Goal: Task Accomplishment & Management: Complete application form

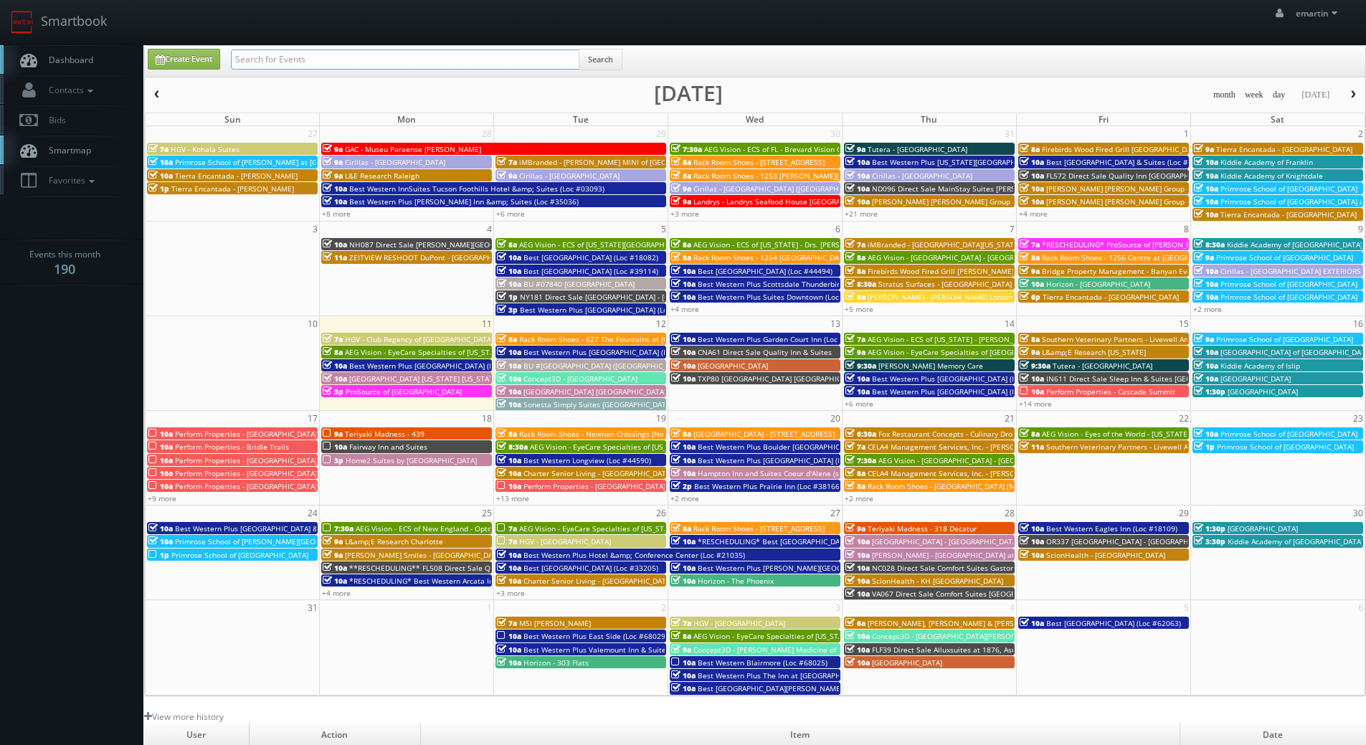
click at [467, 57] on input "text" at bounding box center [405, 59] width 349 height 20
type input "05665"
click at [617, 59] on button "Search" at bounding box center [601, 60] width 44 height 22
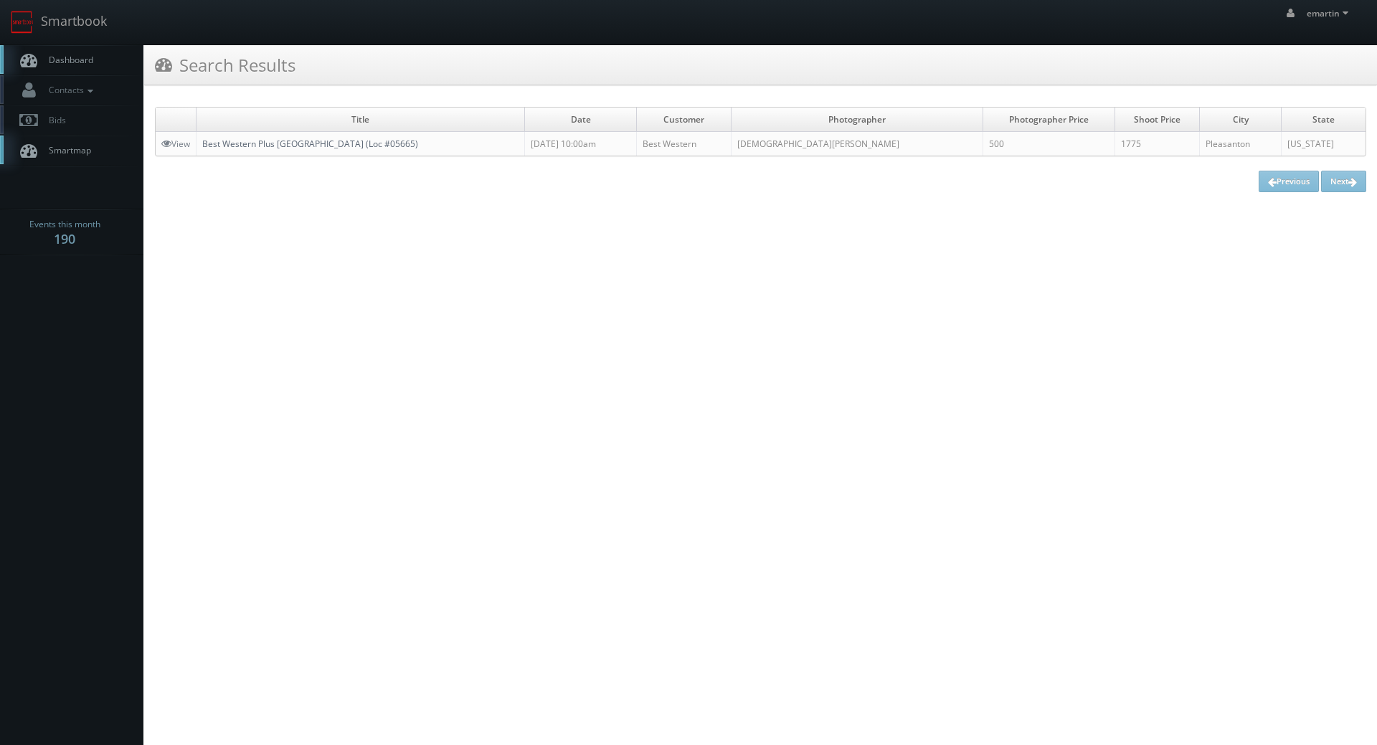
click at [344, 143] on link "Best Western Plus [GEOGRAPHIC_DATA] (Loc #05665)" at bounding box center [310, 144] width 216 height 12
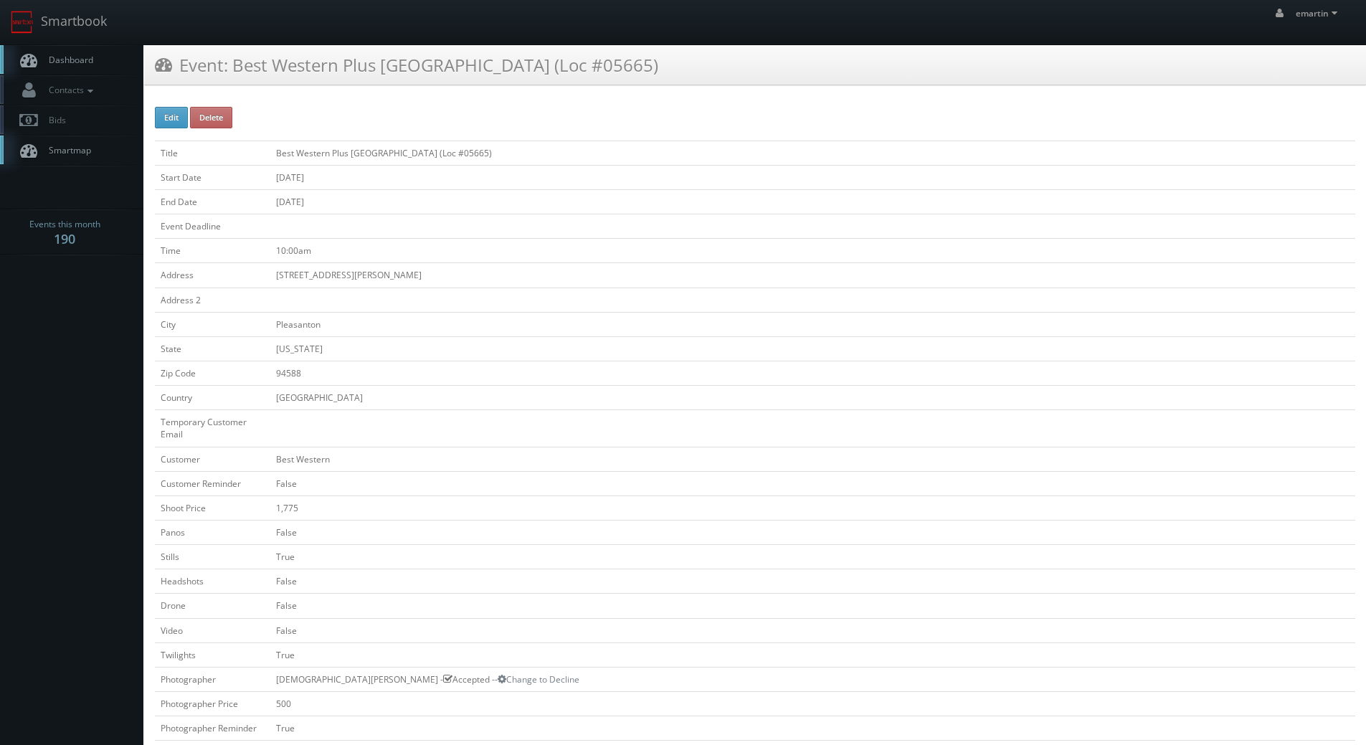
click at [100, 57] on link "Dashboard" at bounding box center [71, 59] width 143 height 29
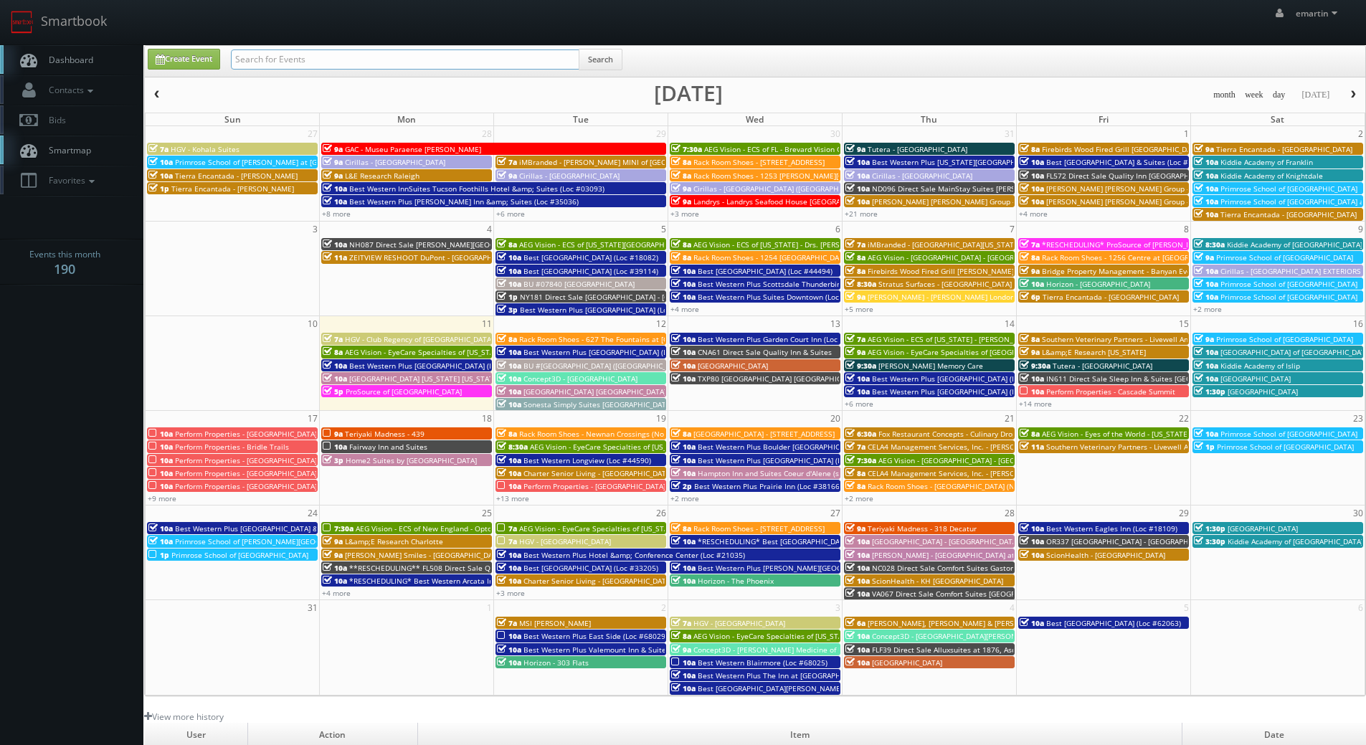
click at [316, 51] on input "text" at bounding box center [405, 59] width 349 height 20
type input "ga299"
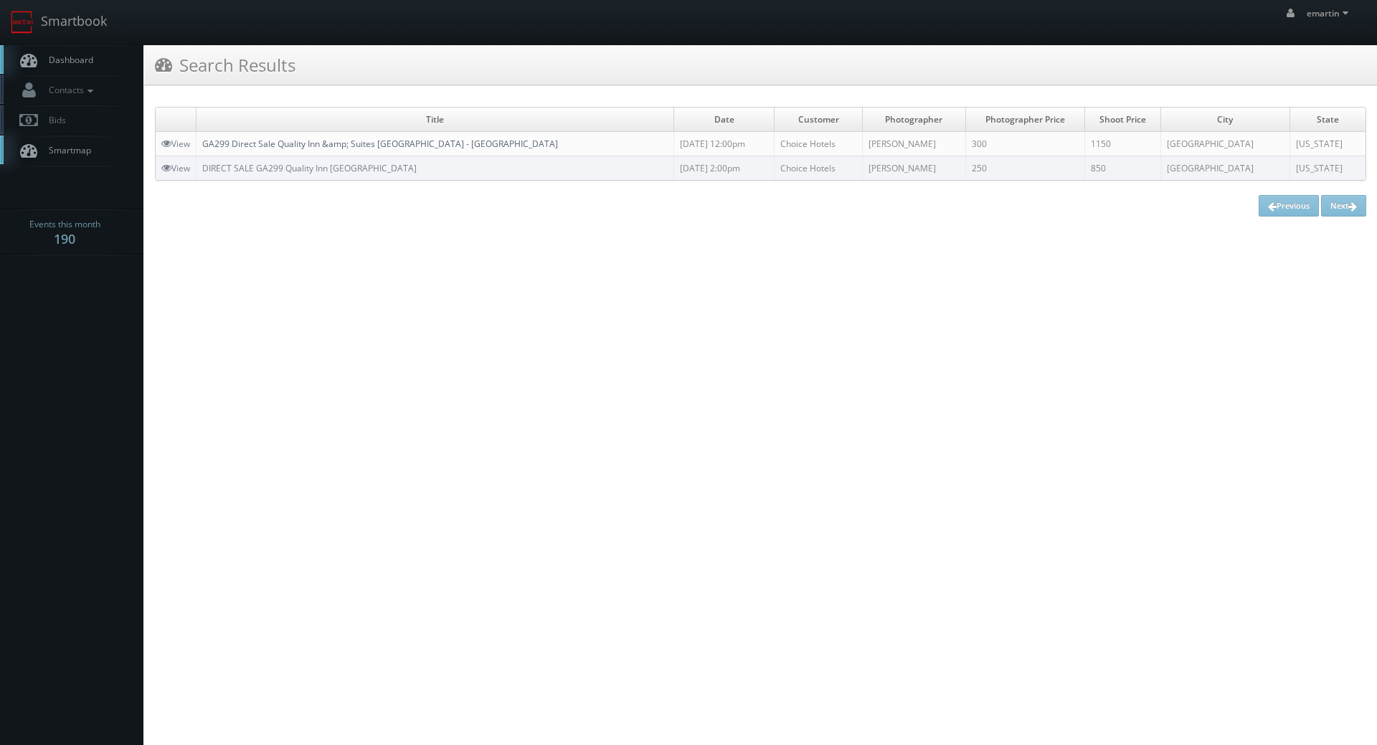
click at [317, 146] on link "GA299 Direct Sale Quality Inn &amp; Suites [GEOGRAPHIC_DATA] - [GEOGRAPHIC_DATA]" at bounding box center [380, 144] width 356 height 12
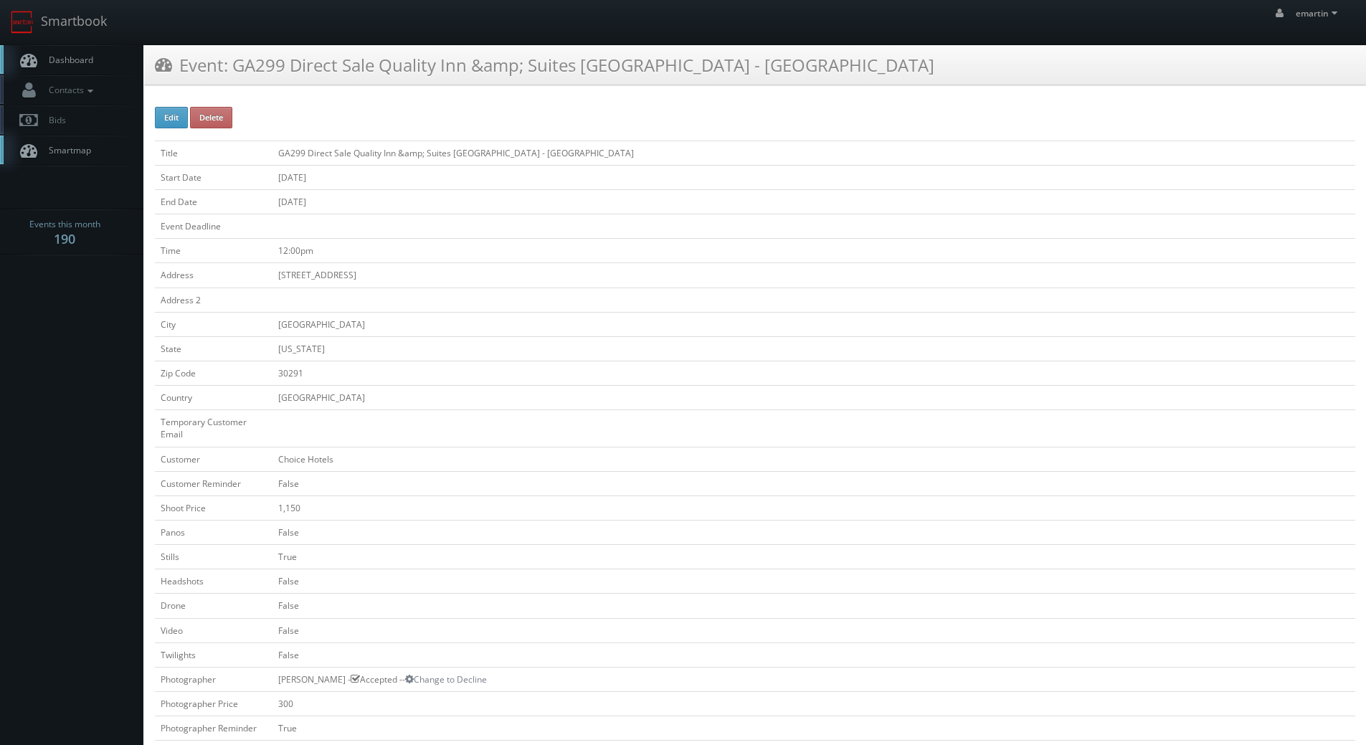
click at [67, 56] on span "Dashboard" at bounding box center [68, 60] width 52 height 12
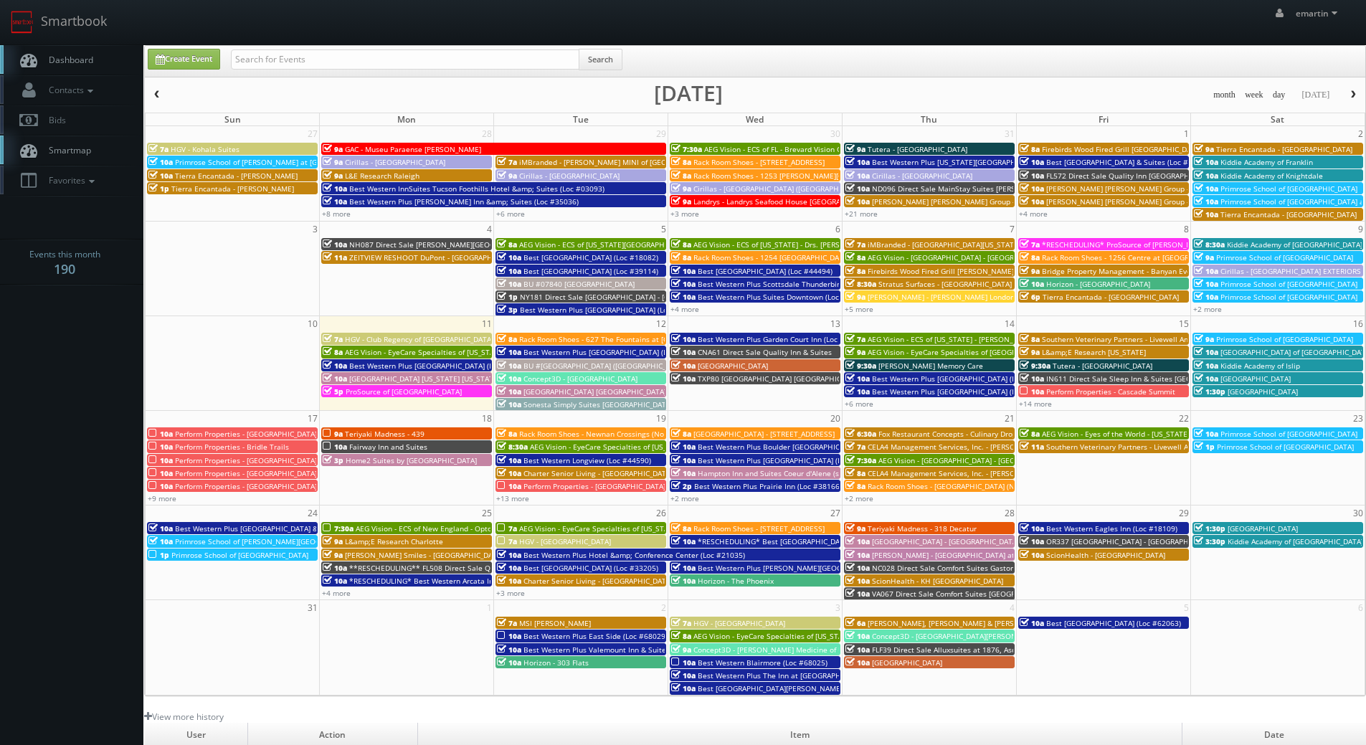
click at [81, 49] on link "Dashboard" at bounding box center [71, 59] width 143 height 29
drag, startPoint x: 78, startPoint y: 56, endPoint x: 70, endPoint y: 65, distance: 11.7
click at [78, 56] on span "Dashboard" at bounding box center [68, 60] width 52 height 12
drag, startPoint x: 90, startPoint y: 271, endPoint x: 141, endPoint y: 220, distance: 72.0
click at [90, 271] on h4 "Events this month 190" at bounding box center [64, 261] width 71 height 29
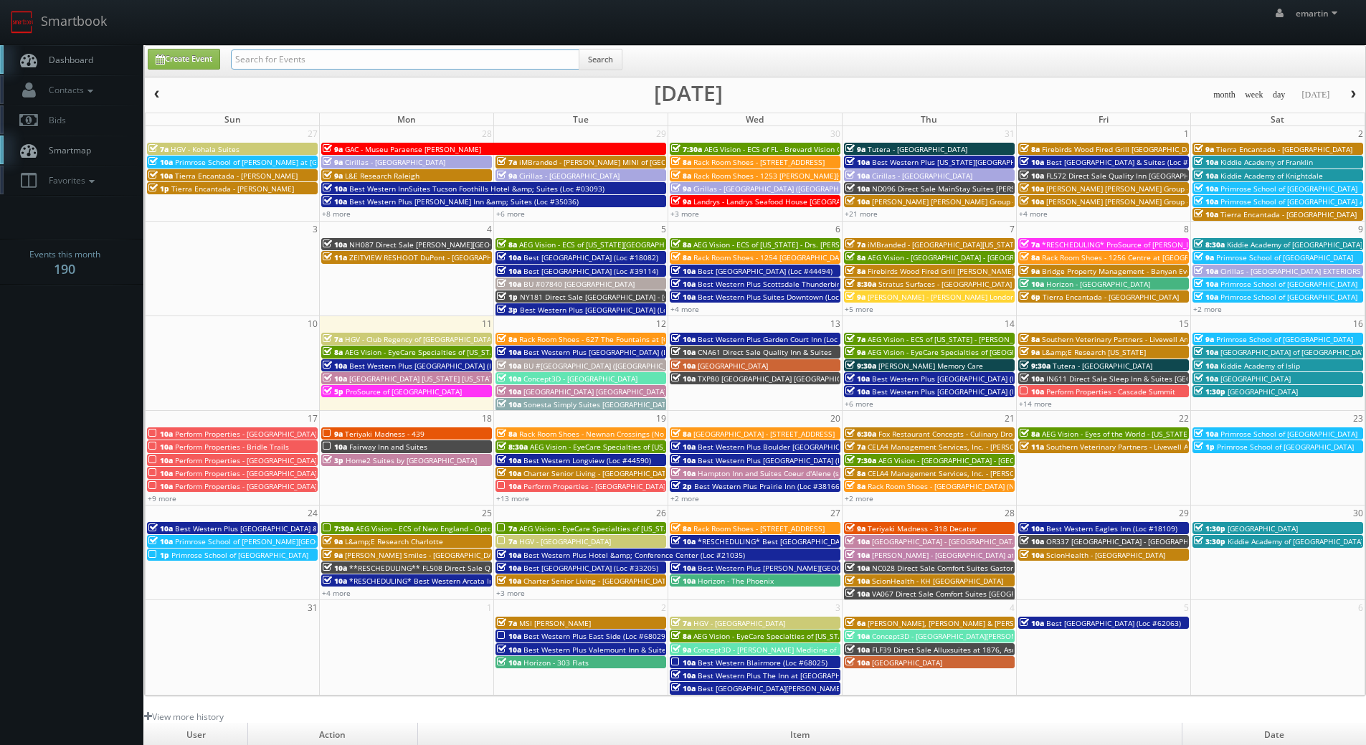
click at [273, 62] on input "text" at bounding box center [405, 59] width 349 height 20
drag, startPoint x: 273, startPoint y: 62, endPoint x: 252, endPoint y: 67, distance: 22.1
click at [252, 67] on input "05505" at bounding box center [405, 59] width 349 height 20
drag, startPoint x: 284, startPoint y: 60, endPoint x: 254, endPoint y: 67, distance: 31.1
click at [254, 67] on input "05505" at bounding box center [405, 59] width 349 height 20
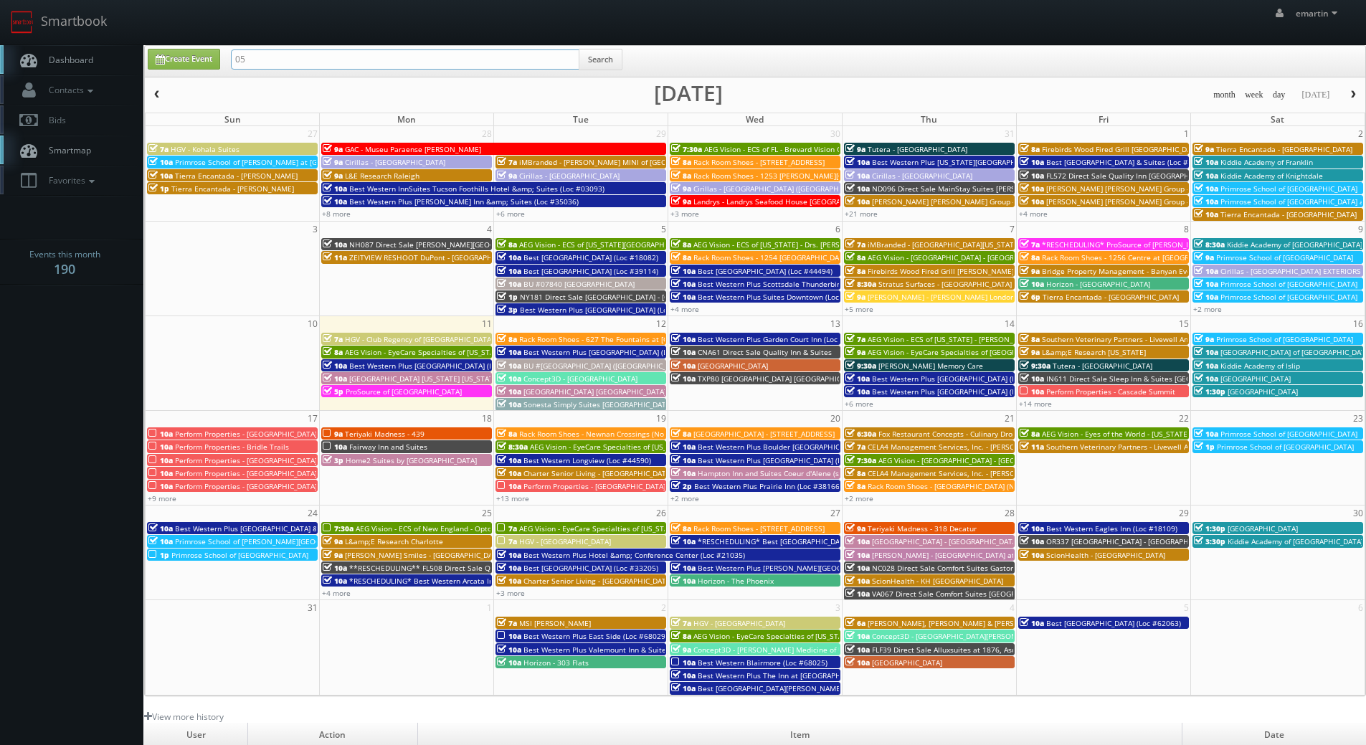
type input "0"
type input "05721"
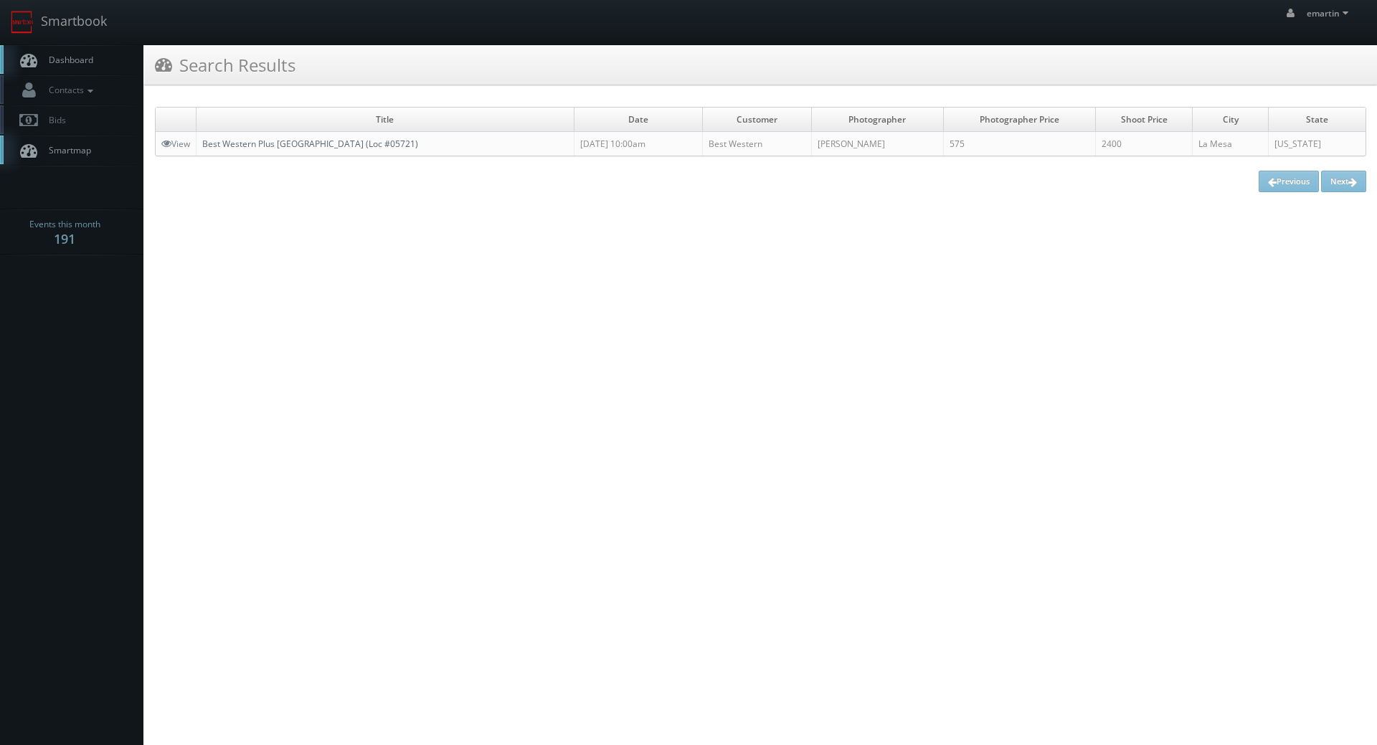
click at [306, 145] on link "Best Western Plus [GEOGRAPHIC_DATA] (Loc #05721)" at bounding box center [310, 144] width 216 height 12
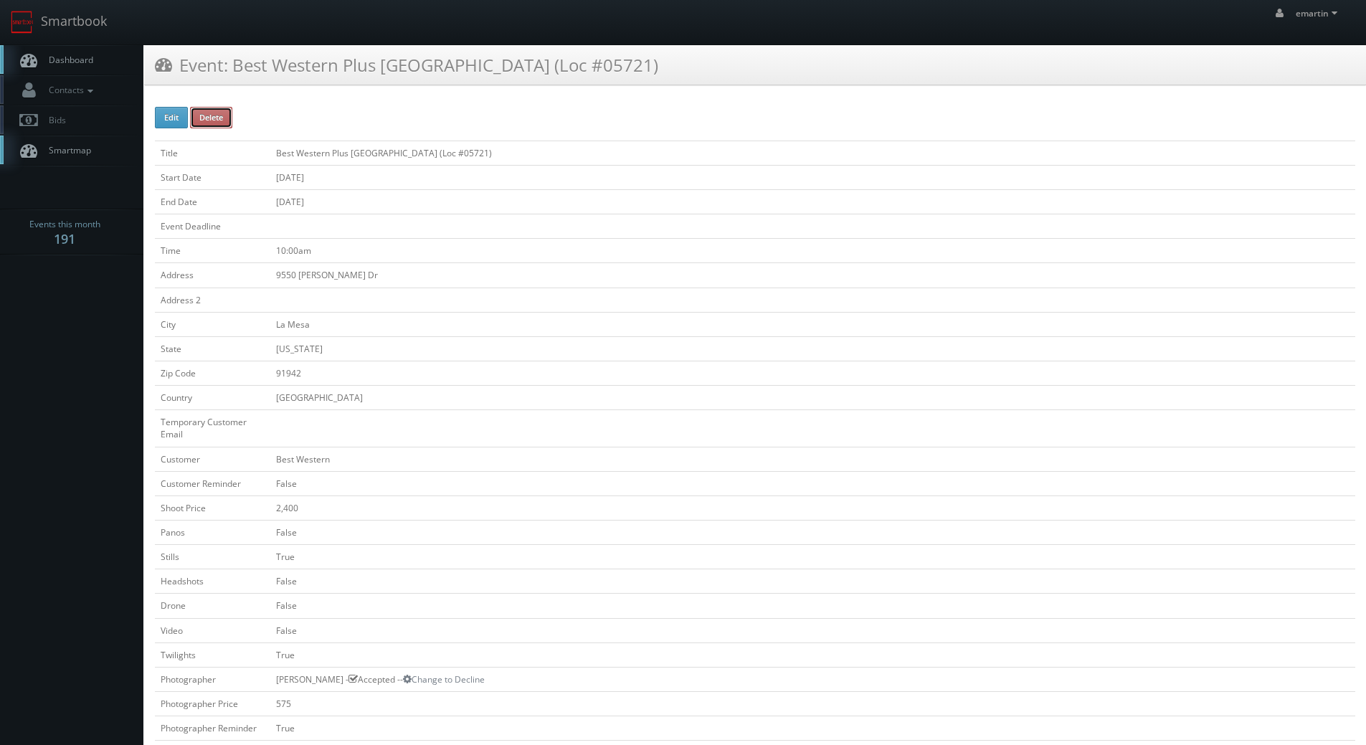
click at [217, 110] on button "Delete" at bounding box center [211, 118] width 42 height 22
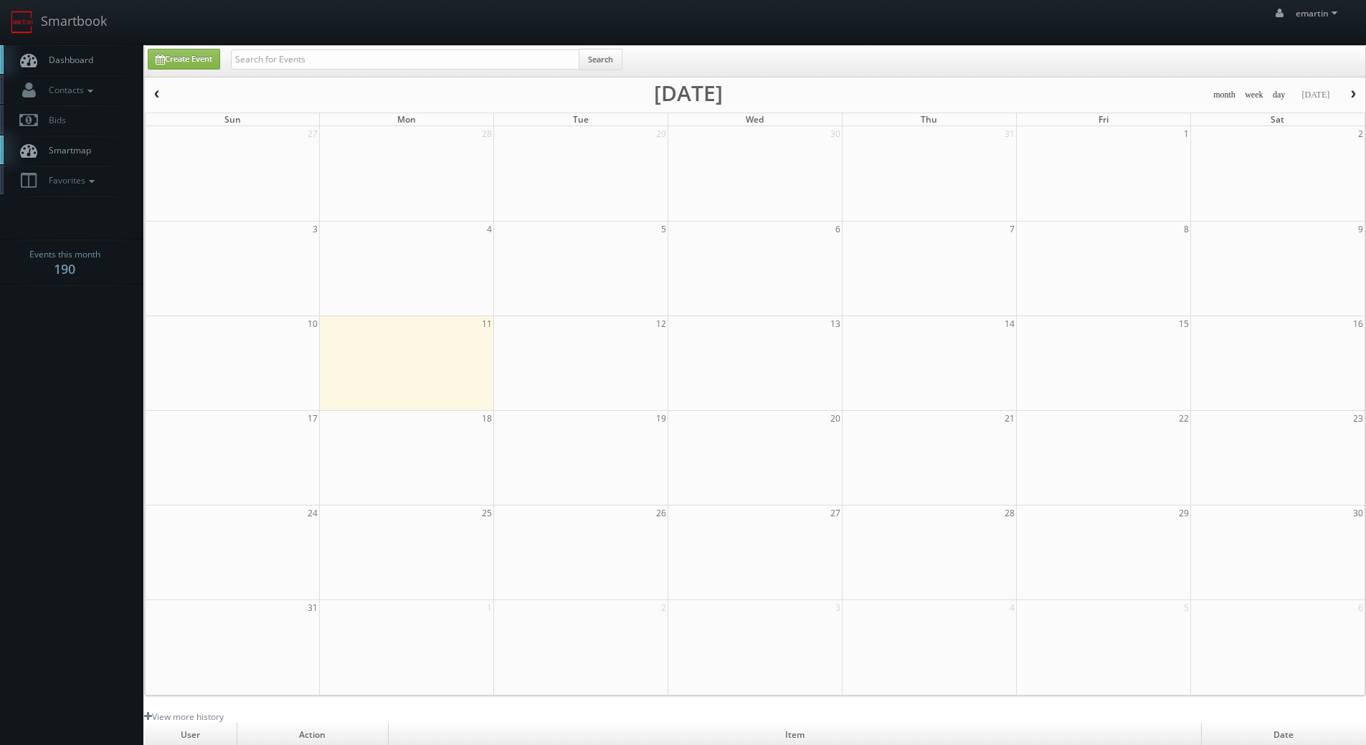
click at [35, 58] on icon at bounding box center [29, 60] width 22 height 18
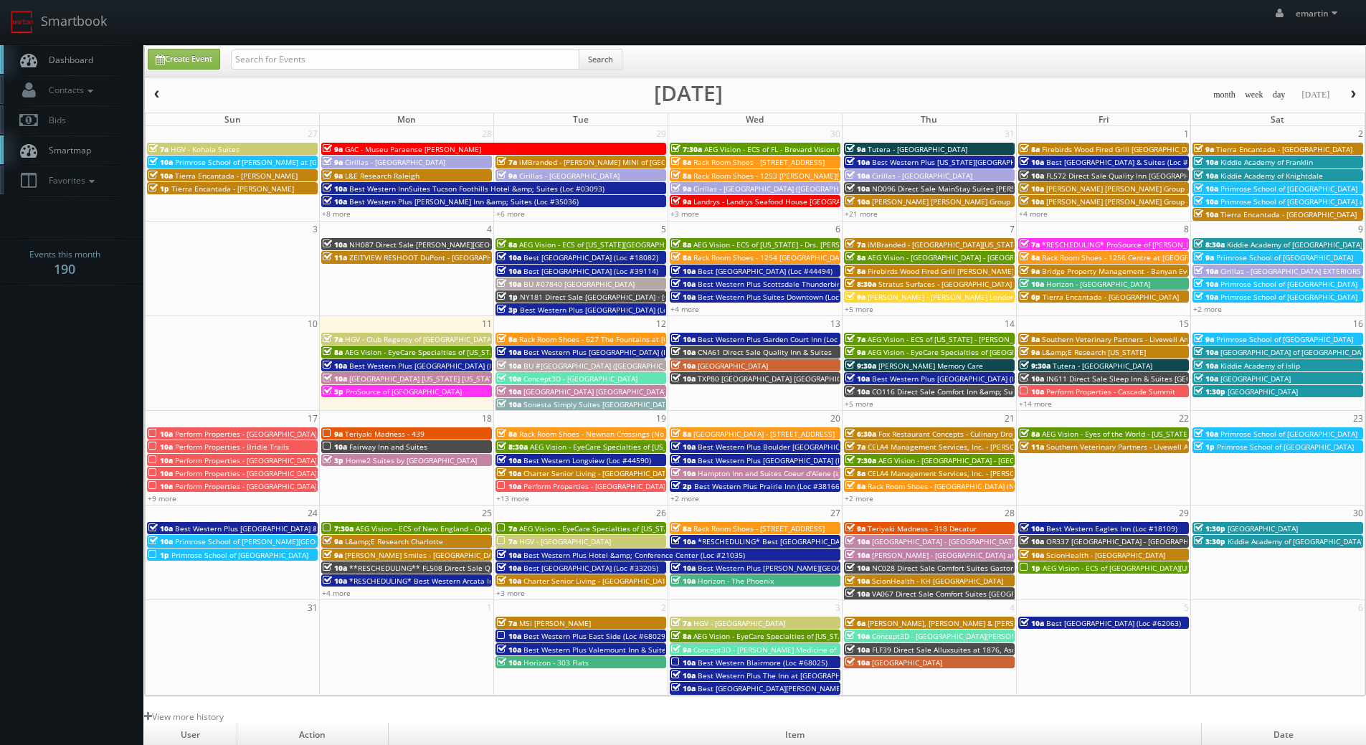
click at [88, 58] on span "Dashboard" at bounding box center [68, 60] width 52 height 12
click at [515, 595] on link "+3 more" at bounding box center [510, 593] width 29 height 10
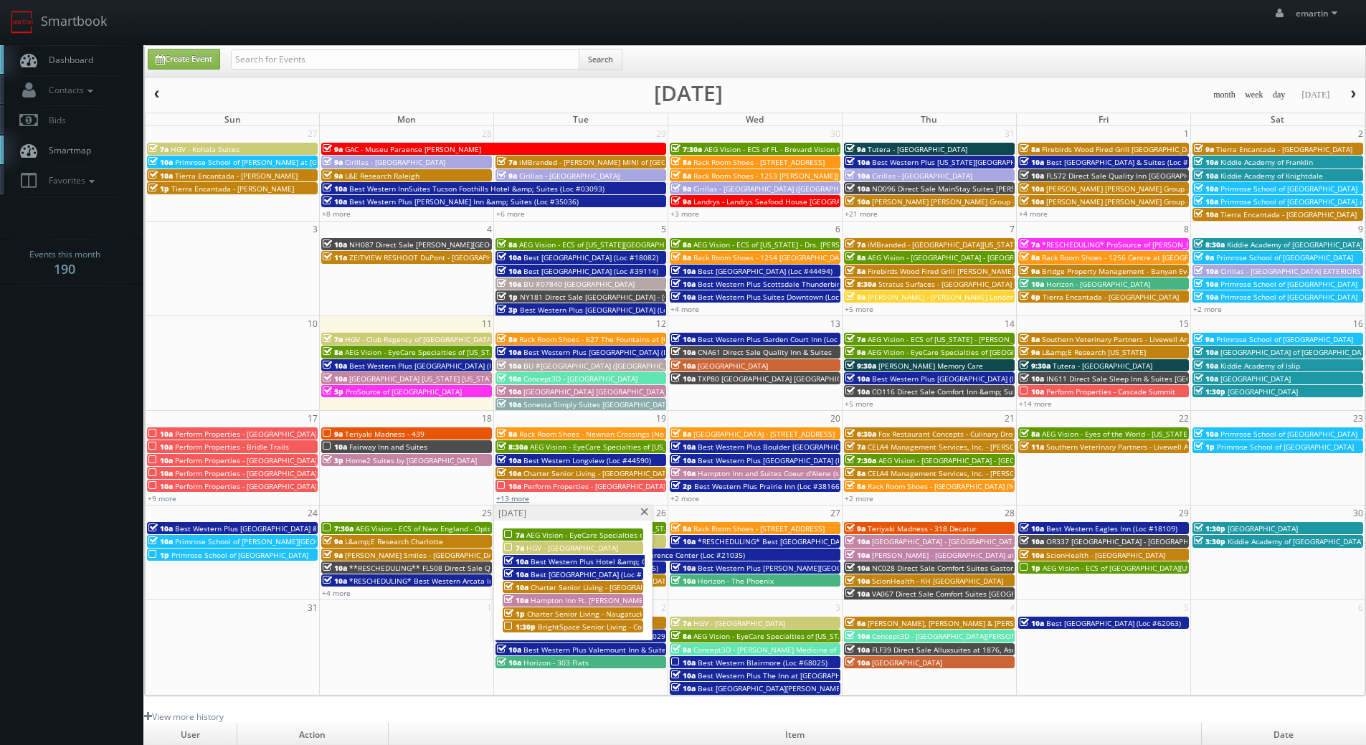
click at [514, 496] on link "+13 more" at bounding box center [512, 498] width 33 height 10
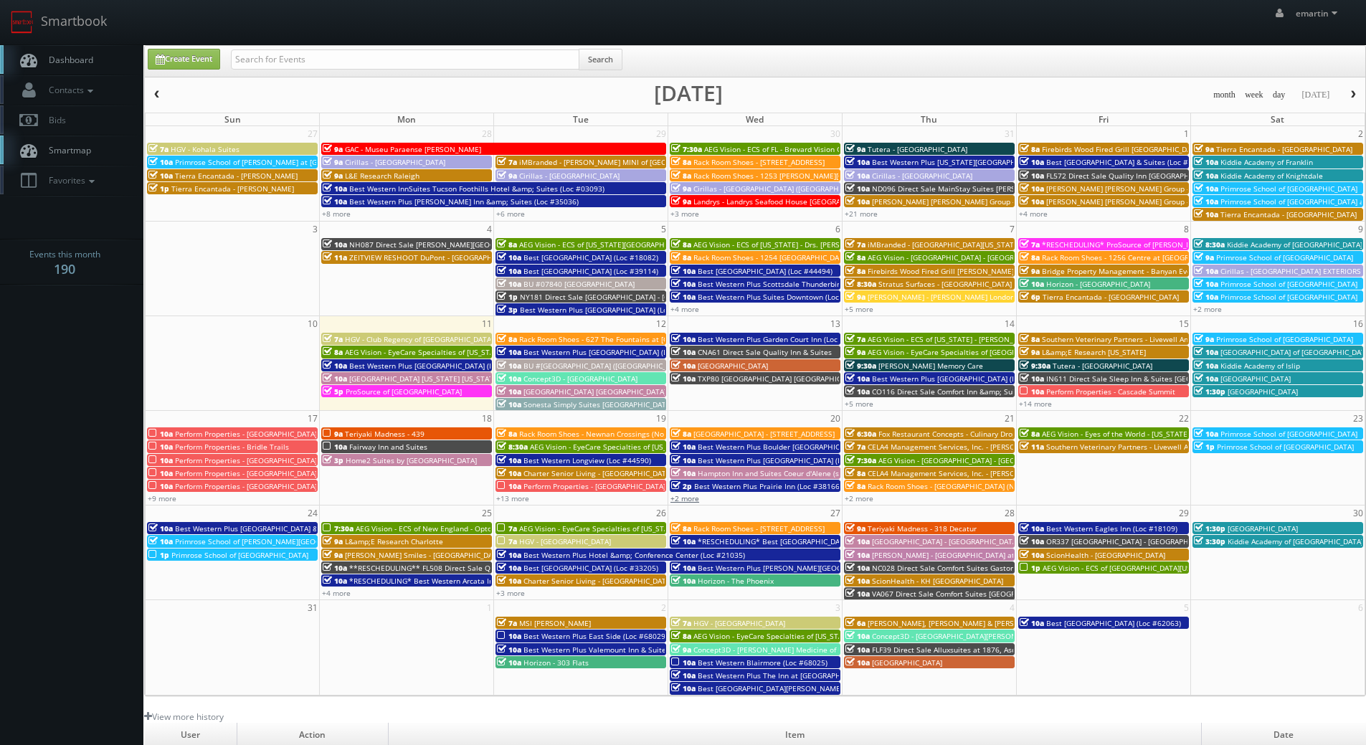
click at [694, 498] on link "+2 more" at bounding box center [685, 498] width 29 height 10
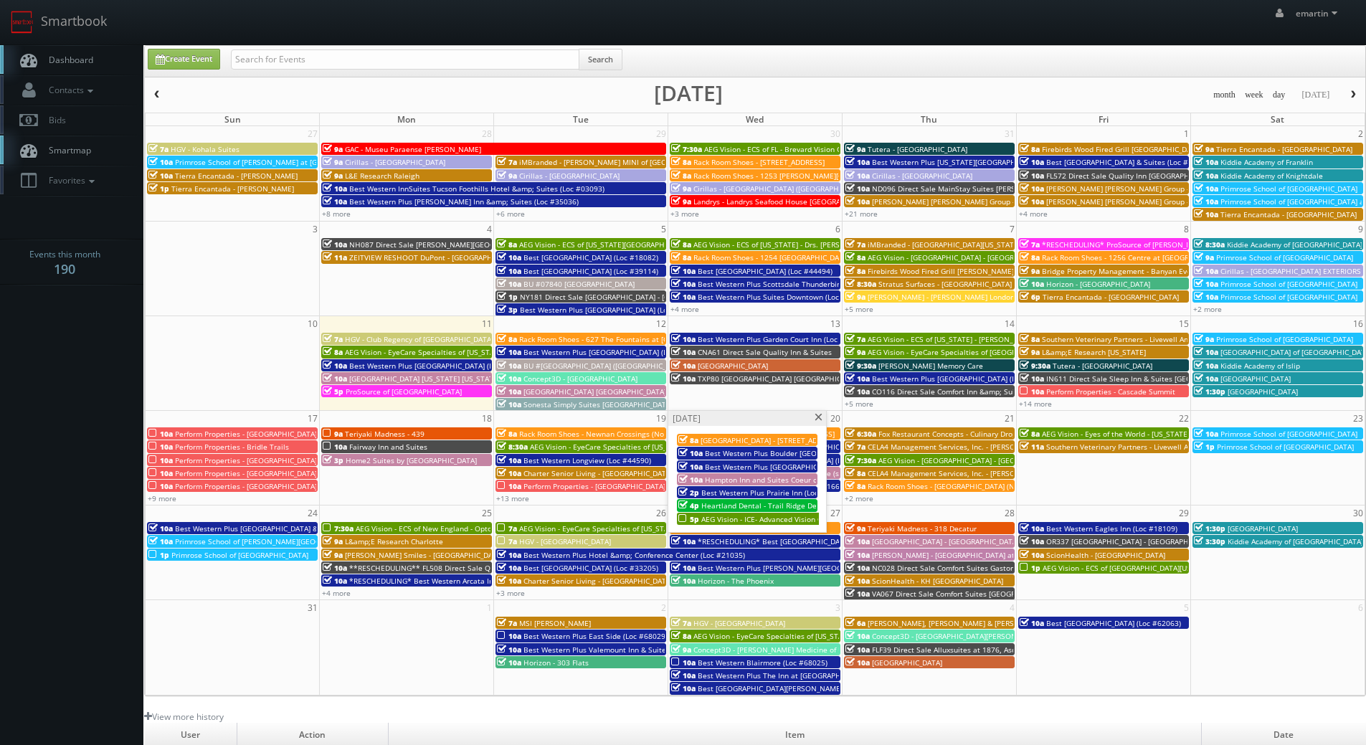
click at [818, 420] on span at bounding box center [818, 418] width 9 height 8
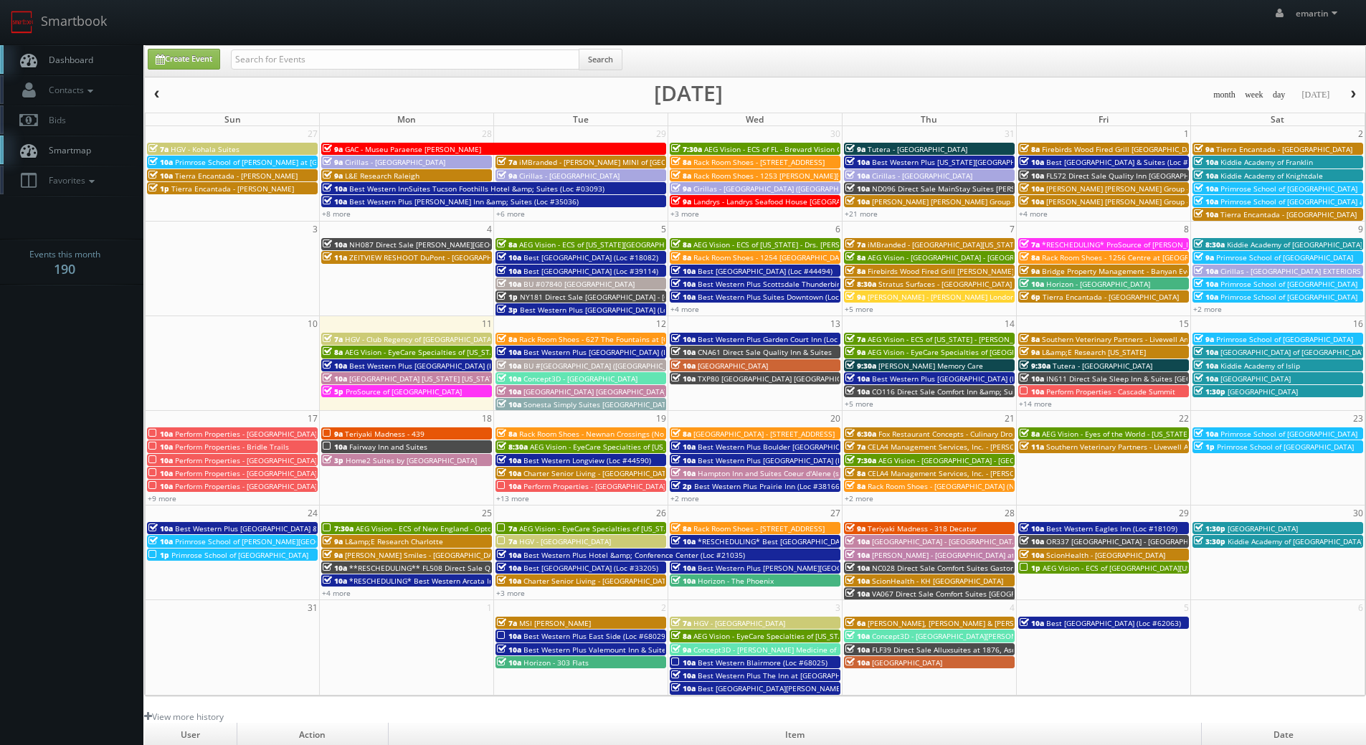
drag, startPoint x: 63, startPoint y: 65, endPoint x: 70, endPoint y: 70, distance: 8.2
click at [63, 65] on span "Dashboard" at bounding box center [68, 60] width 52 height 12
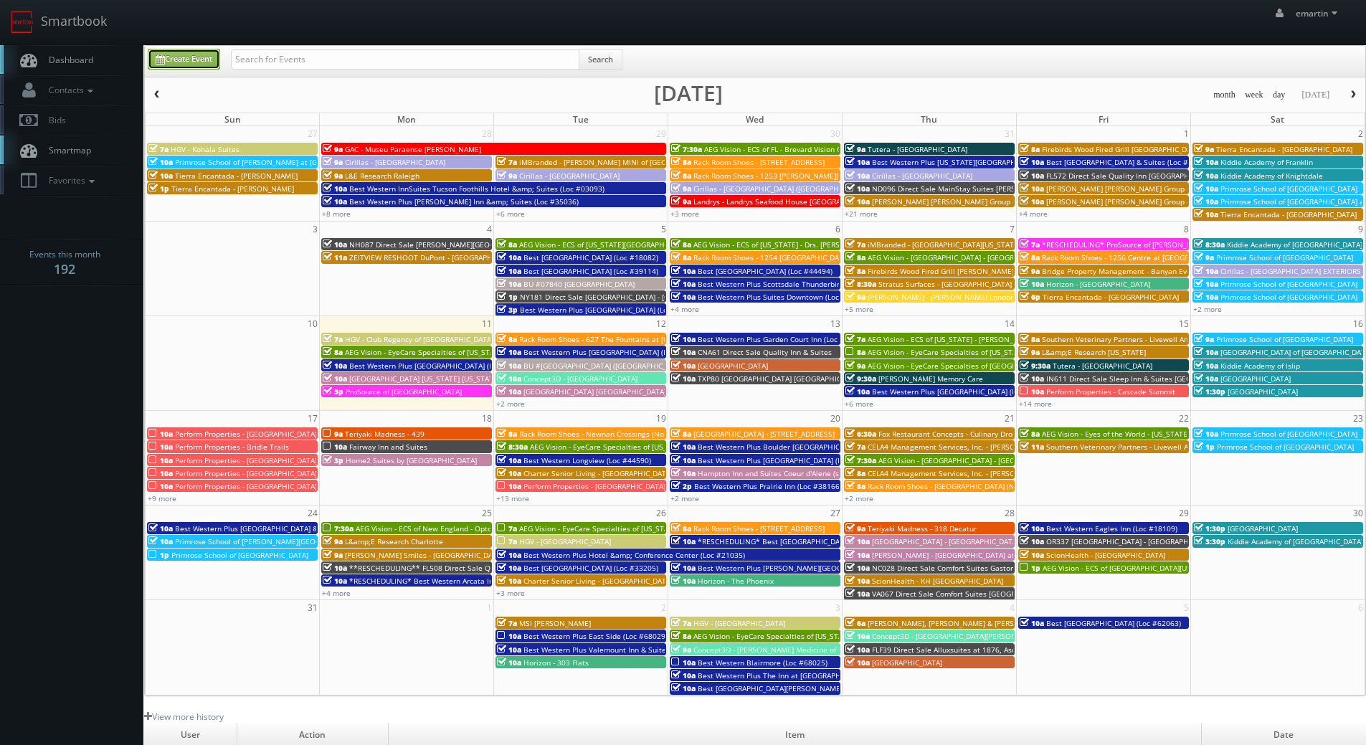
click at [202, 59] on link "Create Event" at bounding box center [184, 59] width 72 height 21
type input "08/11/2025"
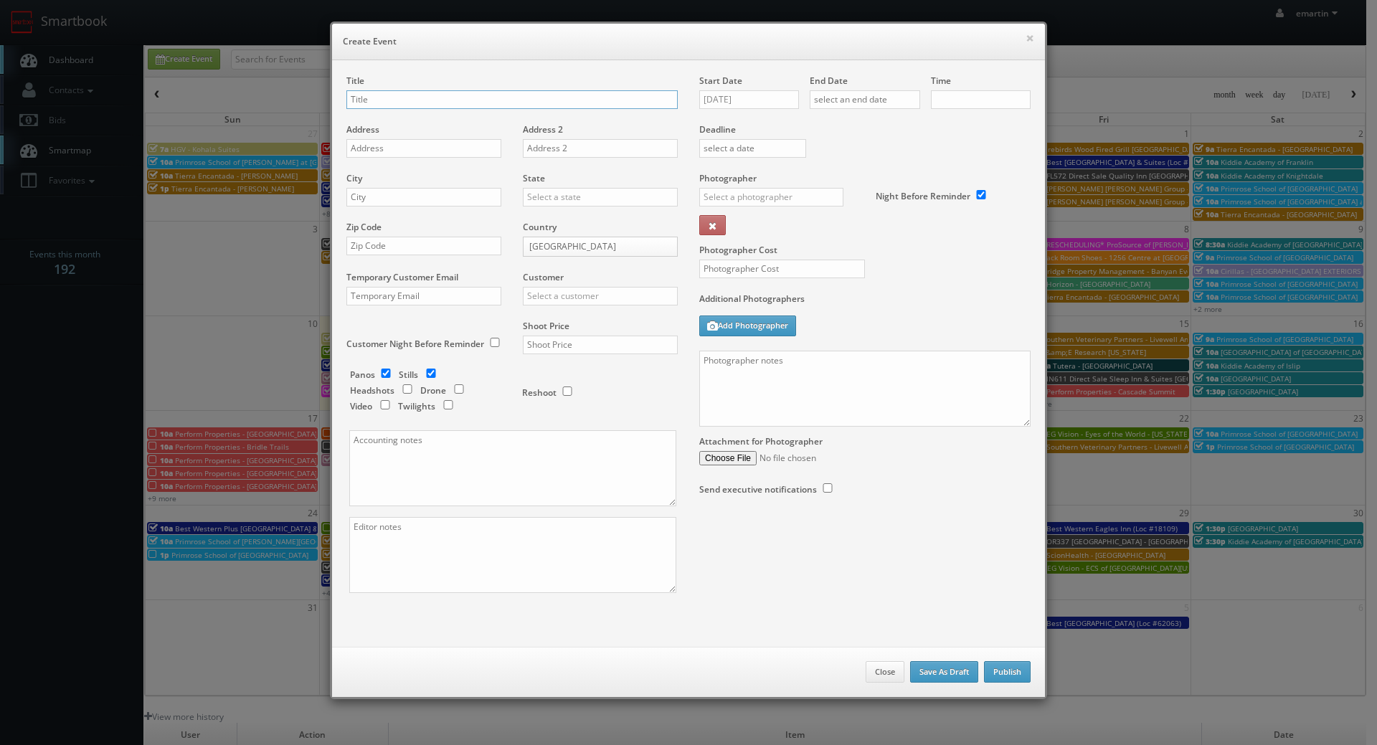
checkbox input "true"
type input "10:00am"
checkbox input "true"
click at [740, 97] on input "[DATE]" at bounding box center [749, 99] width 100 height 19
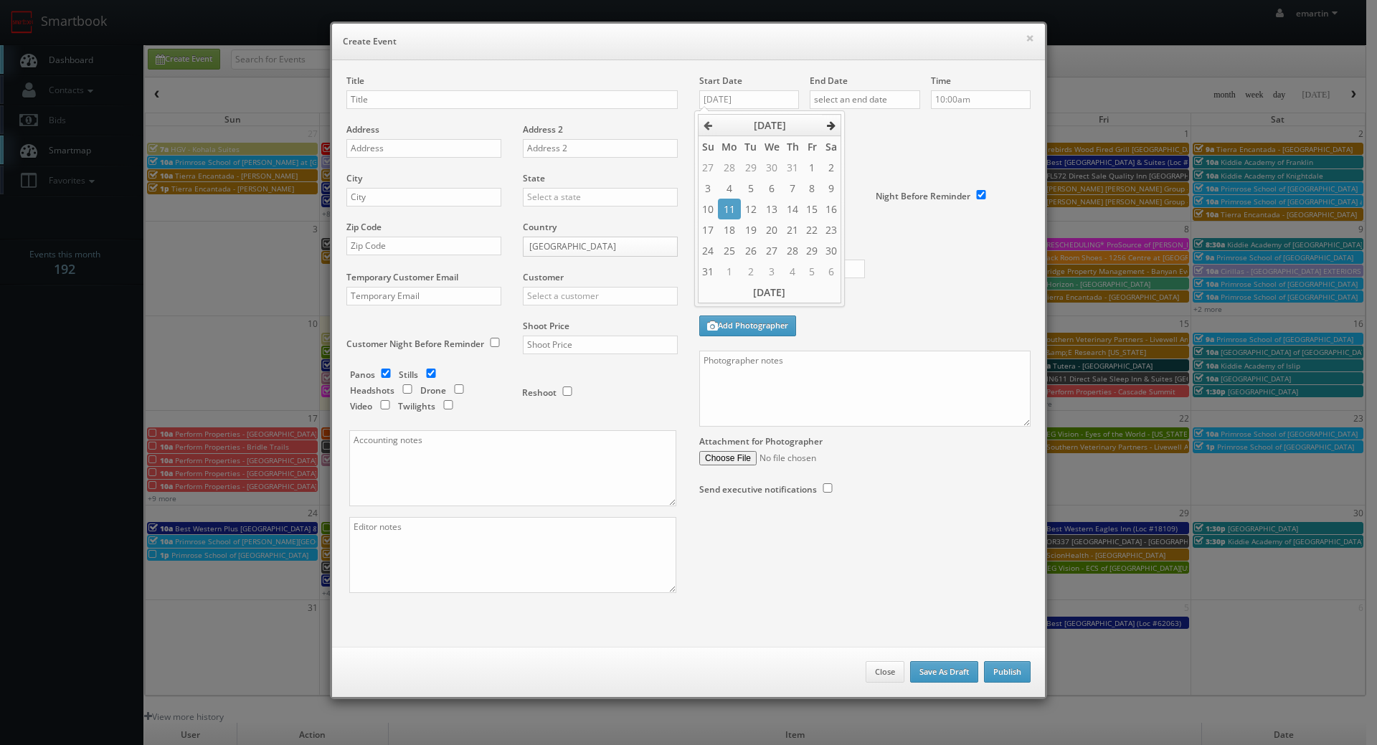
click at [829, 123] on icon at bounding box center [831, 126] width 9 height 10
click at [741, 249] on td "28" at bounding box center [750, 250] width 19 height 21
type input "10/28/2025"
drag, startPoint x: 894, startPoint y: 144, endPoint x: 894, endPoint y: 115, distance: 28.7
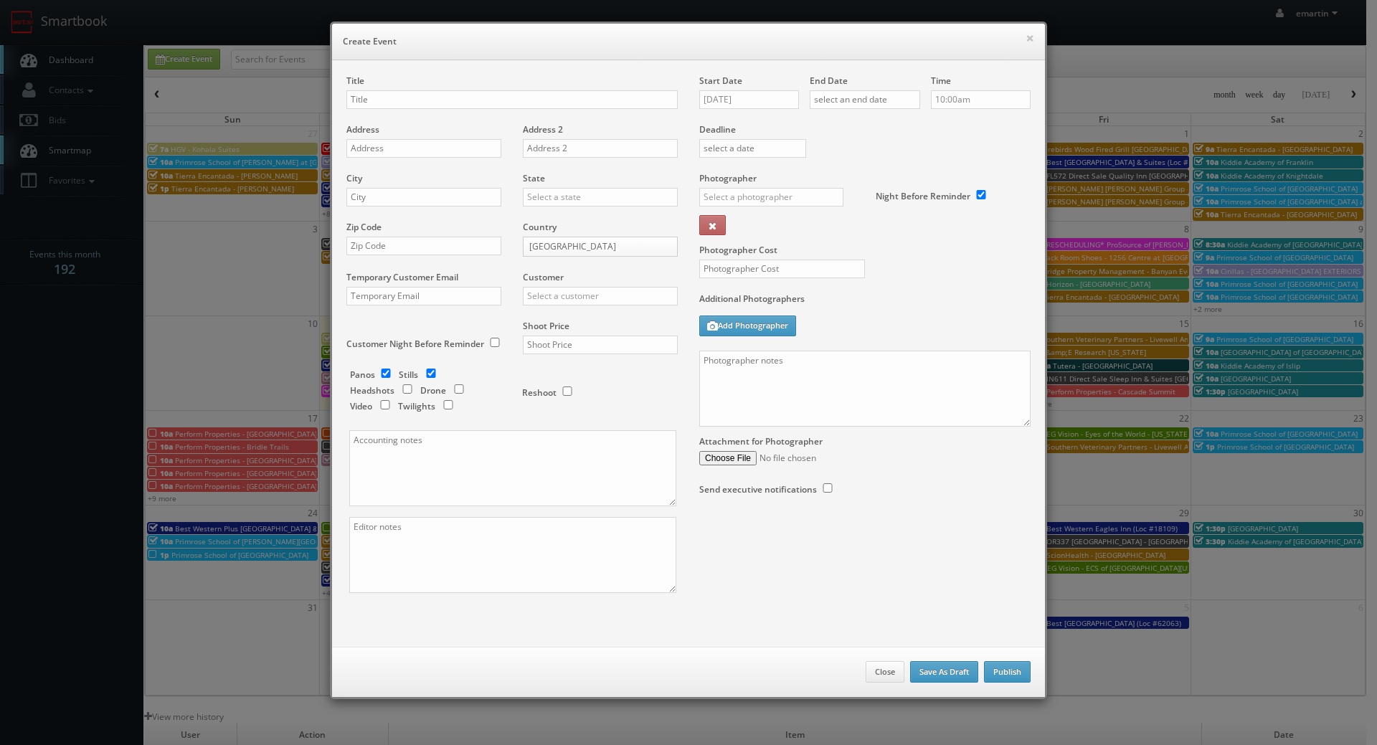
click at [894, 142] on div "Deadline" at bounding box center [865, 124] width 353 height 98
click at [890, 100] on input "text" at bounding box center [865, 99] width 110 height 19
click at [941, 128] on icon at bounding box center [941, 126] width 9 height 10
click at [942, 128] on icon at bounding box center [941, 126] width 9 height 10
click at [861, 250] on td "28" at bounding box center [860, 250] width 19 height 21
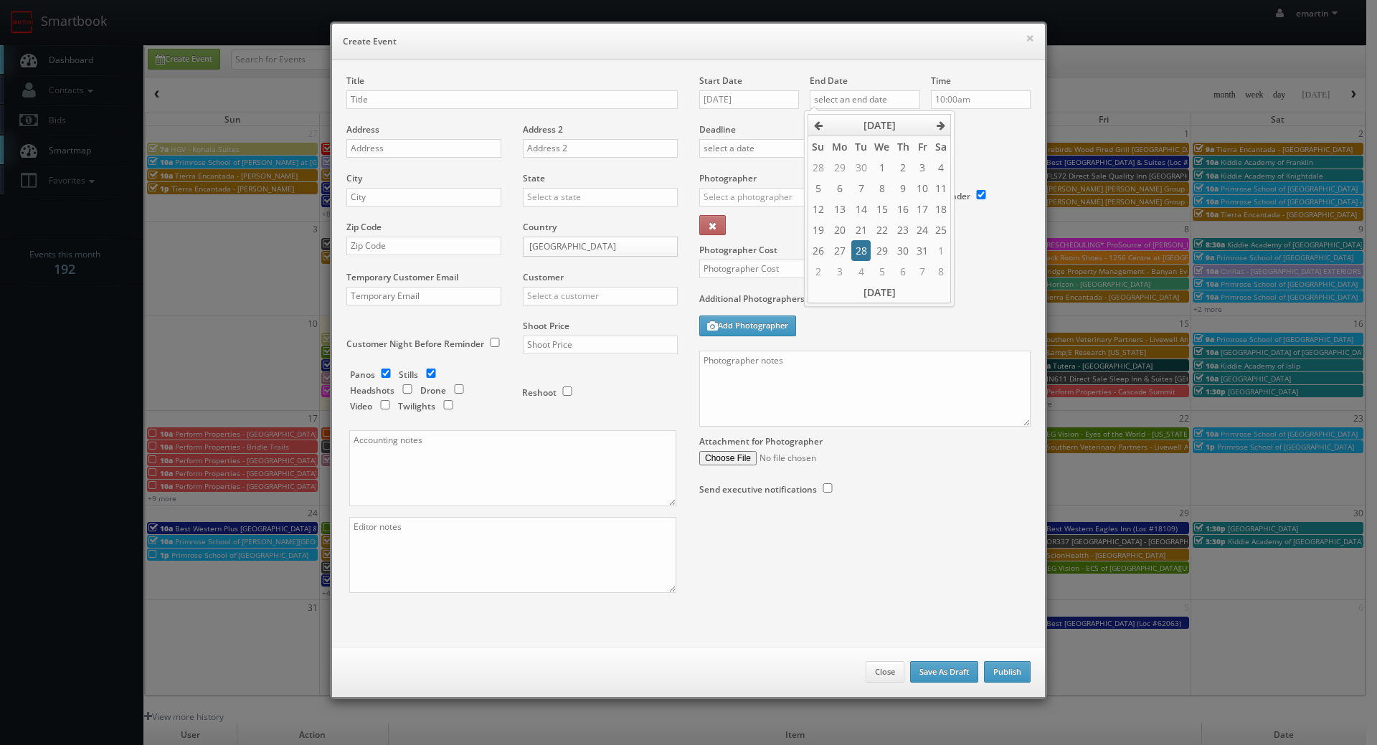
type input "10/28/2025"
click at [972, 148] on div "Deadline" at bounding box center [865, 124] width 353 height 98
drag, startPoint x: 582, startPoint y: 39, endPoint x: 558, endPoint y: 47, distance: 25.6
click at [581, 41] on h6 "Create Event" at bounding box center [688, 41] width 691 height 14
drag, startPoint x: 1015, startPoint y: 31, endPoint x: 1029, endPoint y: 42, distance: 17.8
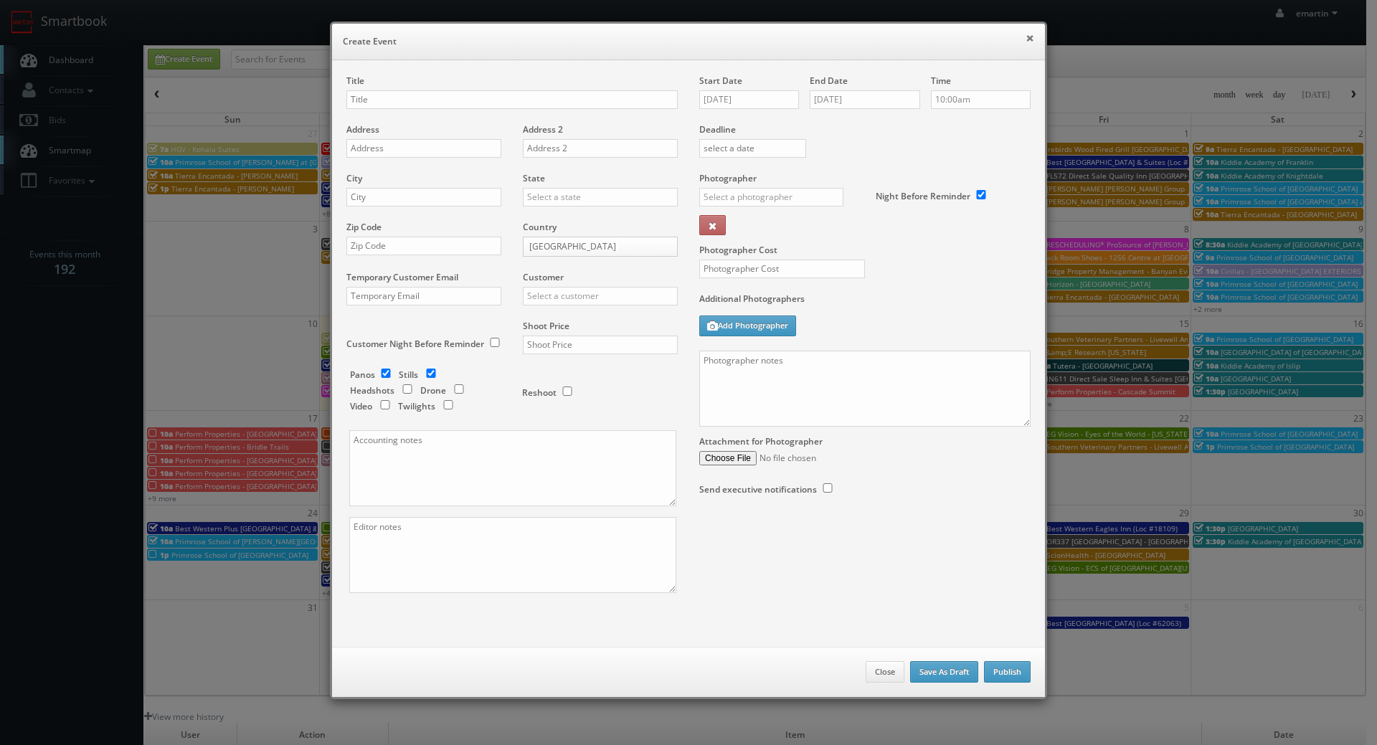
click at [1016, 32] on div "× Create Event" at bounding box center [688, 42] width 713 height 37
click at [1029, 43] on button "×" at bounding box center [1030, 38] width 9 height 10
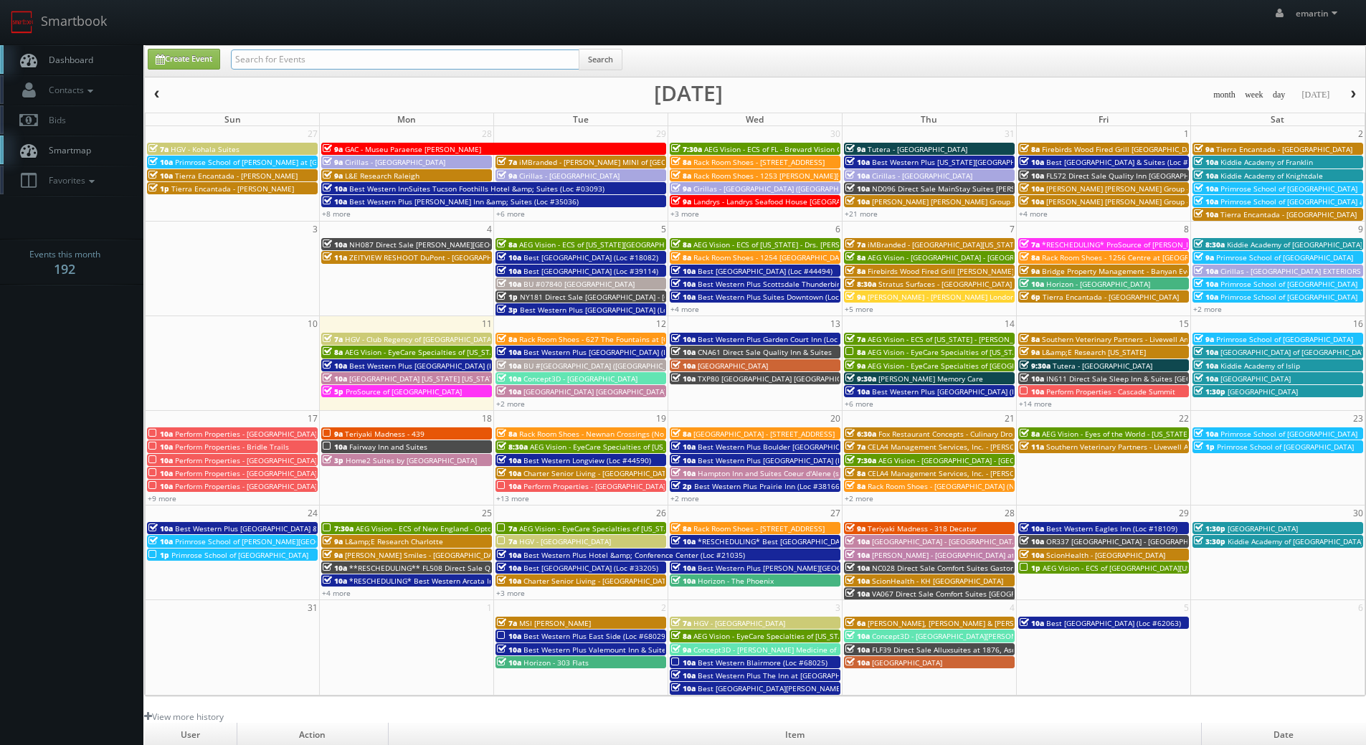
drag, startPoint x: 308, startPoint y: 56, endPoint x: 313, endPoint y: 42, distance: 15.2
click at [308, 54] on input "text" at bounding box center [405, 59] width 349 height 20
type input "44309"
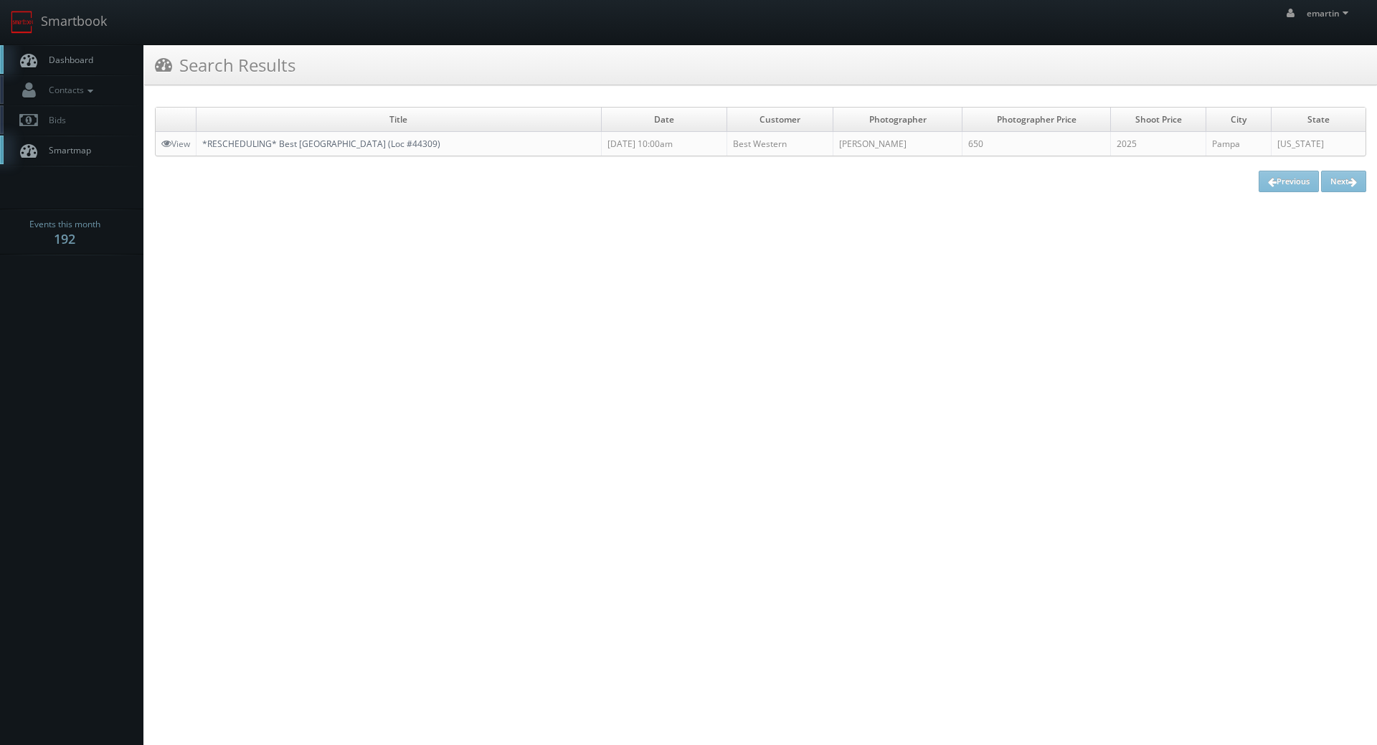
click at [251, 148] on link "*RESCHEDULING* Best [GEOGRAPHIC_DATA] (Loc #44309)" at bounding box center [321, 144] width 238 height 12
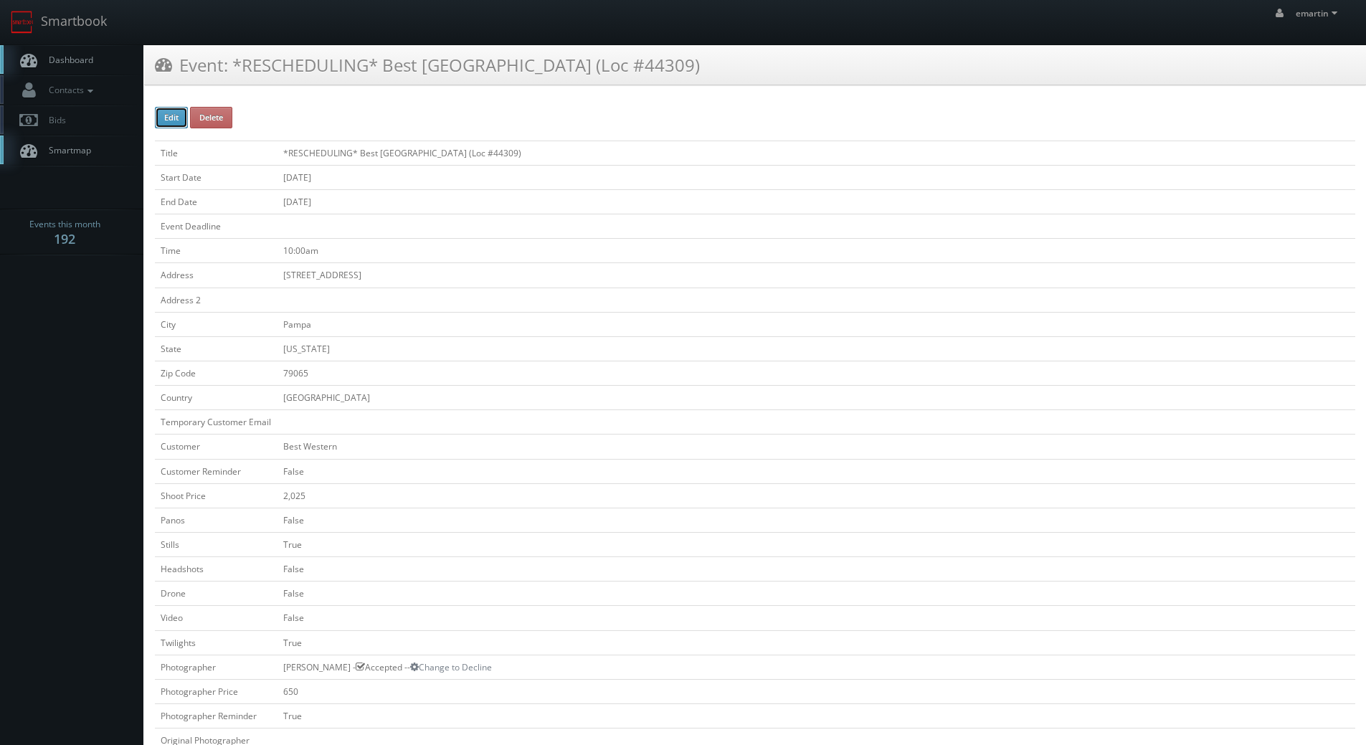
click at [176, 116] on button "Edit" at bounding box center [171, 118] width 33 height 22
type input "*RESCHEDULING* Best Western Northgate Inn (Loc #44309)"
type input "[STREET_ADDRESS]"
type input "Pampa"
type input "79065"
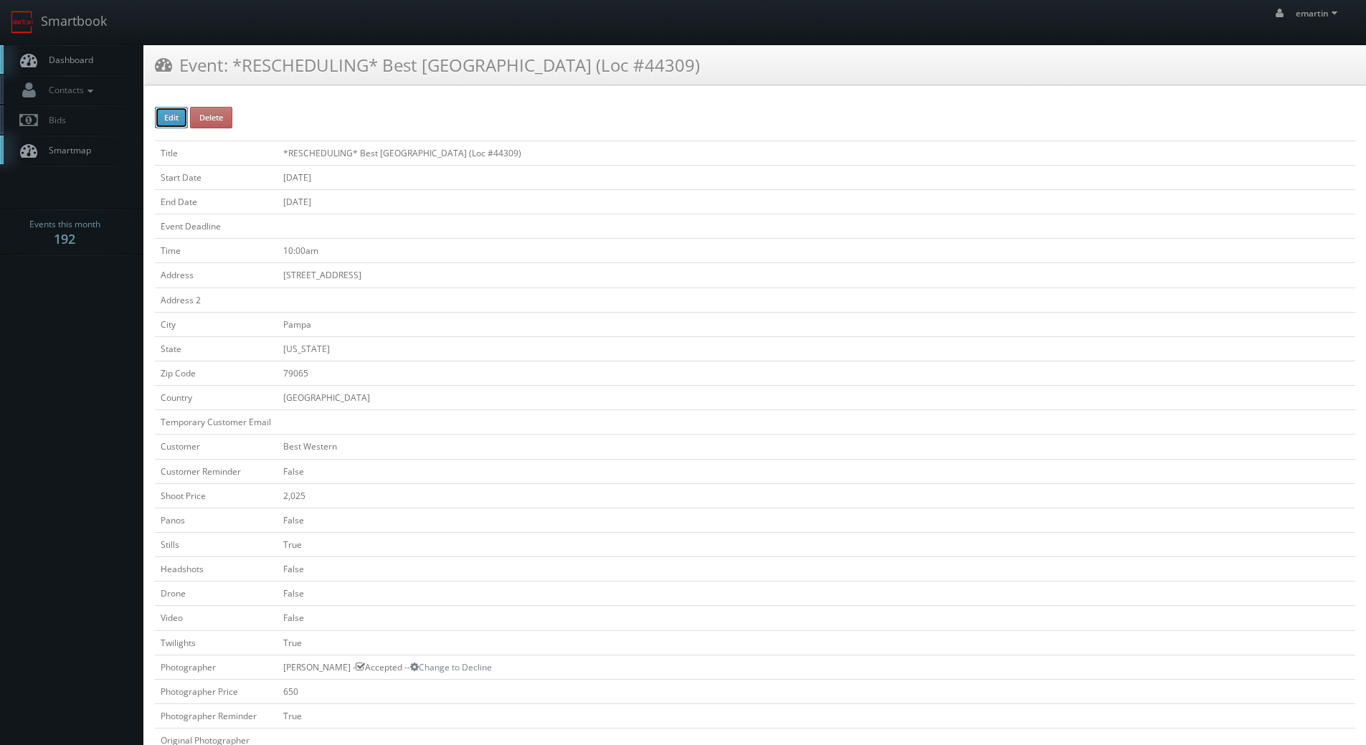
checkbox input "false"
type input "2,025"
checkbox input "false"
checkbox input "true"
checkbox input "false"
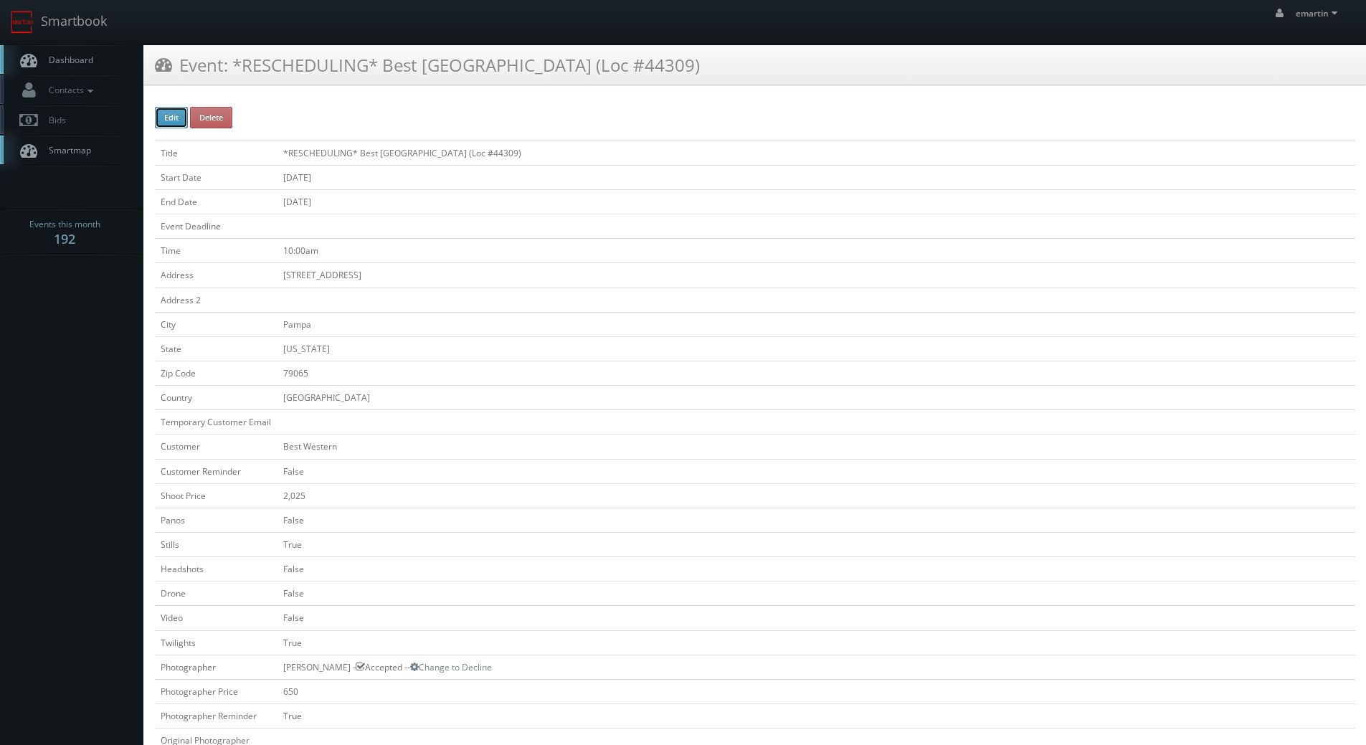
checkbox input "false"
checkbox input "true"
checkbox input "false"
type input "08/27/2025"
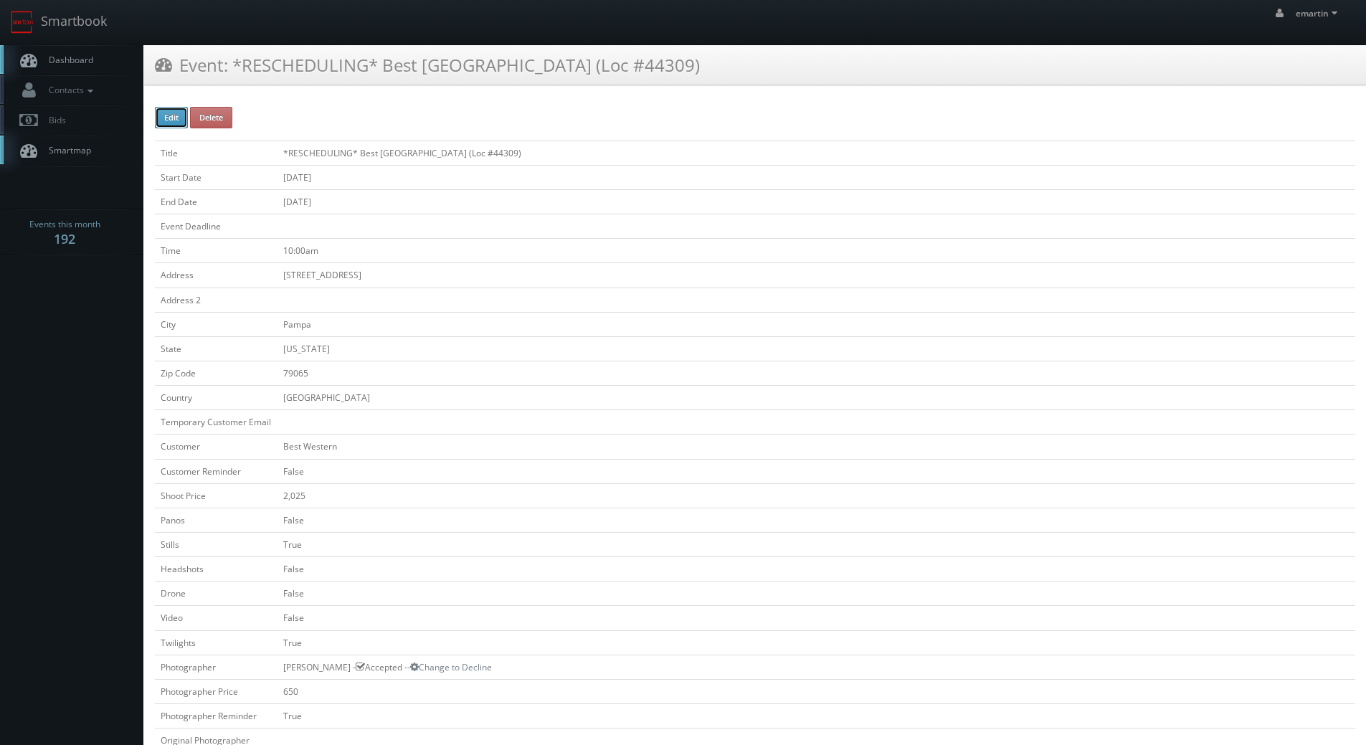
type input "08/27/2025"
type input "10:00am"
checkbox input "true"
checkbox input "false"
type input "2,025"
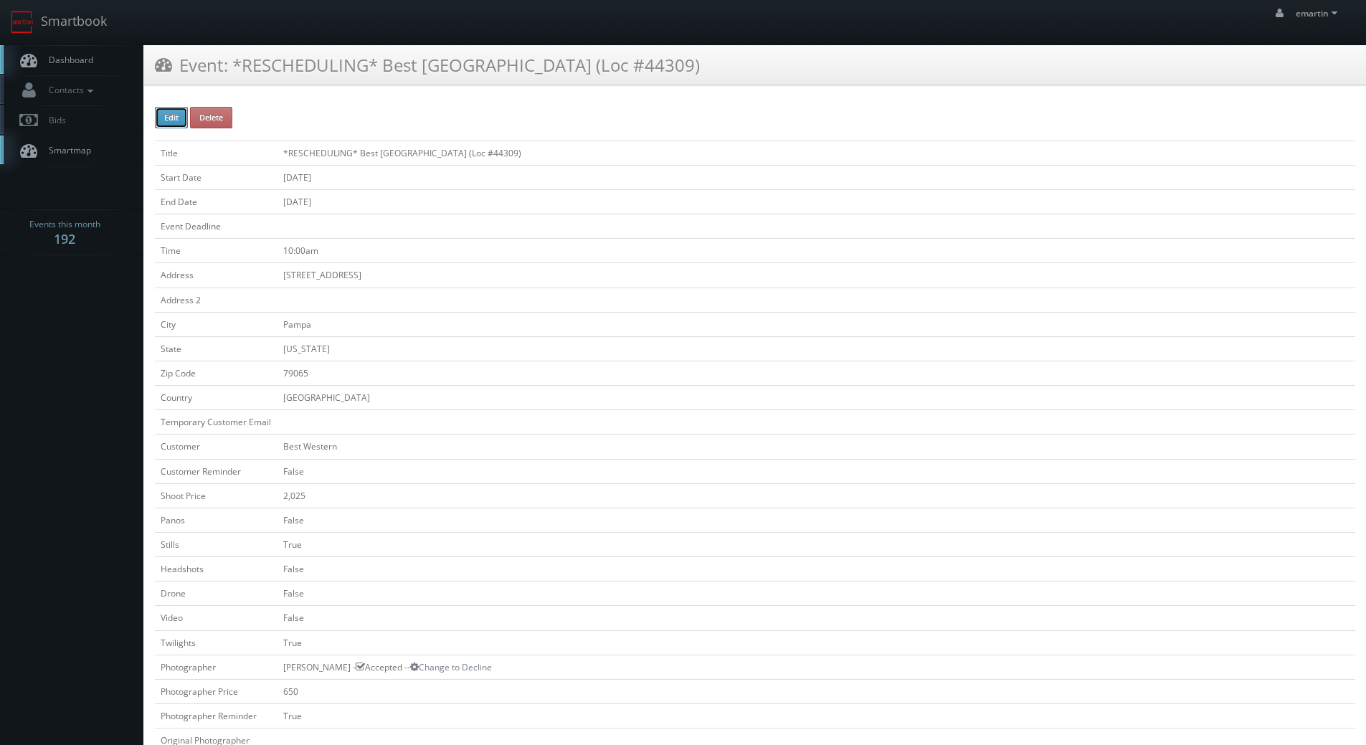
select select "[US_STATE]"
select select "fake55@mg.cs3calendar.com"
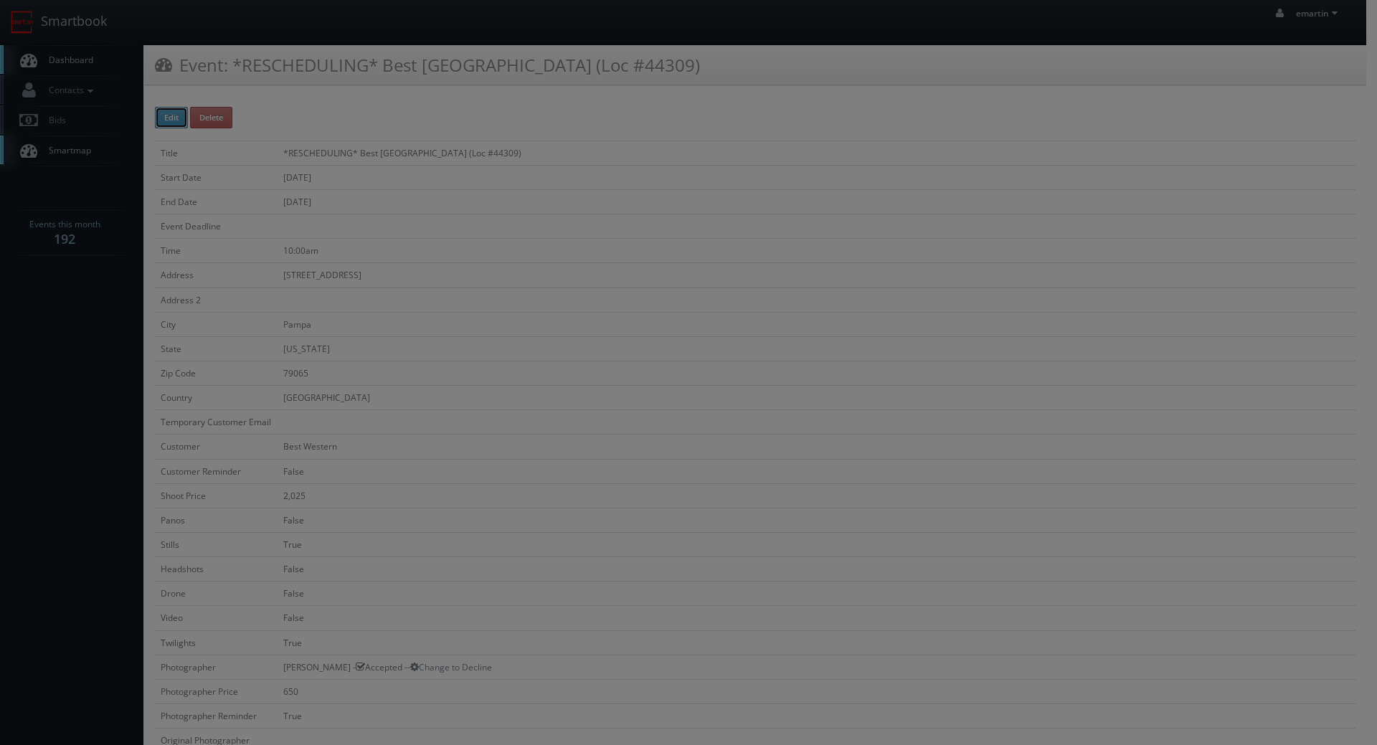
type input "650"
select select "kevin@fortsilence.com"
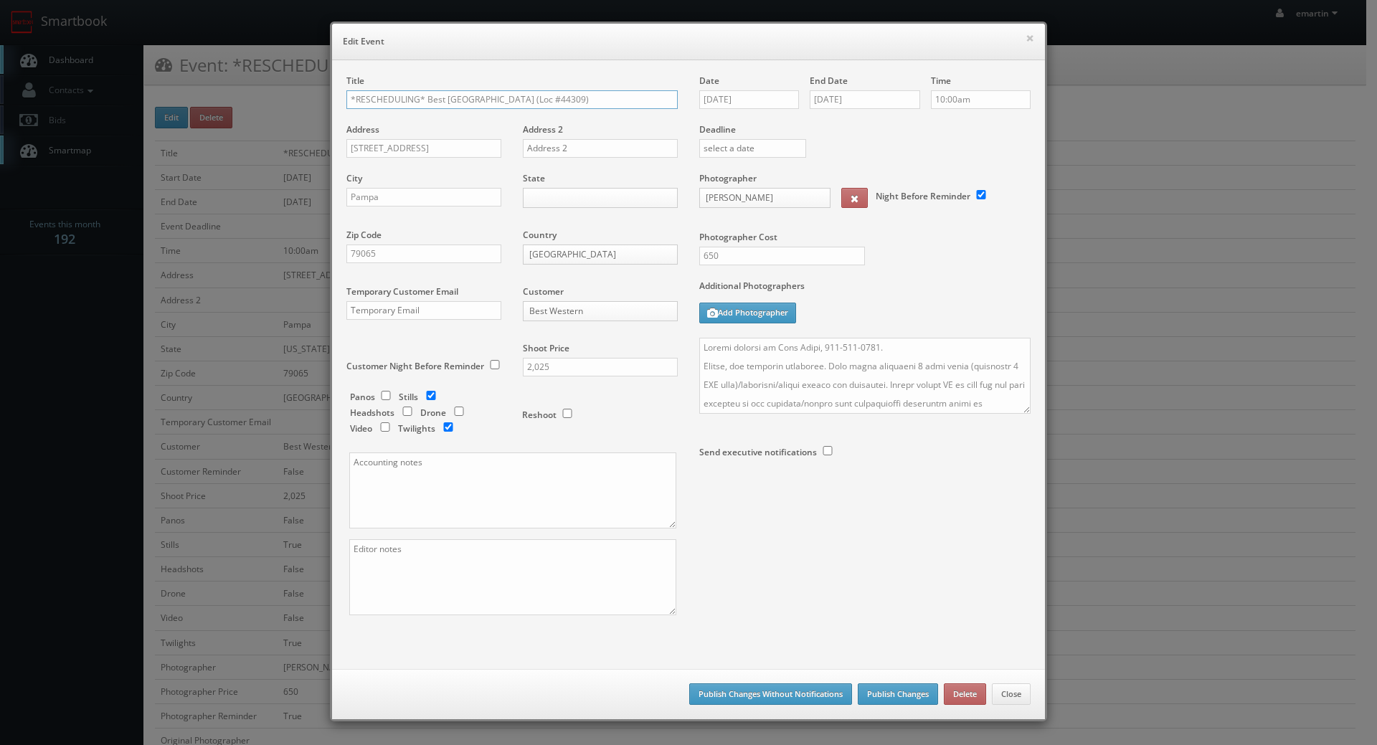
drag, startPoint x: 421, startPoint y: 100, endPoint x: 292, endPoint y: 98, distance: 129.1
click at [292, 98] on div "× Edit Event Title *RESCHEDULING* Best Western Northgate Inn (Loc #44309) Addre…" at bounding box center [688, 372] width 1377 height 745
type input "Best [GEOGRAPHIC_DATA] (Loc #44309)"
click at [723, 88] on div "Date 08/27/2025" at bounding box center [754, 99] width 110 height 49
drag, startPoint x: 732, startPoint y: 94, endPoint x: 775, endPoint y: 98, distance: 43.2
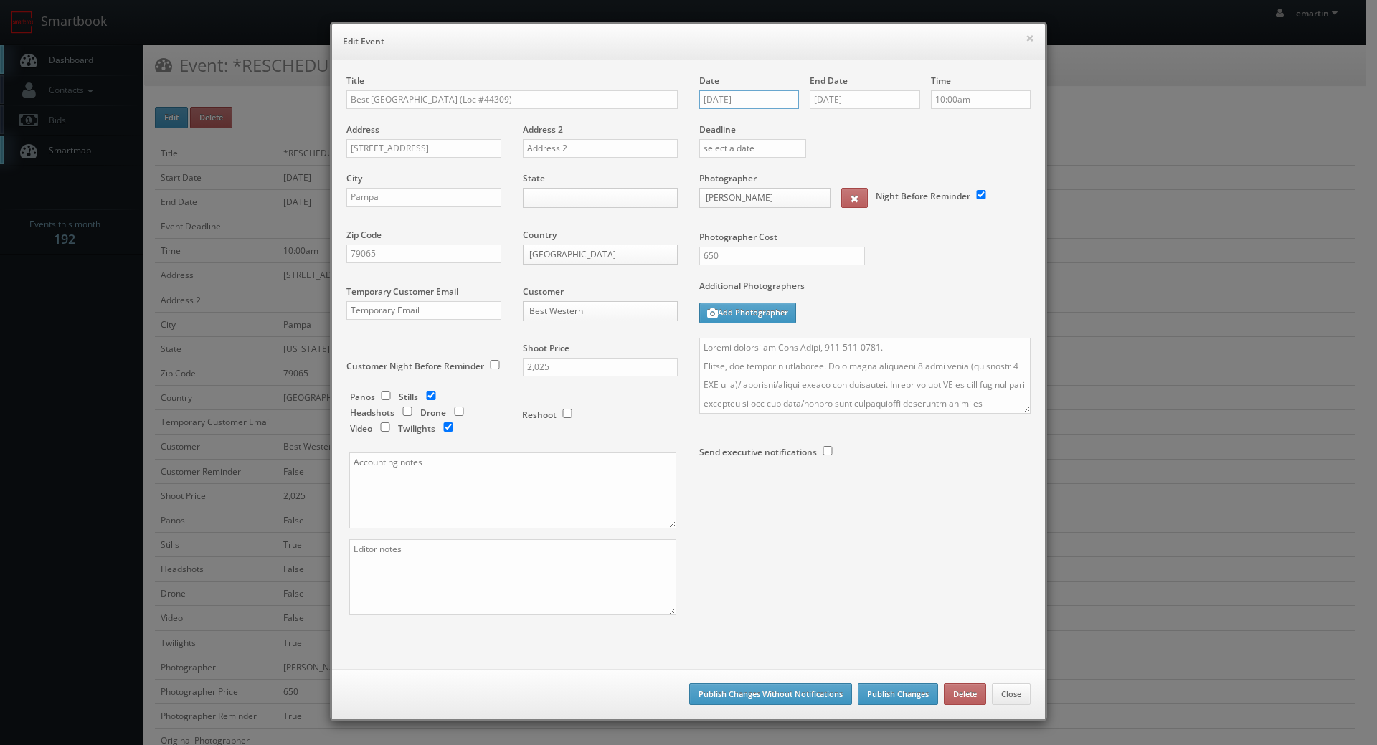
click at [733, 94] on input "08/27/2025" at bounding box center [749, 99] width 100 height 19
drag, startPoint x: 841, startPoint y: 121, endPoint x: 829, endPoint y: 123, distance: 12.3
click at [840, 121] on div "[DATE] Su Mo Tu We Th Fr Sa 27 28 29 30 31 1 2 3 4 5 6 7 8 9 10 11 12 13 14 15 …" at bounding box center [769, 208] width 151 height 197
click at [829, 123] on icon at bounding box center [831, 126] width 9 height 10
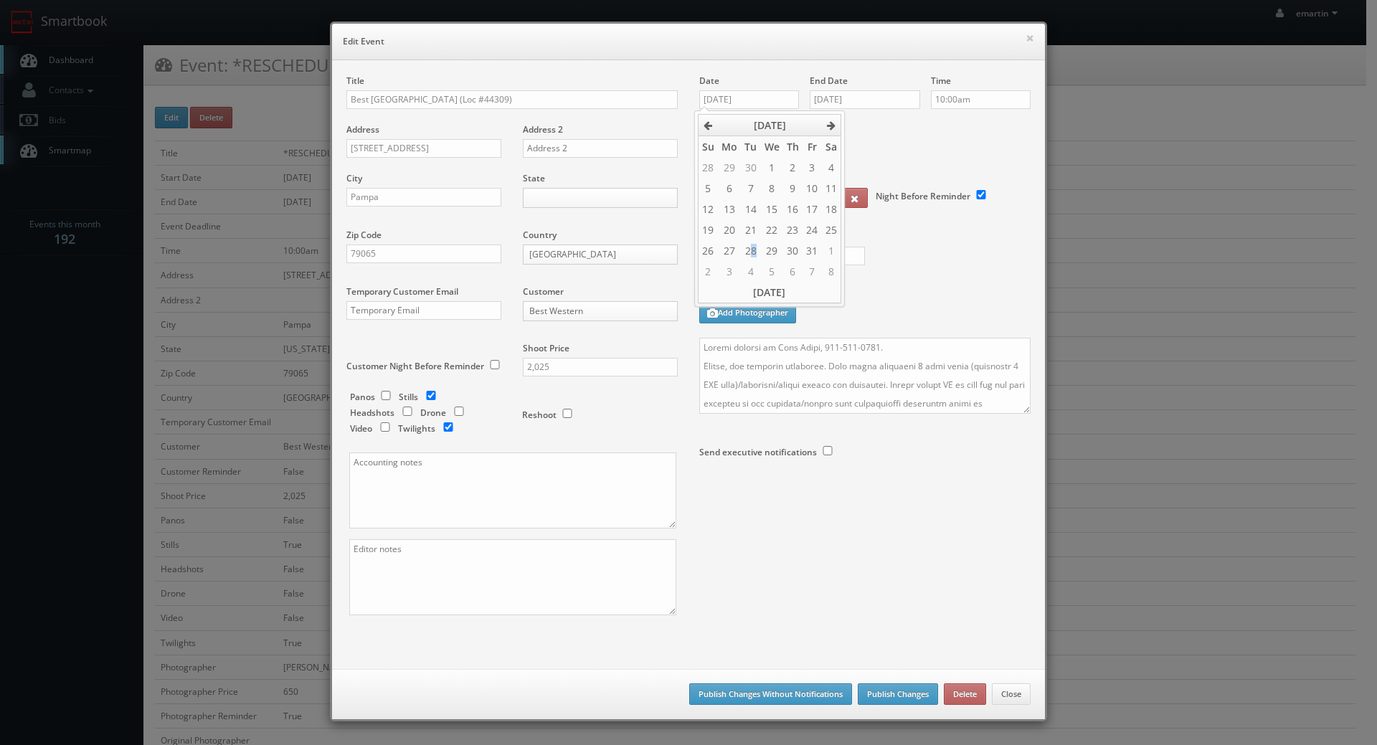
drag, startPoint x: 753, startPoint y: 241, endPoint x: 896, endPoint y: 160, distance: 164.1
click at [752, 241] on td "28" at bounding box center [750, 250] width 19 height 21
type input "10/28/2025"
click at [878, 90] on input "08/27/2025" at bounding box center [865, 99] width 110 height 19
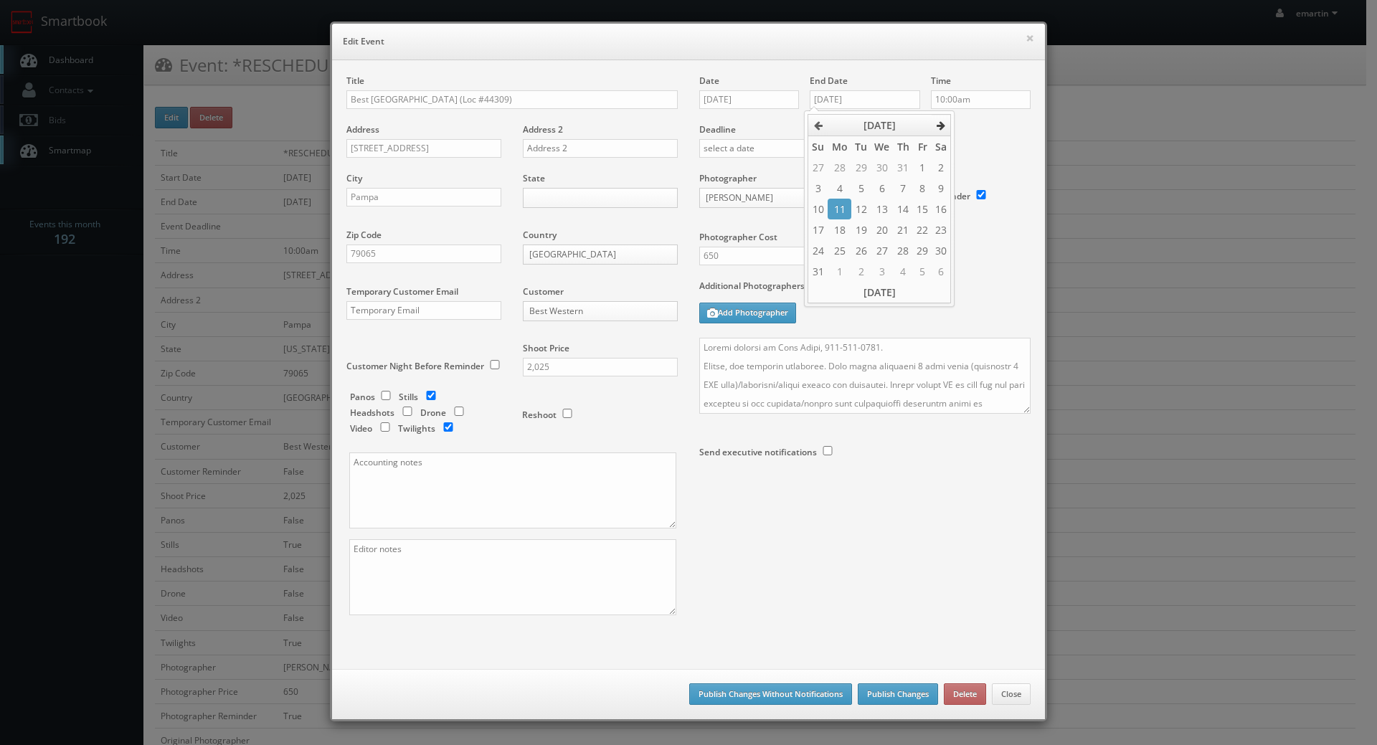
click at [947, 126] on th at bounding box center [941, 126] width 19 height 22
click at [854, 247] on td "28" at bounding box center [860, 250] width 19 height 21
type input "10/28/2025"
drag, startPoint x: 982, startPoint y: 178, endPoint x: 890, endPoint y: 303, distance: 154.9
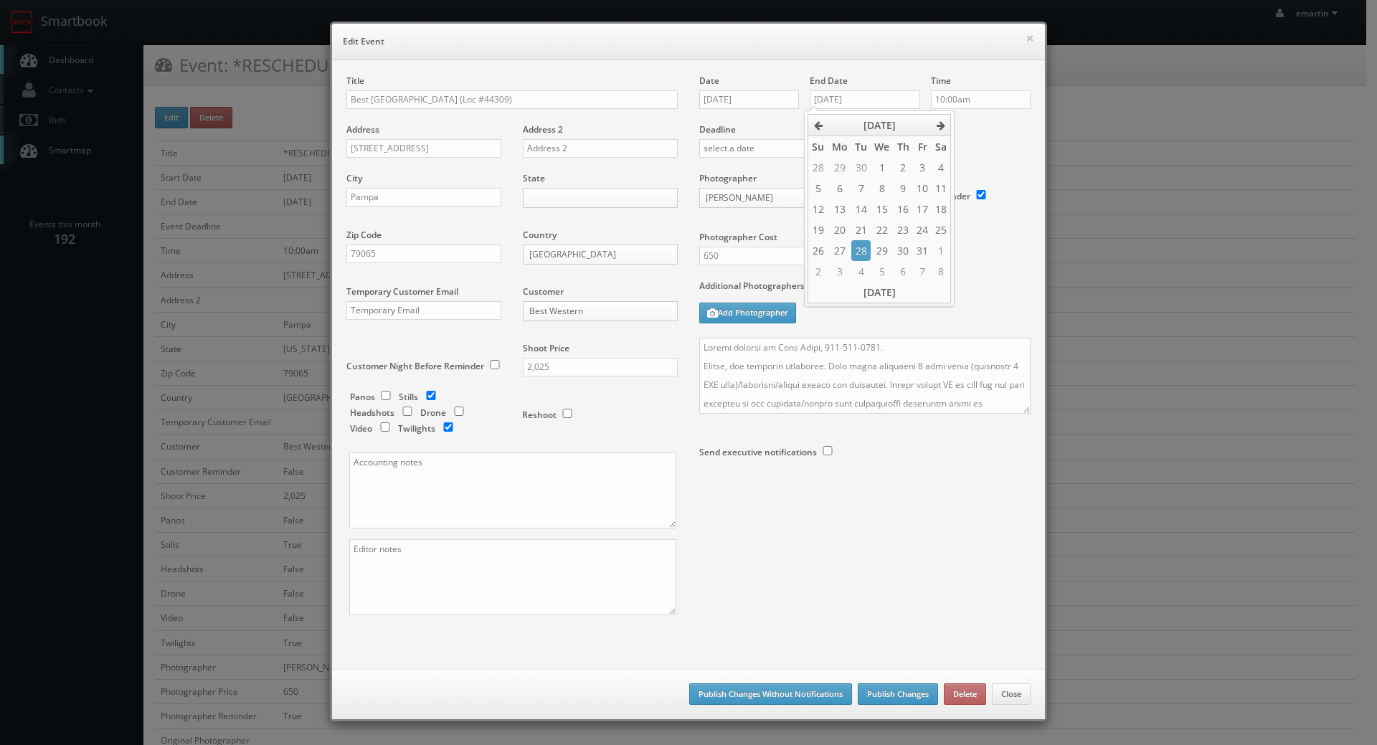
click at [982, 177] on div "Night Before Reminder" at bounding box center [948, 189] width 166 height 34
click at [699, 346] on textarea at bounding box center [864, 376] width 331 height 76
click at [707, 344] on textarea at bounding box center [864, 376] width 331 height 76
type textarea "UPDATE: Date changed to 10/28. Onsite contact is Vick Doshi, 806-665-0926. Stil…"
click at [904, 501] on div at bounding box center [864, 492] width 331 height 38
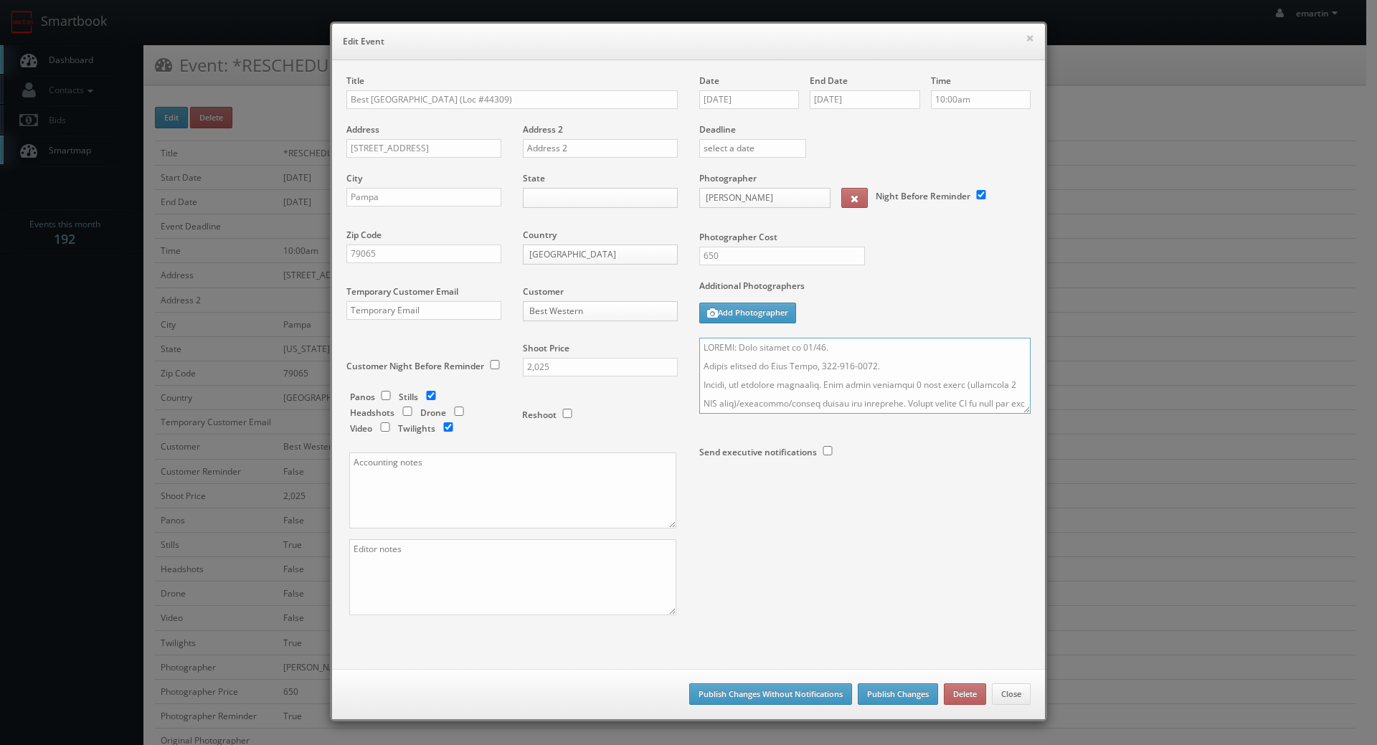
scroll to position [29, 0]
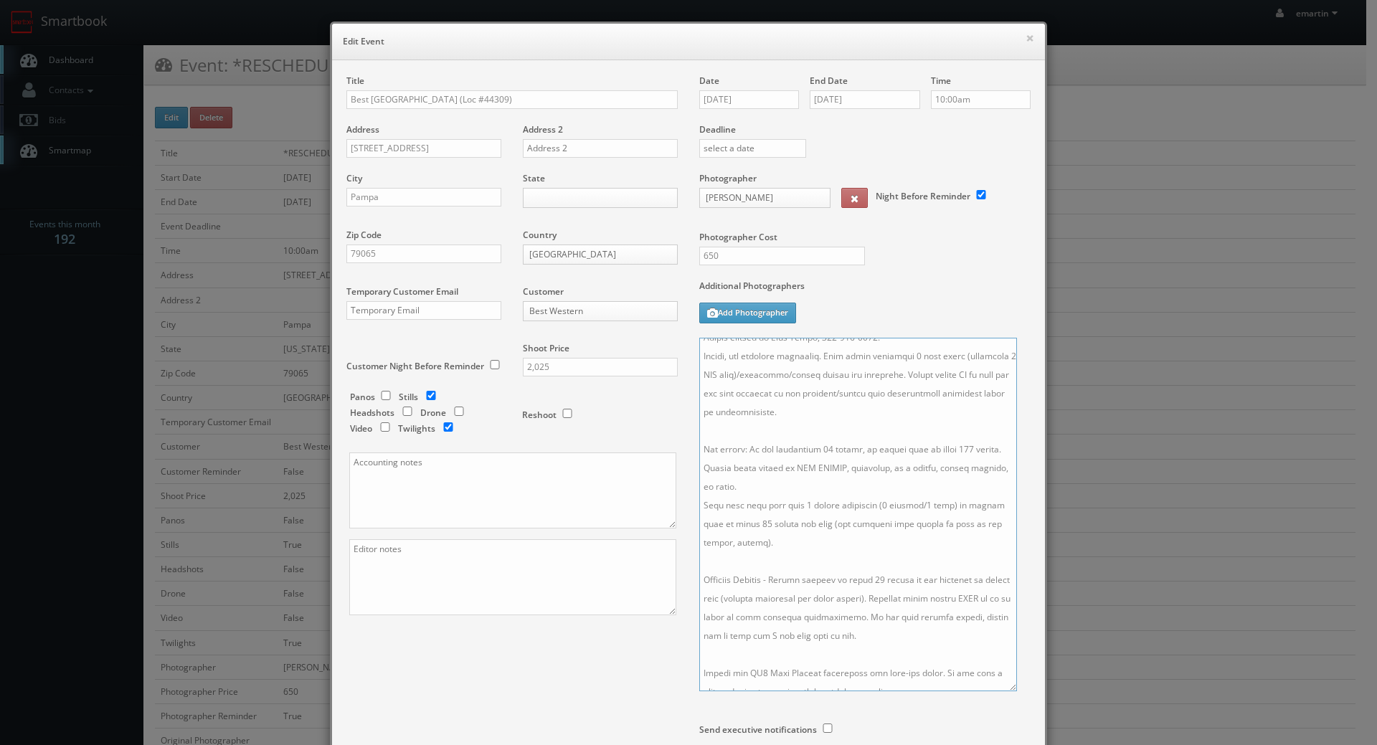
drag, startPoint x: 1016, startPoint y: 410, endPoint x: 1005, endPoint y: 764, distance: 354.5
click at [1005, 745] on html "Smartbook Toggle Side Navigation Toggle Top Navigation emartin emartin Profile …" at bounding box center [688, 679] width 1377 height 1358
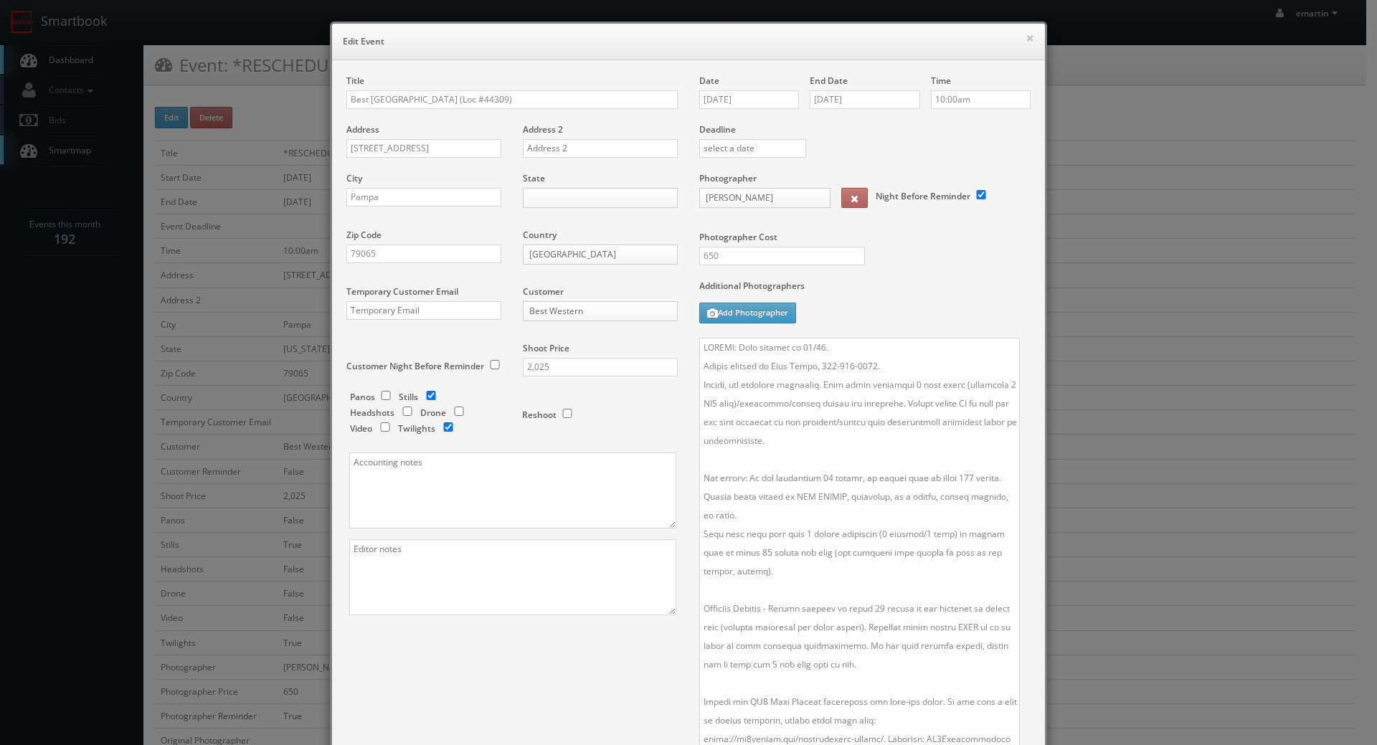
click at [944, 296] on label "Additional Photographers" at bounding box center [864, 289] width 331 height 19
click at [548, 648] on div "Title Best Western Northgate Inn (Loc #44309) Address 2831 Perryton Pkwy Addres…" at bounding box center [689, 477] width 706 height 805
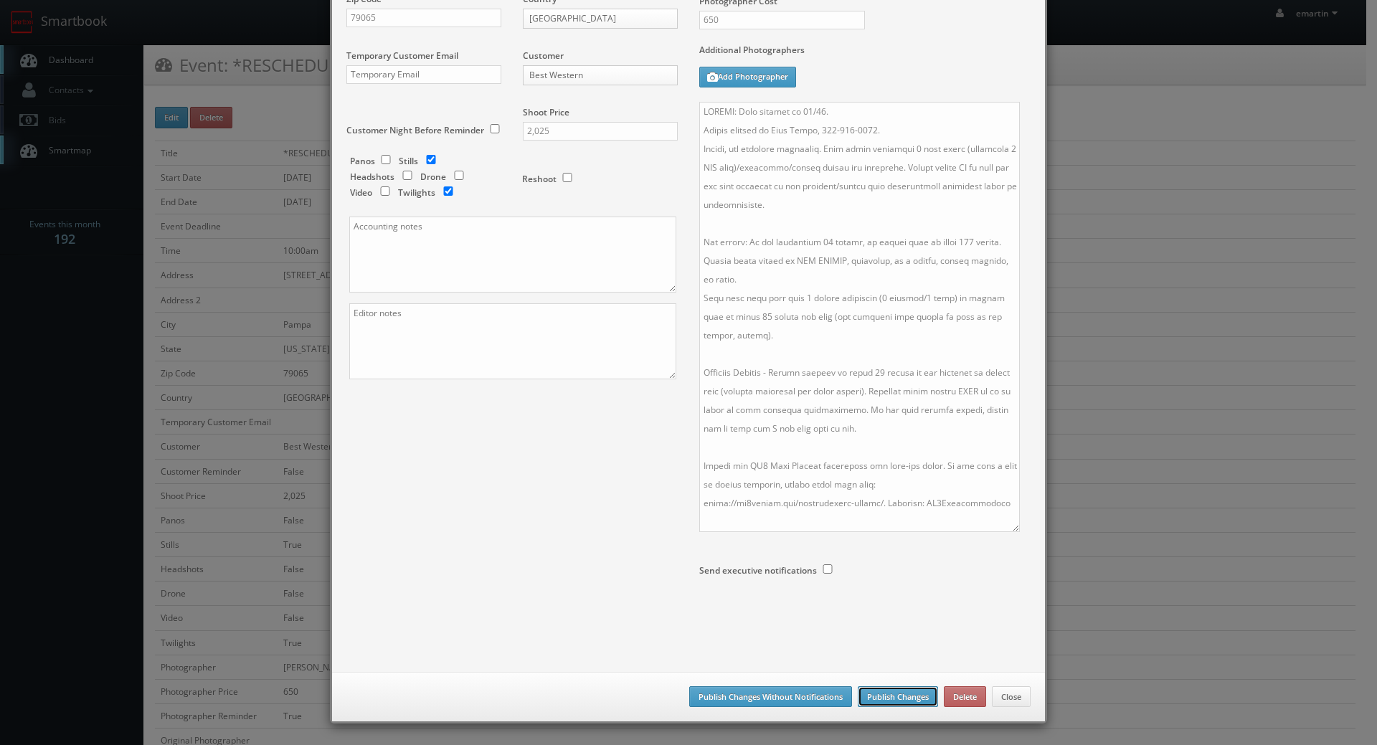
click at [887, 699] on button "Publish Changes" at bounding box center [898, 697] width 80 height 22
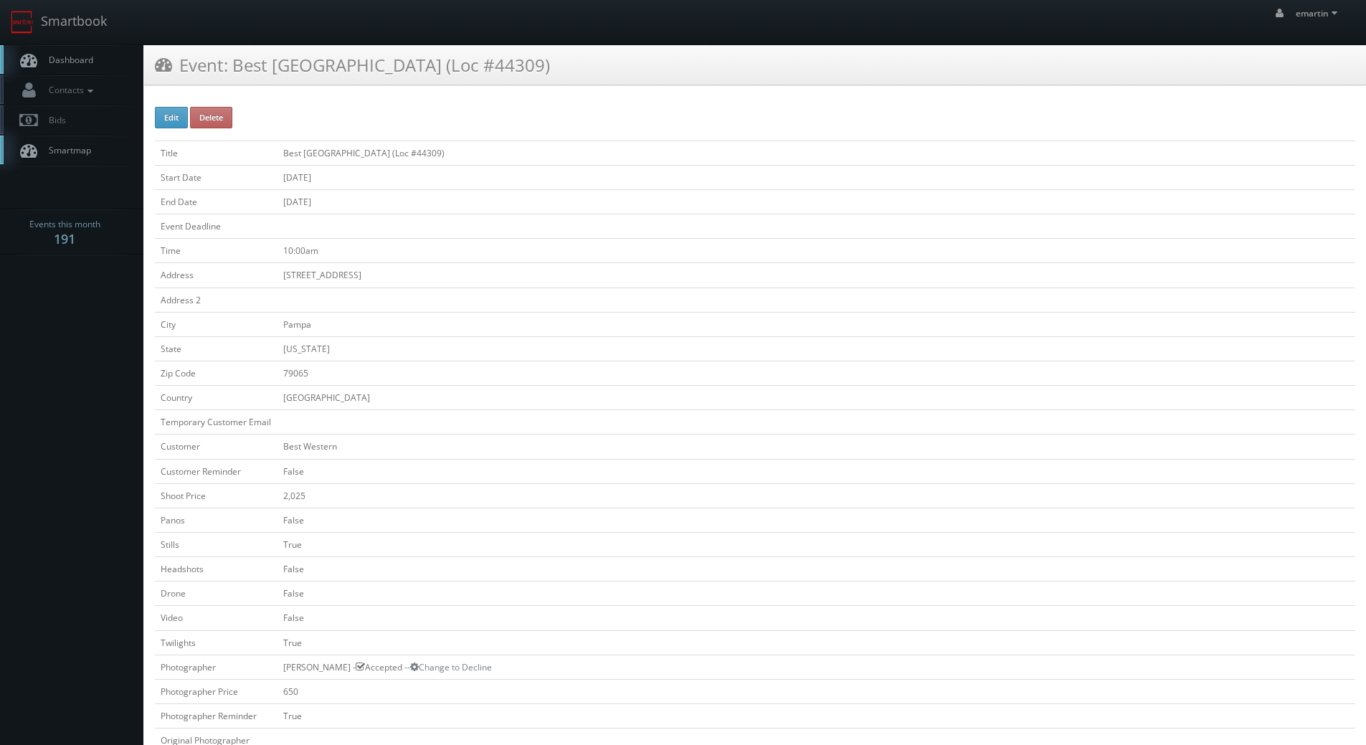
click at [72, 64] on span "Dashboard" at bounding box center [68, 60] width 52 height 12
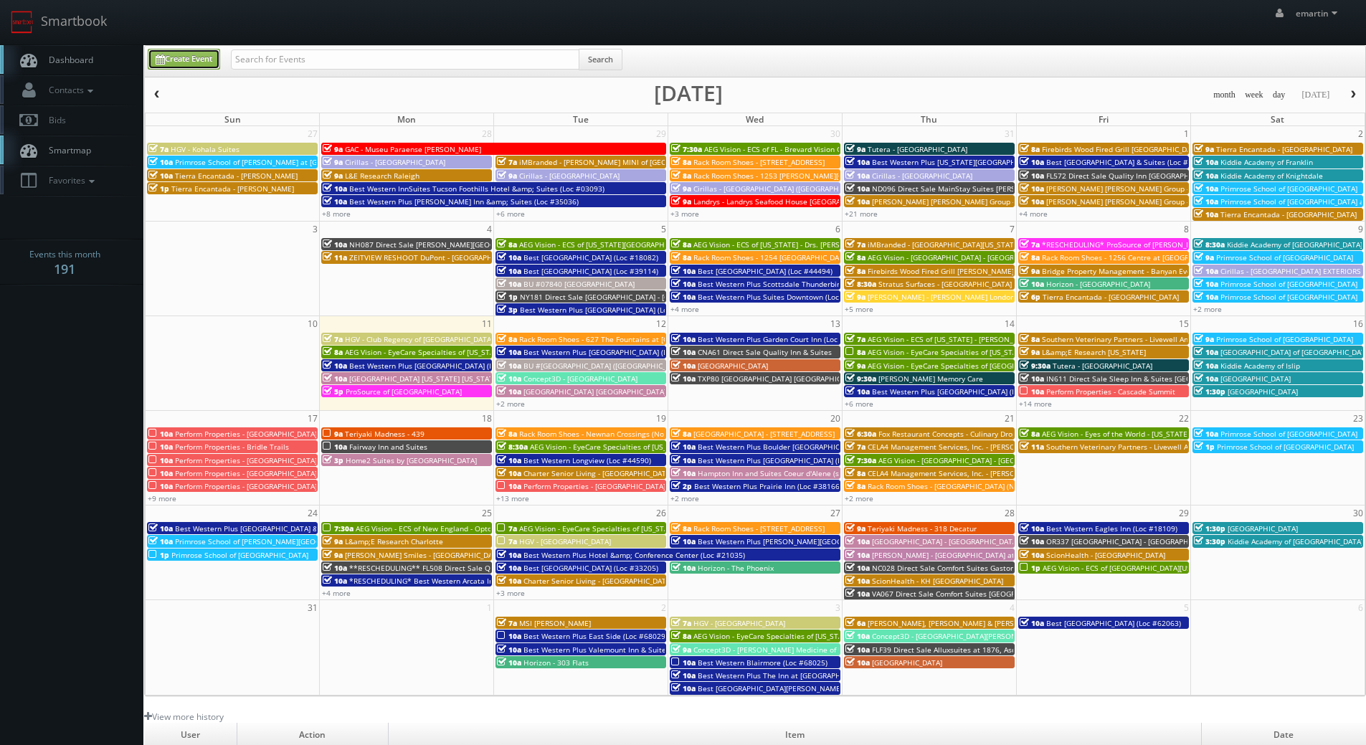
click at [183, 57] on link "Create Event" at bounding box center [184, 59] width 72 height 21
type input "[DATE]"
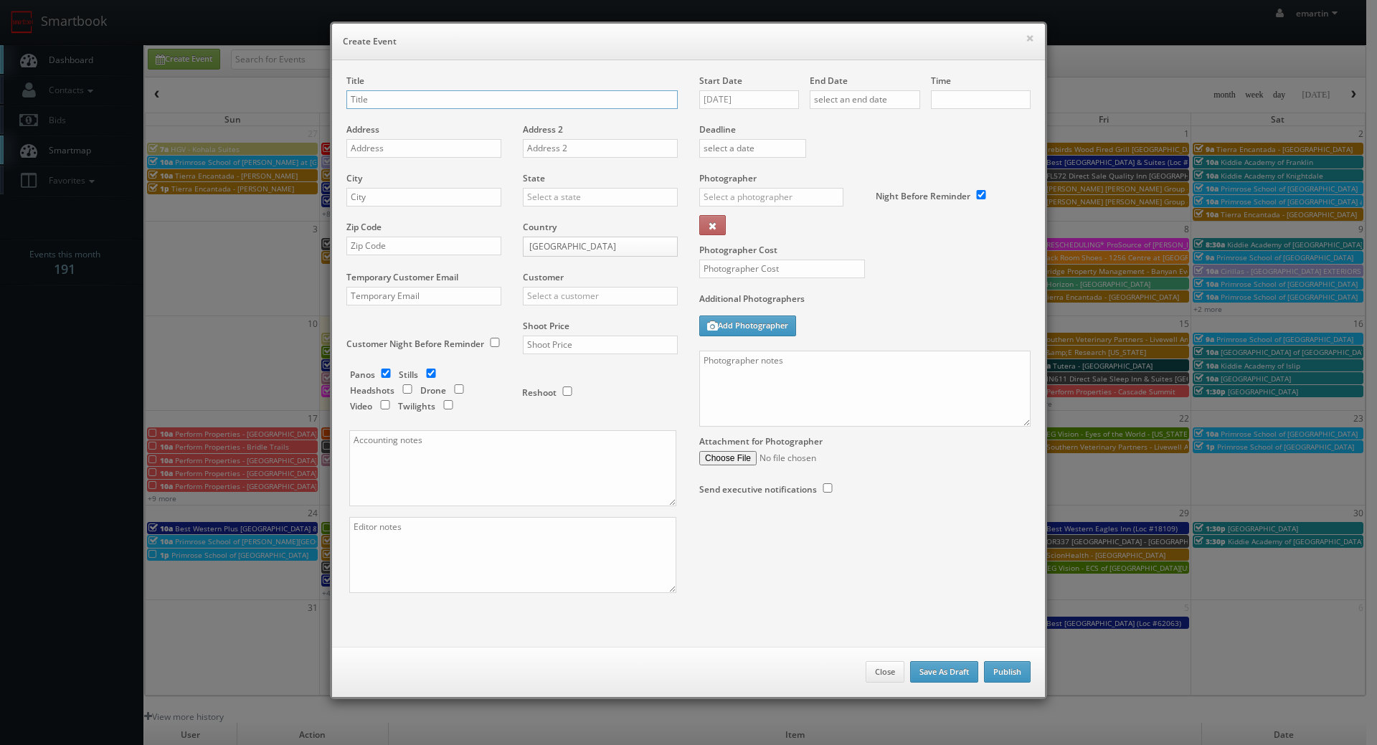
checkbox input "true"
type input "10:00am"
checkbox input "true"
click at [338, 113] on div "Title Address Address 2 City State Alabama Alaska Arizona Arkansas California C…" at bounding box center [512, 347] width 353 height 544
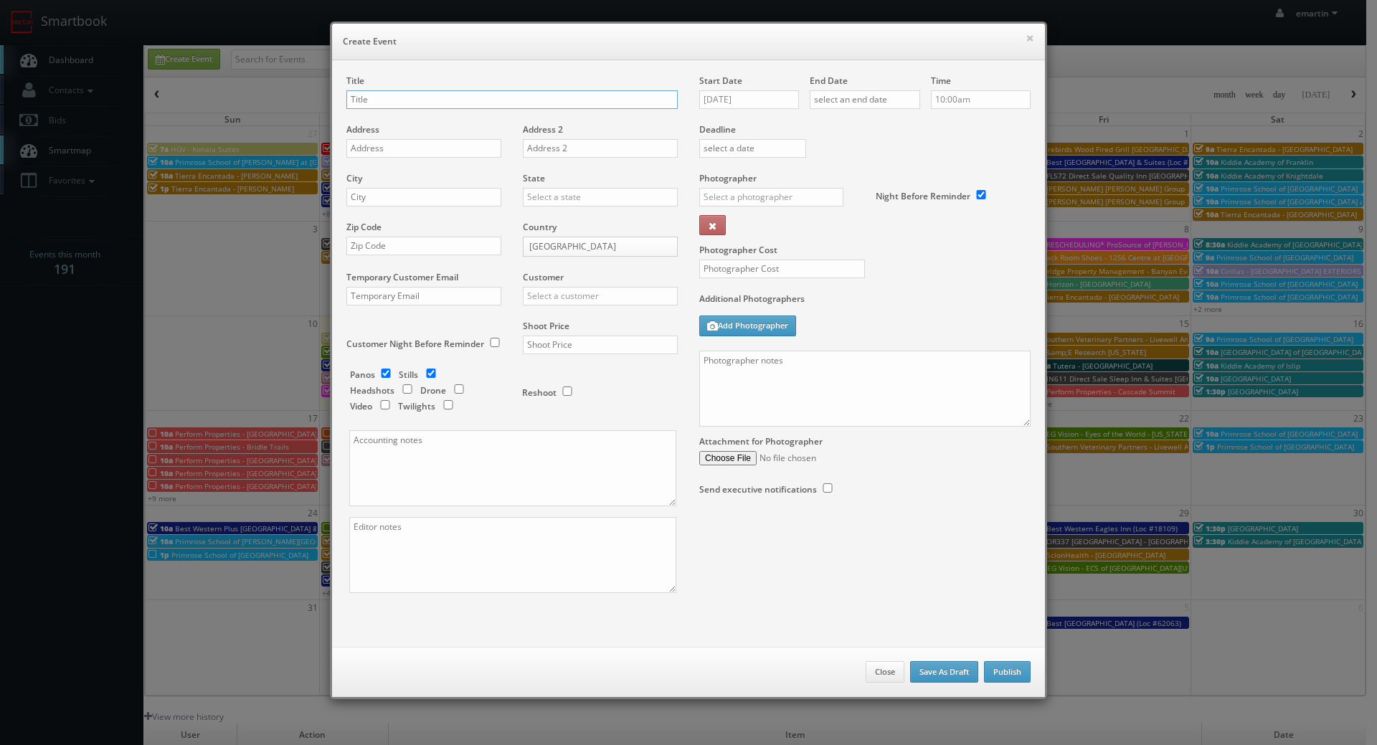
click at [371, 97] on input "text" at bounding box center [511, 99] width 331 height 19
paste input "Best Western Plus Stovall's Inn"
click at [540, 106] on input "Best Western Plus Stovall's Inn (Loc #" at bounding box center [511, 99] width 331 height 19
paste input "05185"
type input "Best Western Plus [PERSON_NAME] Inn (Loc #05185)"
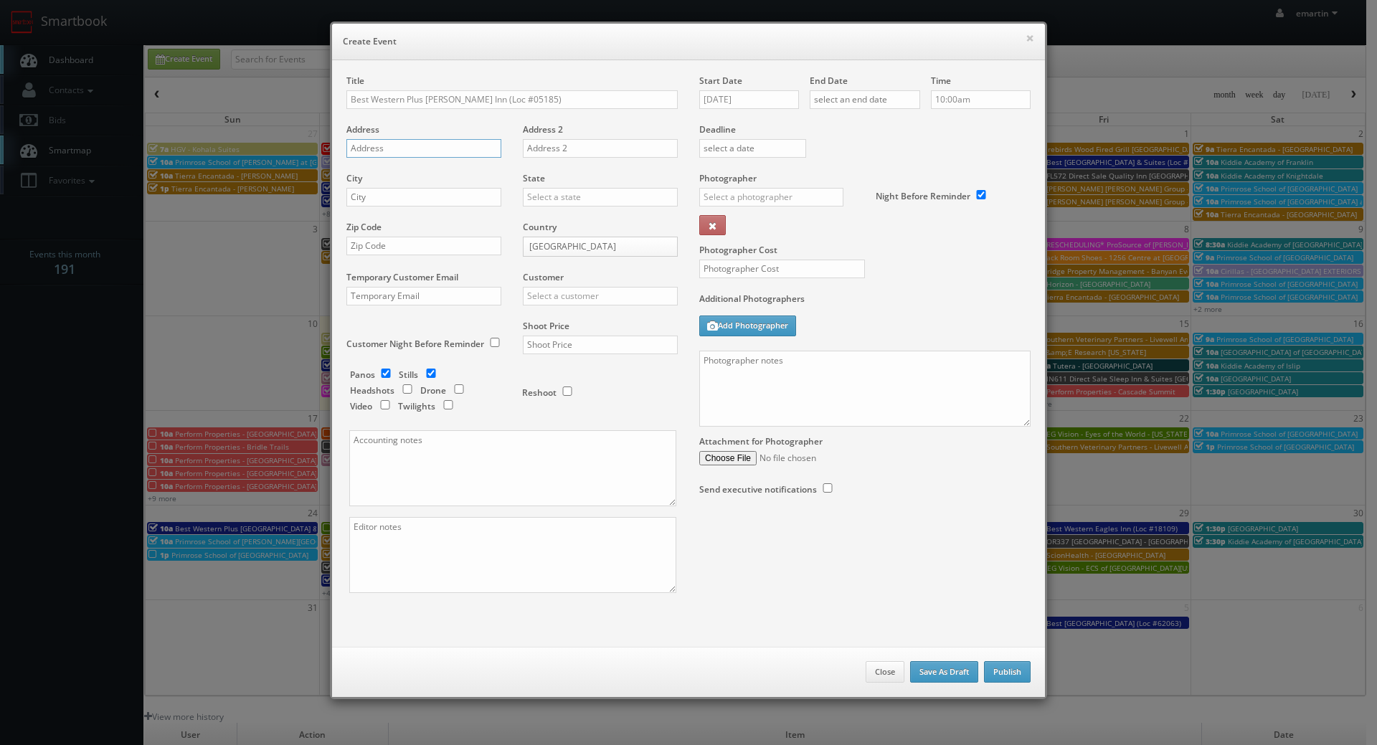
click at [379, 147] on input "text" at bounding box center [423, 148] width 155 height 19
paste input "1110 W Katella Ave"
type input "1110 W Katella Ave"
click at [400, 206] on input "text" at bounding box center [423, 197] width 155 height 19
paste input "Anaheim"
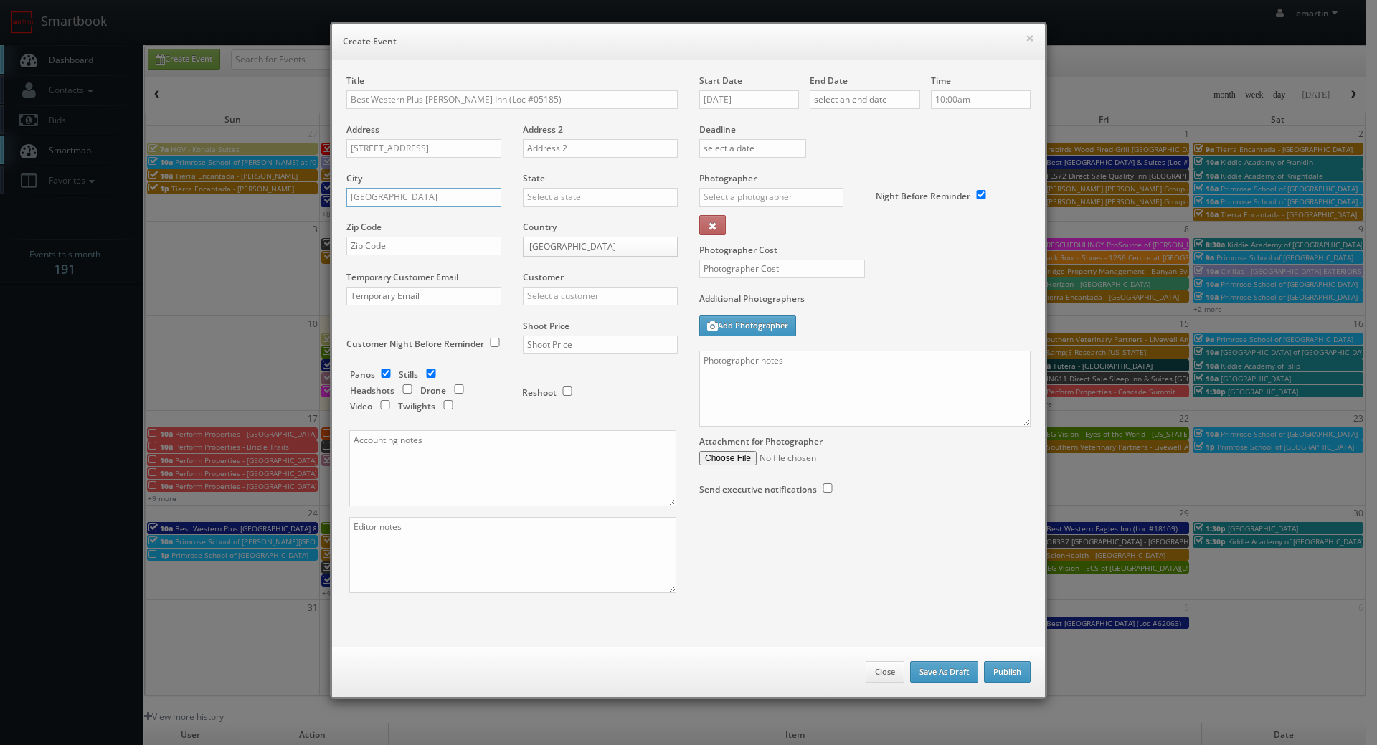
type input "Anaheim"
click at [529, 197] on input "text" at bounding box center [600, 197] width 155 height 19
click at [559, 214] on div "[US_STATE]" at bounding box center [600, 221] width 153 height 24
type input "[US_STATE]"
click at [397, 240] on input "text" at bounding box center [423, 246] width 155 height 19
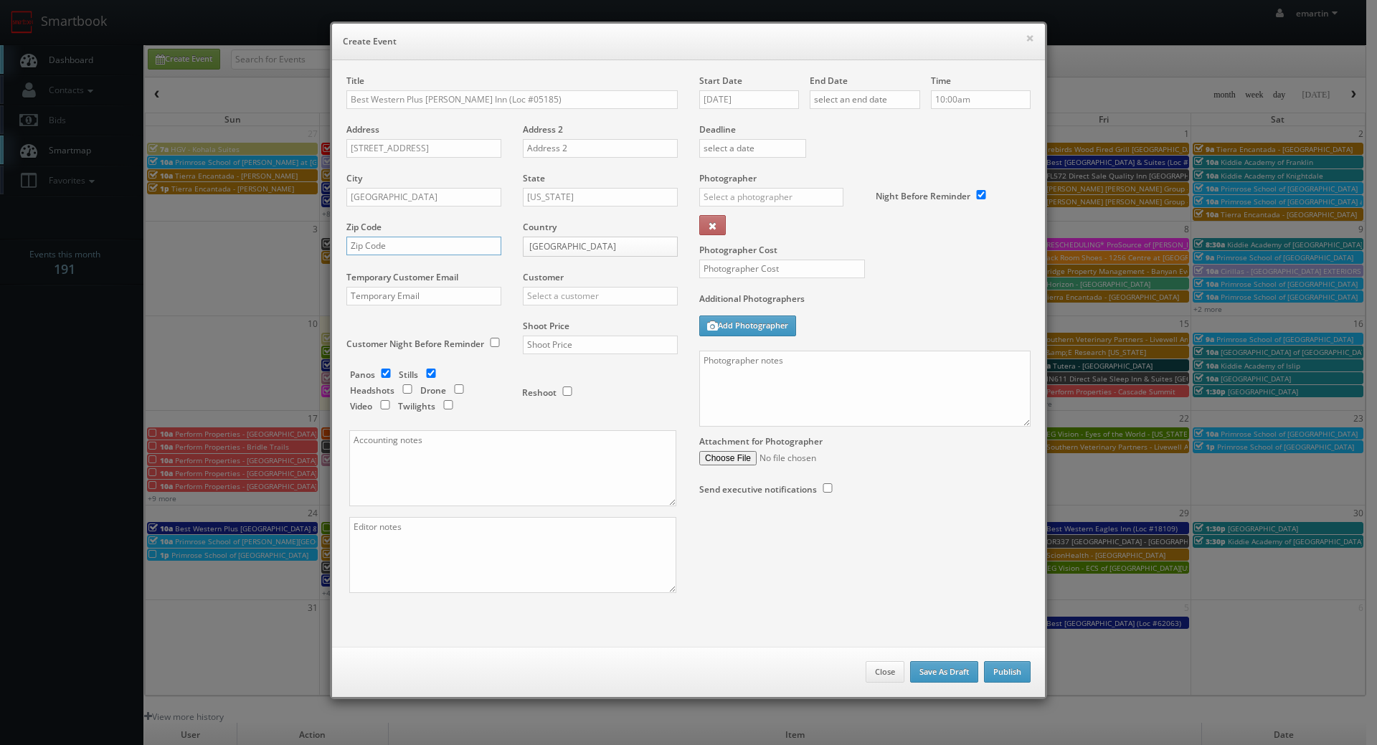
paste input "92802"
type input "92802"
drag, startPoint x: 623, startPoint y: 296, endPoint x: 610, endPoint y: 291, distance: 12.9
click at [619, 293] on input "text" at bounding box center [600, 296] width 155 height 19
click at [578, 315] on div "Best Western" at bounding box center [600, 320] width 153 height 24
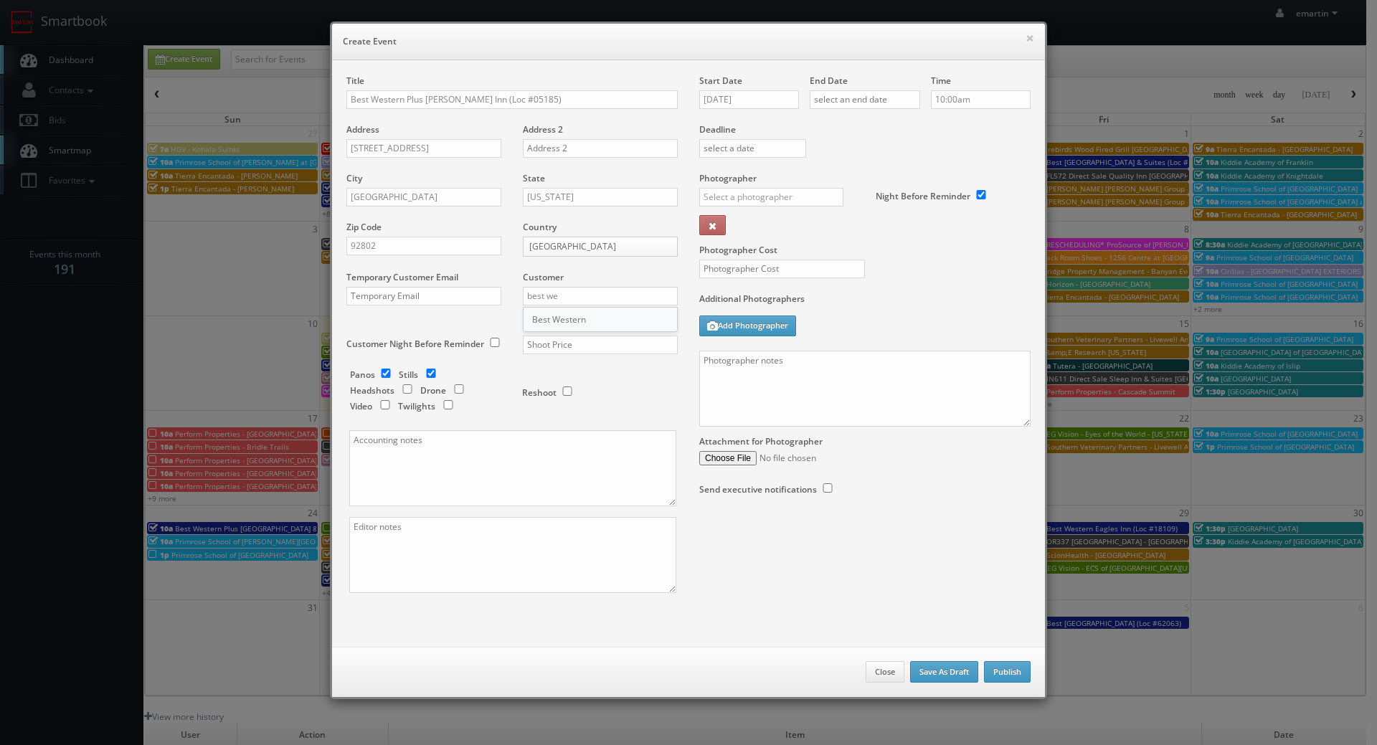
type input "Best Western"
click at [601, 348] on input "text" at bounding box center [600, 345] width 155 height 19
type input "2,775"
click at [610, 364] on div "Shoot Price 2,775" at bounding box center [595, 344] width 166 height 49
click at [377, 372] on input "checkbox" at bounding box center [386, 373] width 22 height 9
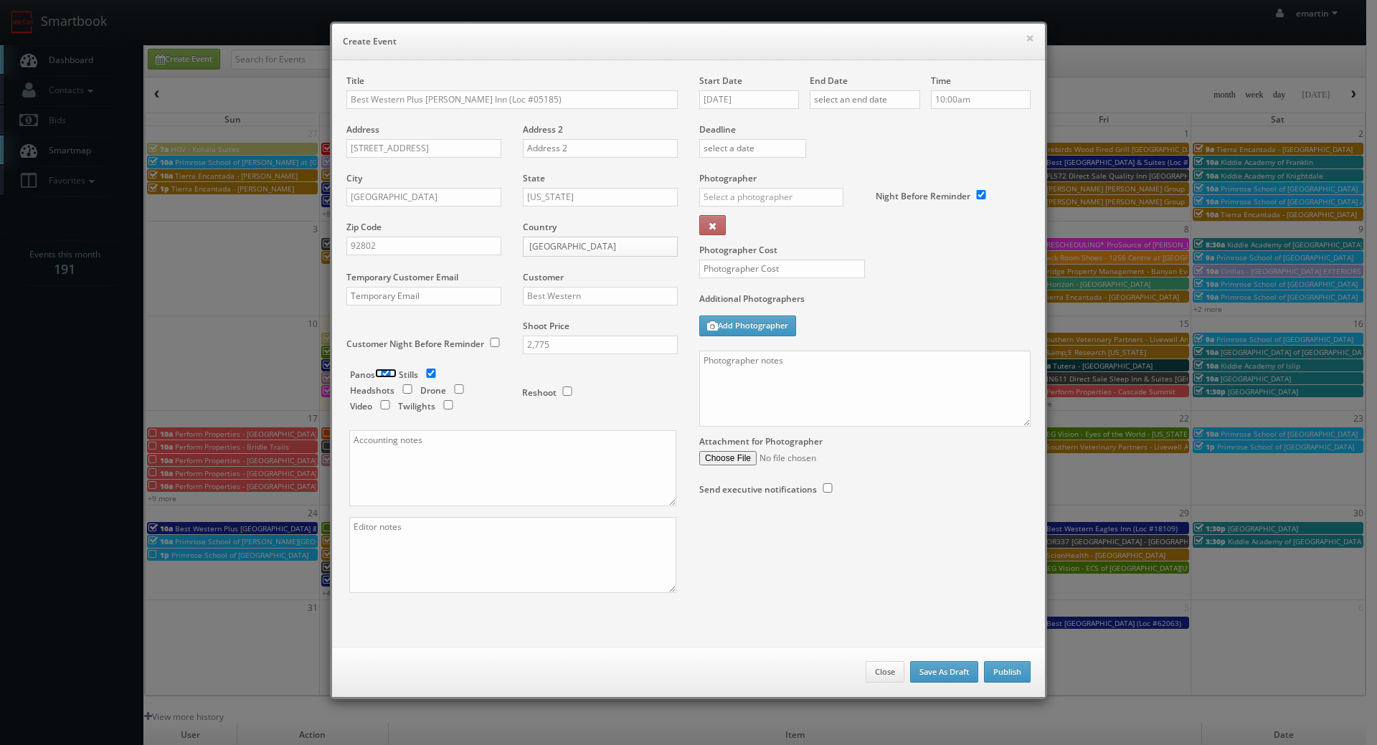
checkbox input "false"
click at [460, 392] on input "checkbox" at bounding box center [459, 388] width 22 height 9
checkbox input "true"
drag, startPoint x: 438, startPoint y: 407, endPoint x: 503, endPoint y: 394, distance: 65.8
click at [438, 407] on input "checkbox" at bounding box center [449, 404] width 22 height 9
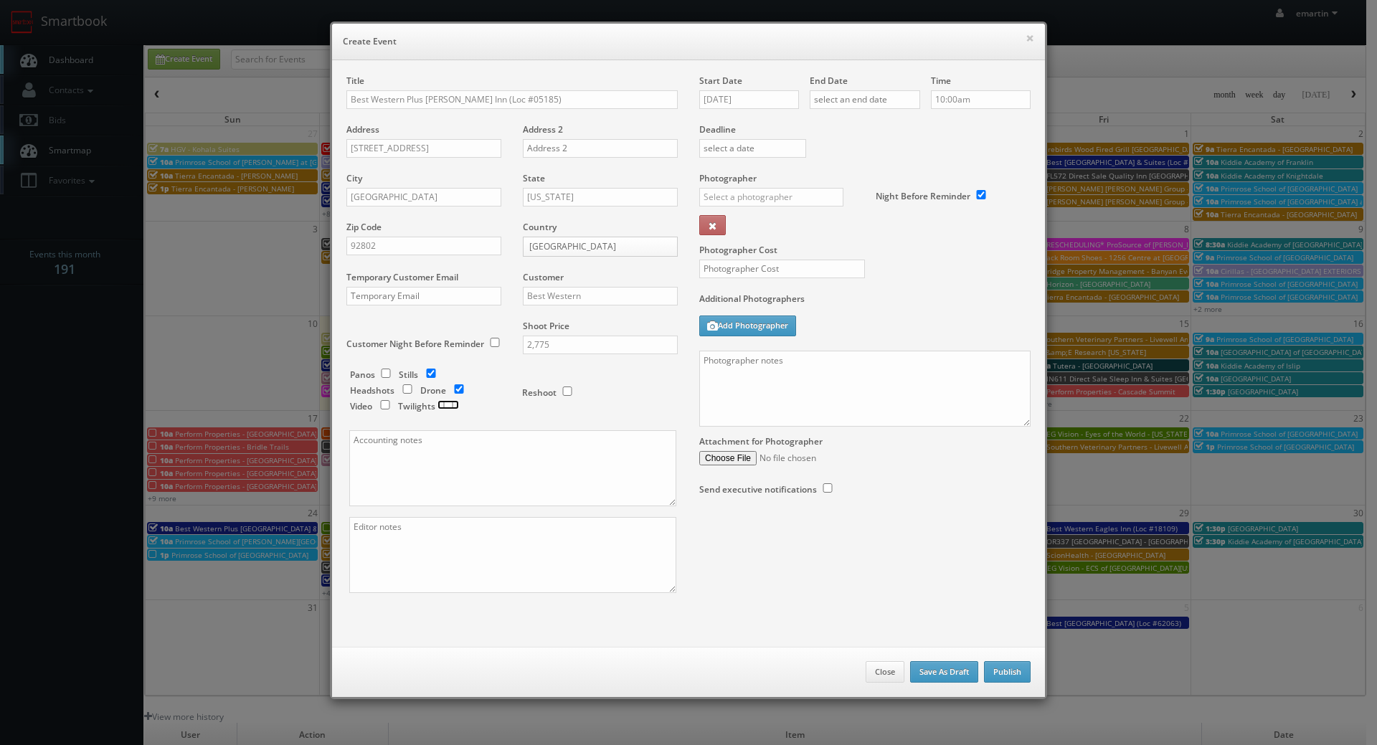
checkbox input "true"
click at [883, 315] on div "Additional Photographers Add Photographer" at bounding box center [864, 322] width 331 height 58
click at [736, 96] on input "08/11/2025" at bounding box center [749, 99] width 100 height 19
click at [745, 235] on td "19" at bounding box center [750, 229] width 19 height 21
type input "08/19/2025"
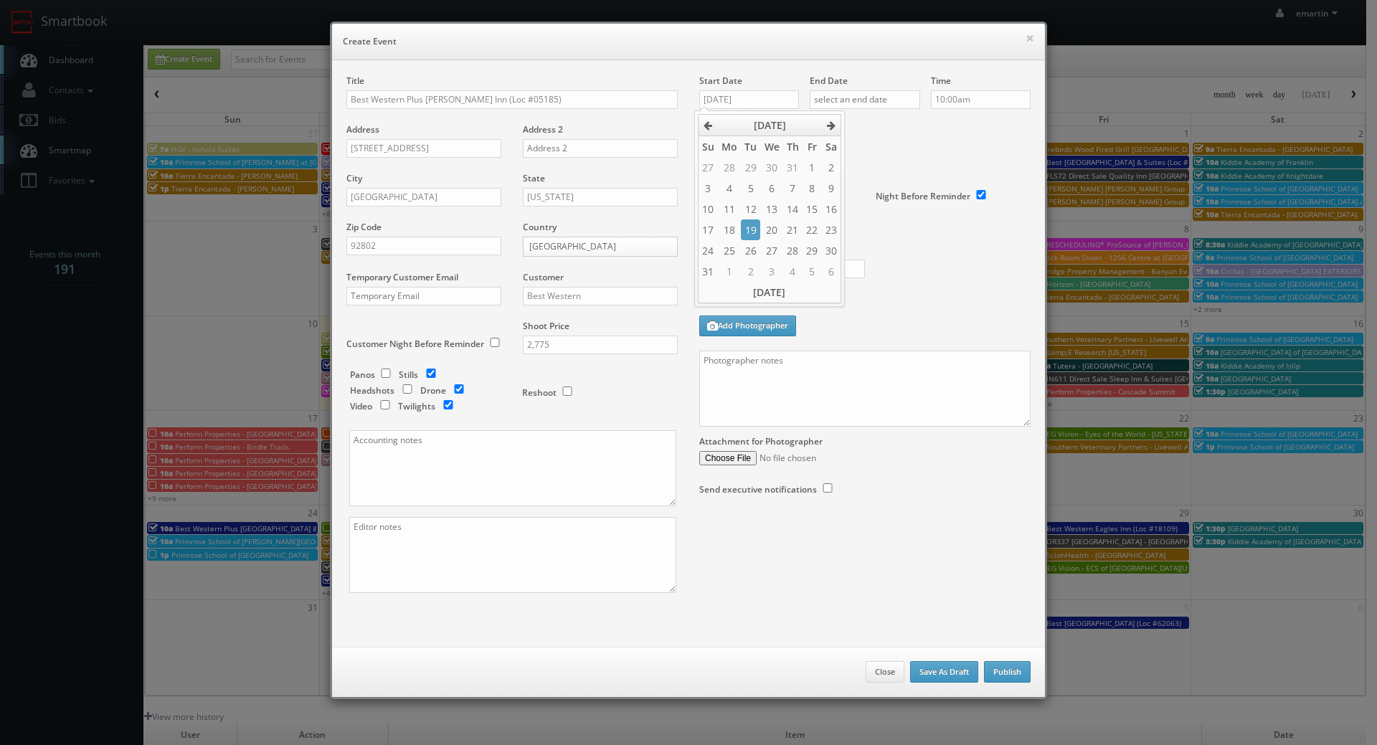
click at [884, 83] on div "End Date" at bounding box center [865, 99] width 110 height 49
click at [885, 97] on input "text" at bounding box center [865, 99] width 110 height 19
click at [853, 230] on td "19" at bounding box center [860, 229] width 19 height 21
type input "08/19/2025"
drag, startPoint x: 1026, startPoint y: 131, endPoint x: 1003, endPoint y: 98, distance: 40.8
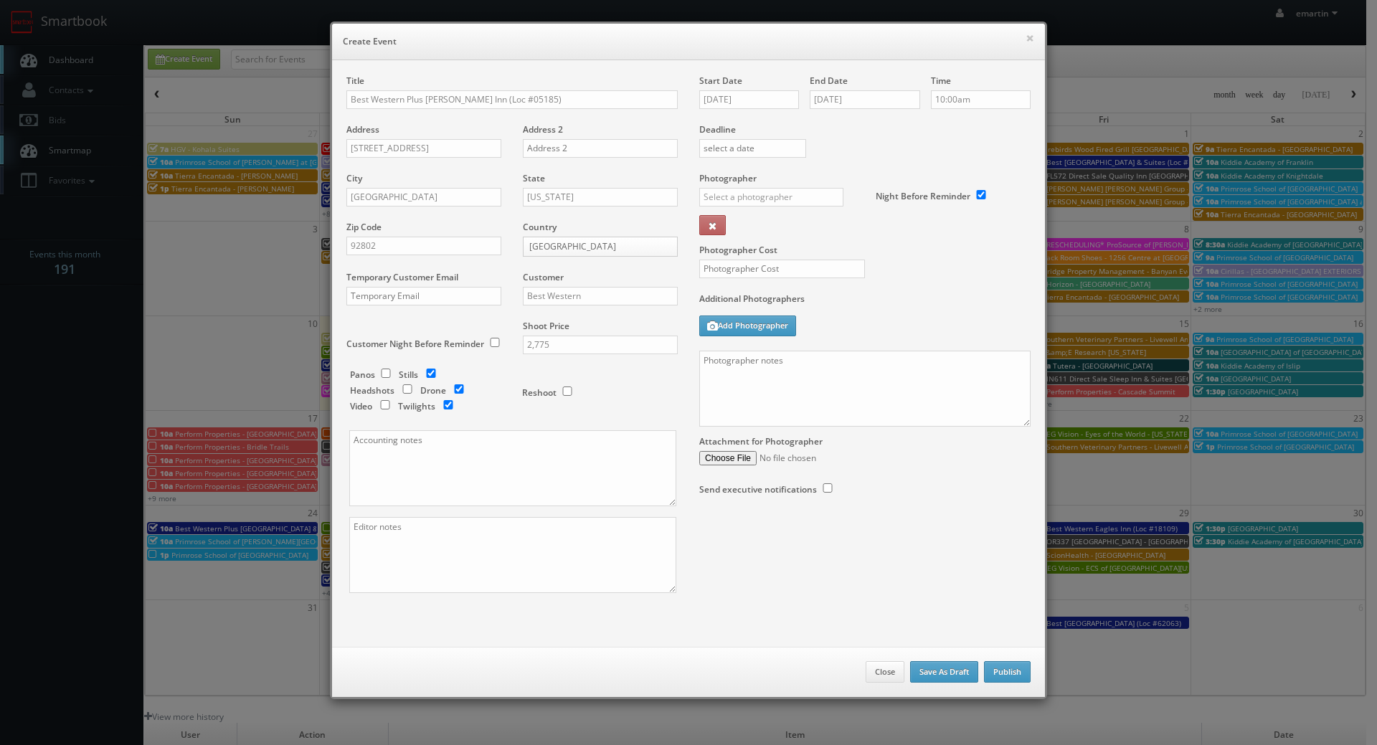
click at [1023, 123] on label "Deadline" at bounding box center [865, 129] width 353 height 12
click at [993, 95] on input "10:00am" at bounding box center [981, 99] width 100 height 19
type input "3:00pm"
click at [951, 182] on li "3:00pm" at bounding box center [953, 177] width 55 height 16
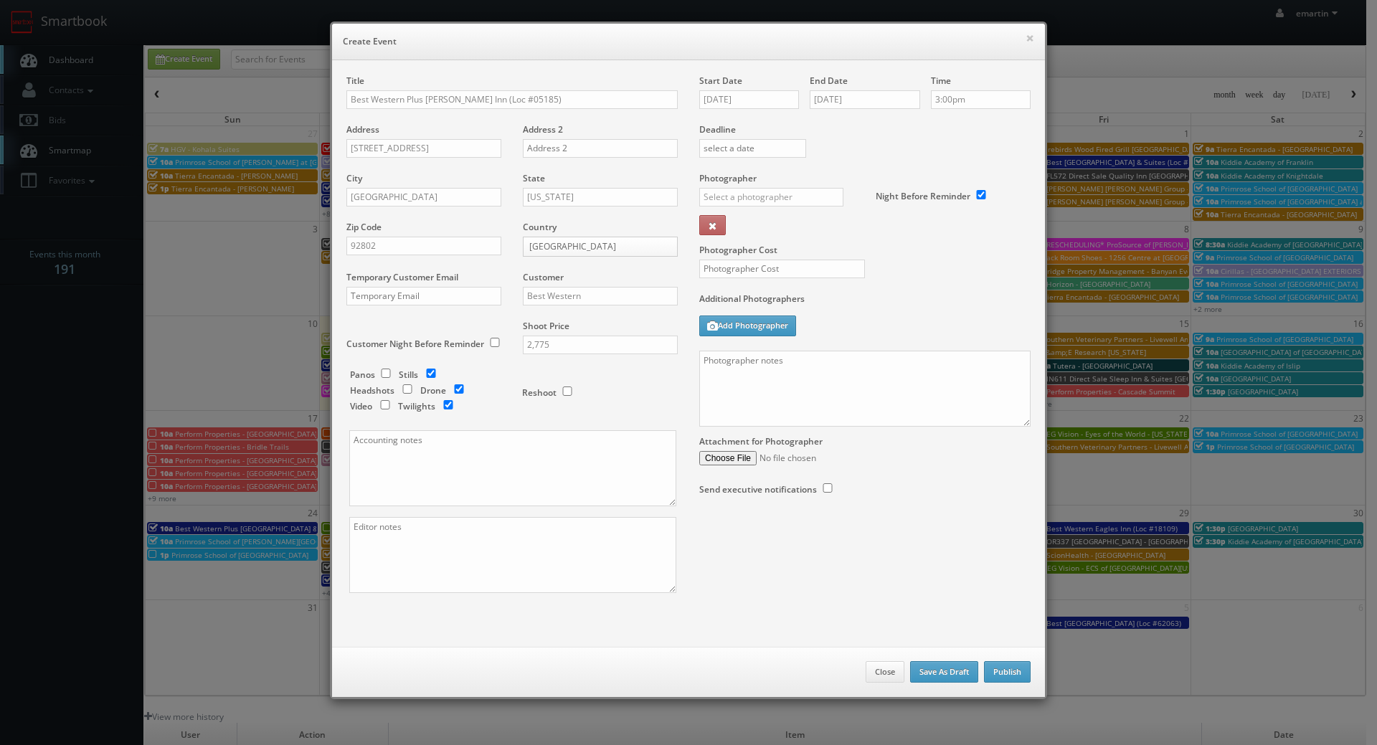
click at [903, 151] on div "Deadline" at bounding box center [865, 124] width 353 height 98
click at [770, 199] on input "text" at bounding box center [771, 197] width 144 height 19
click at [797, 250] on div "Jordan Palacio" at bounding box center [776, 253] width 153 height 24
type input "Jordan Palacio"
click at [728, 276] on input "text" at bounding box center [782, 269] width 166 height 19
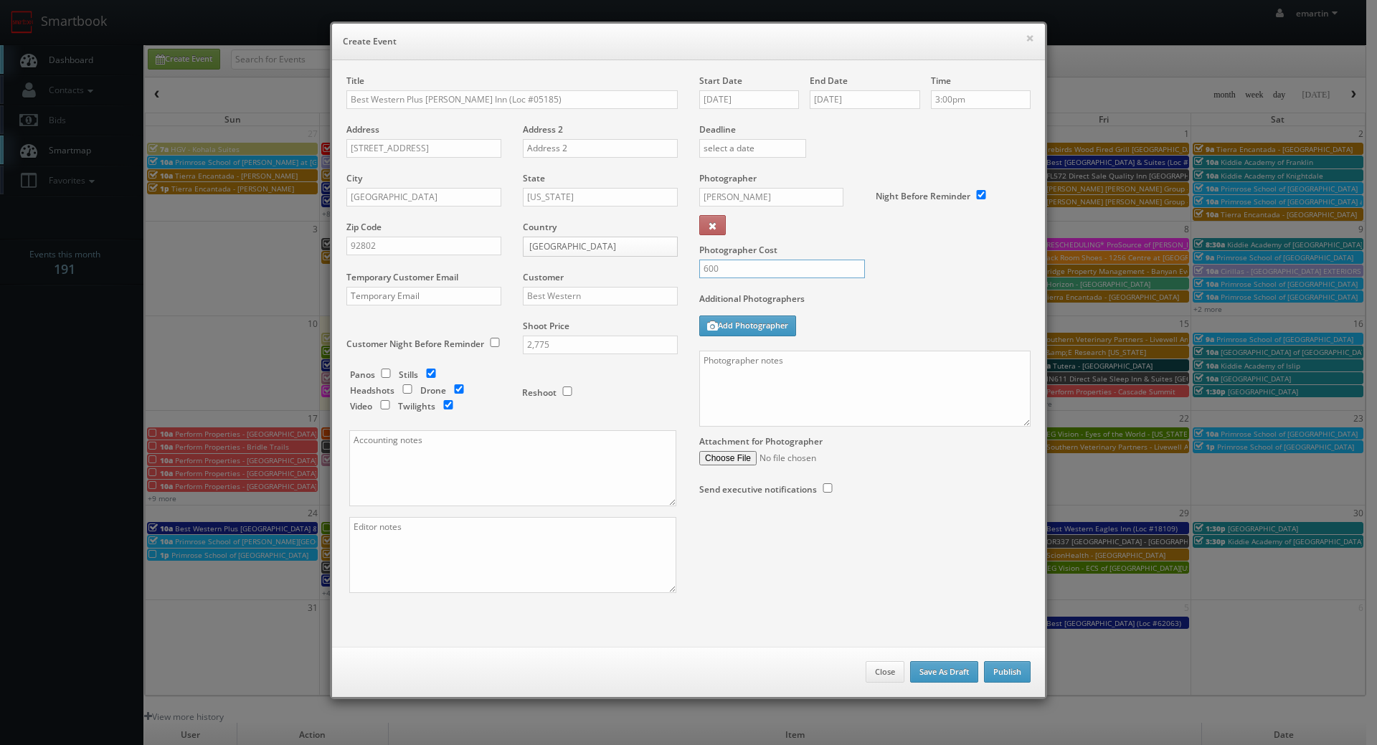
type input "600"
click at [857, 321] on div "Additional Photographers Add Photographer" at bounding box center [864, 322] width 331 height 58
drag, startPoint x: 874, startPoint y: 376, endPoint x: 917, endPoint y: 378, distance: 42.4
click at [874, 376] on textarea at bounding box center [864, 389] width 331 height 76
paste textarea "Onsite contact is ______. Overnight stay ___. Stills, and exterior twilights. F…"
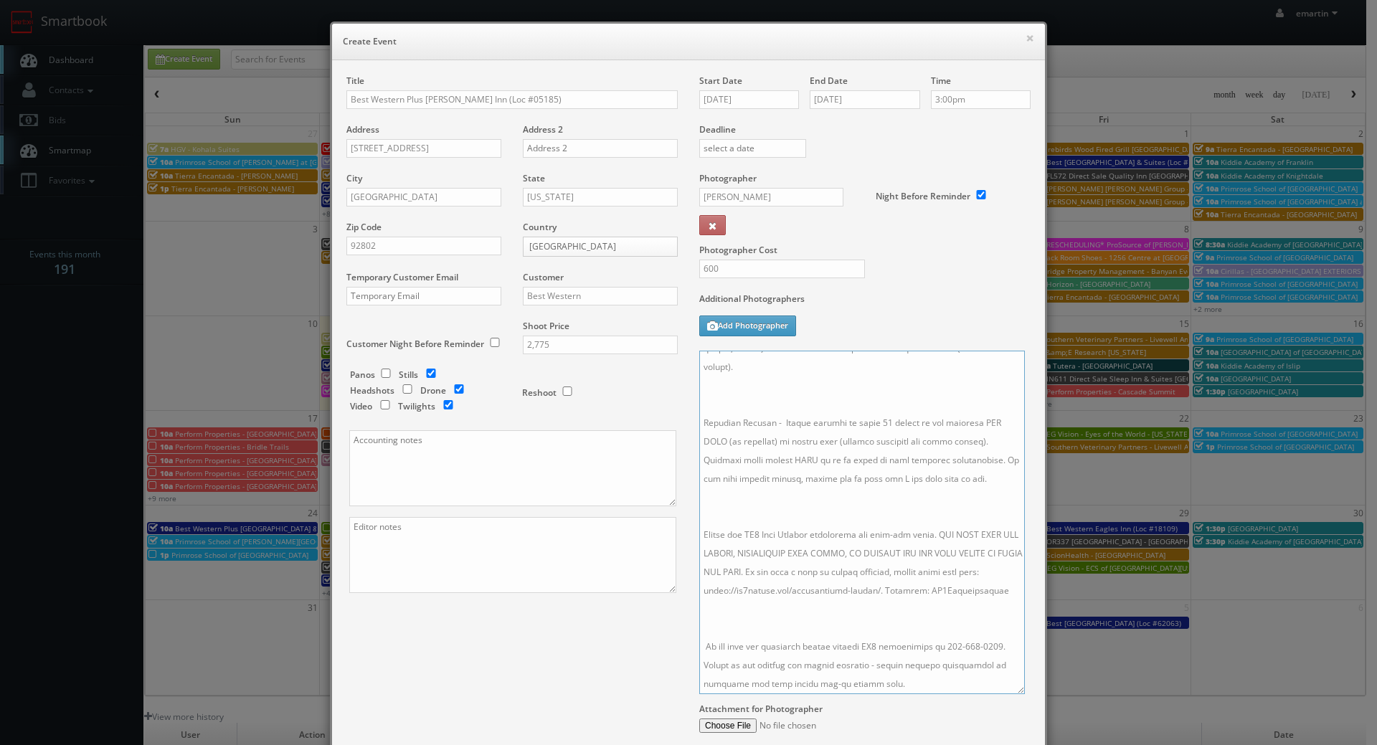
drag, startPoint x: 1016, startPoint y: 425, endPoint x: 992, endPoint y: 696, distance: 271.5
click at [1012, 694] on textarea at bounding box center [862, 523] width 326 height 344
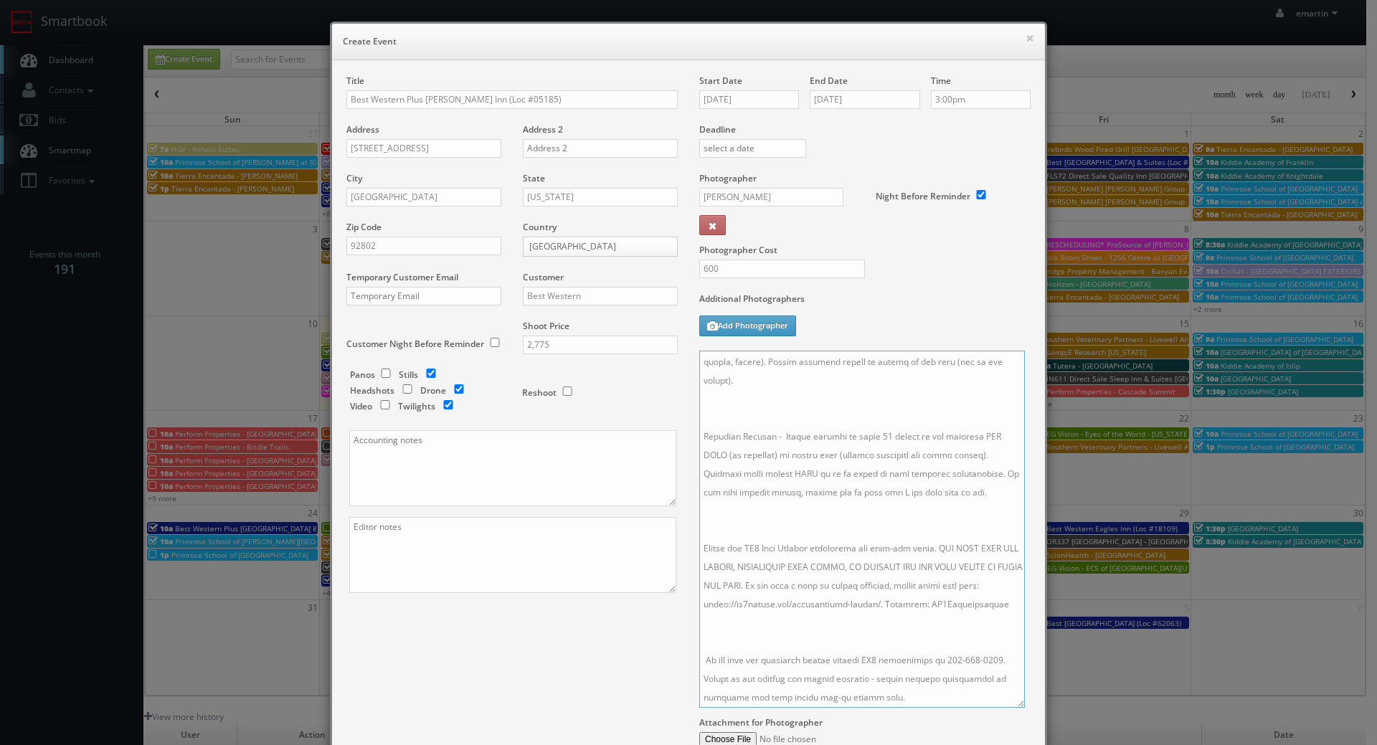
click at [795, 623] on textarea at bounding box center [862, 529] width 326 height 357
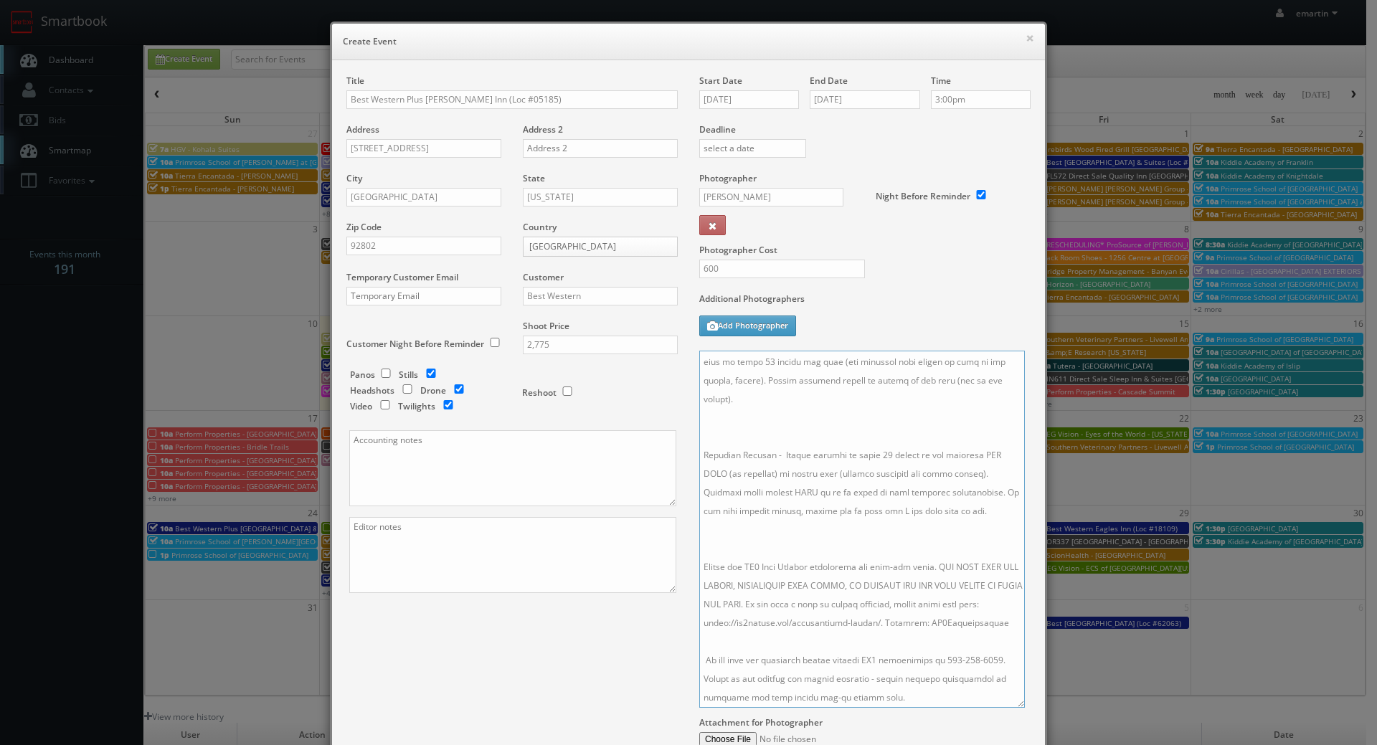
click at [744, 502] on textarea at bounding box center [862, 529] width 326 height 357
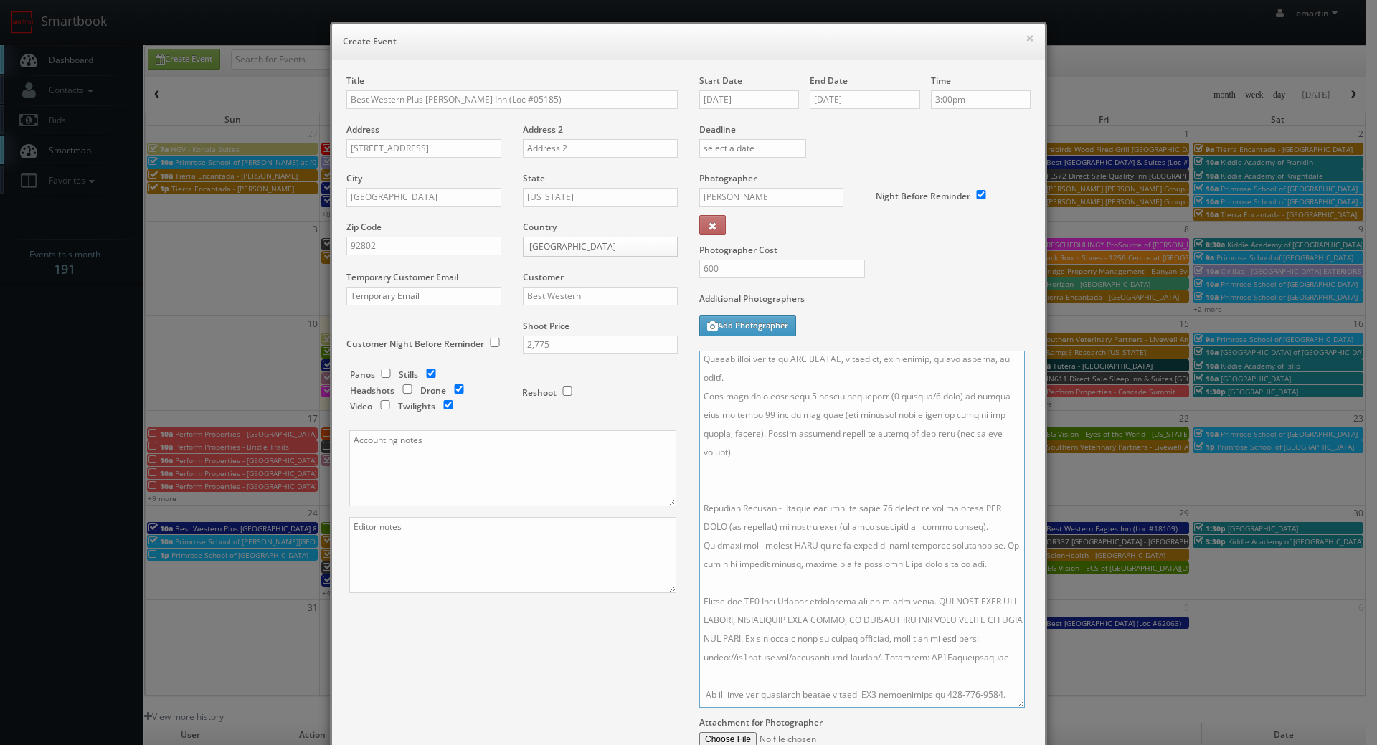
click at [734, 483] on textarea at bounding box center [862, 529] width 326 height 357
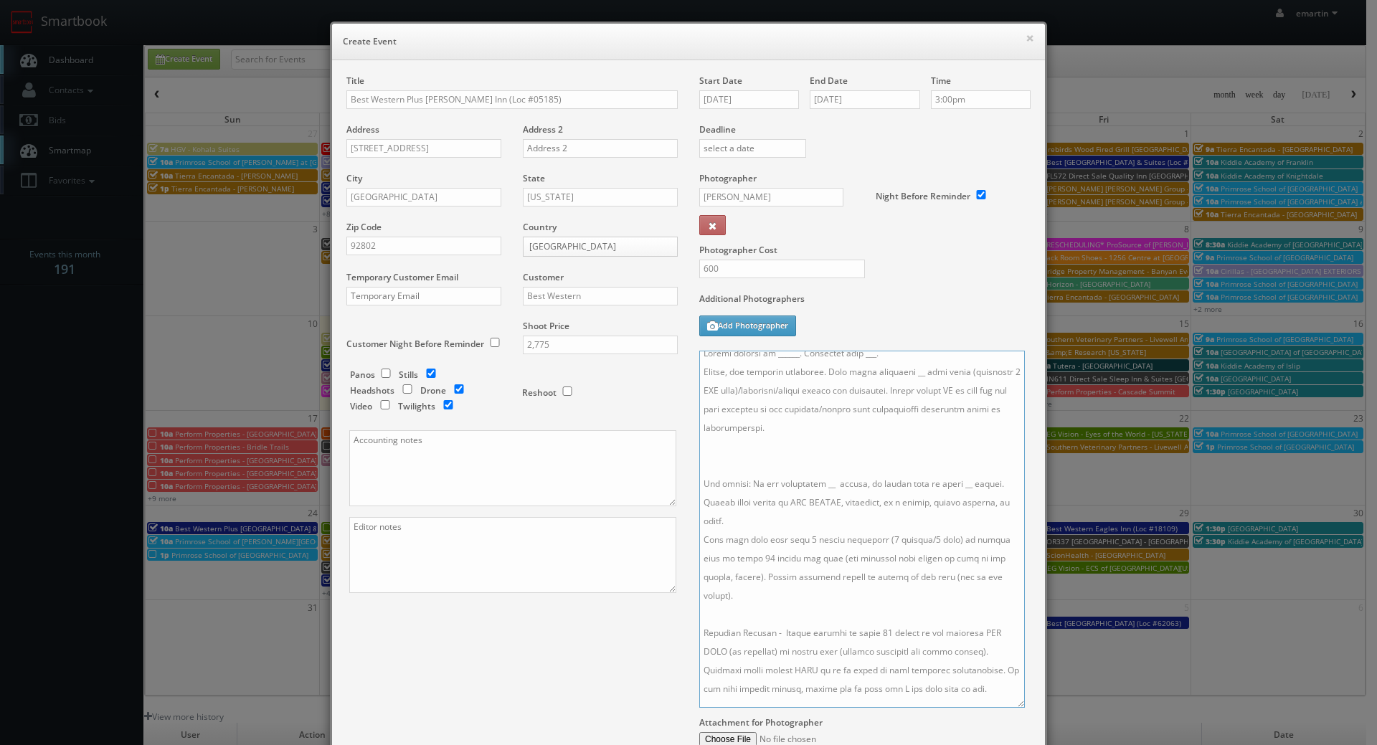
click at [731, 464] on textarea at bounding box center [862, 529] width 326 height 357
click at [762, 454] on textarea at bounding box center [862, 529] width 326 height 357
paste textarea "Drone Package - Please capture at least 10 aerial stills of the hotel - mostly …"
click at [770, 600] on textarea at bounding box center [862, 529] width 326 height 357
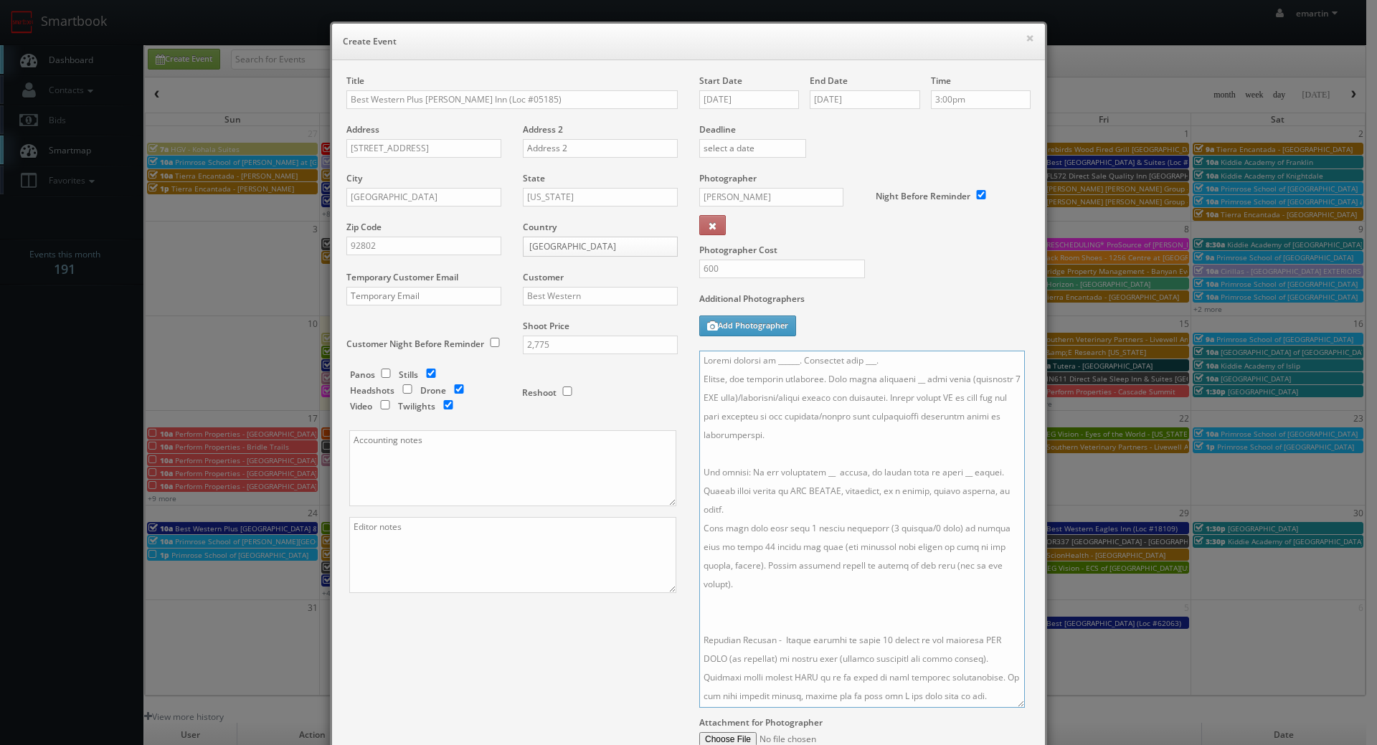
paste textarea "Drone Package - Please capture at least 10 aerial stills of the hotel - mostly …"
drag, startPoint x: 899, startPoint y: 379, endPoint x: 927, endPoint y: 415, distance: 45.5
click at [899, 380] on textarea at bounding box center [862, 529] width 326 height 357
click at [816, 474] on textarea at bounding box center [862, 529] width 326 height 357
click at [953, 471] on textarea at bounding box center [862, 529] width 326 height 357
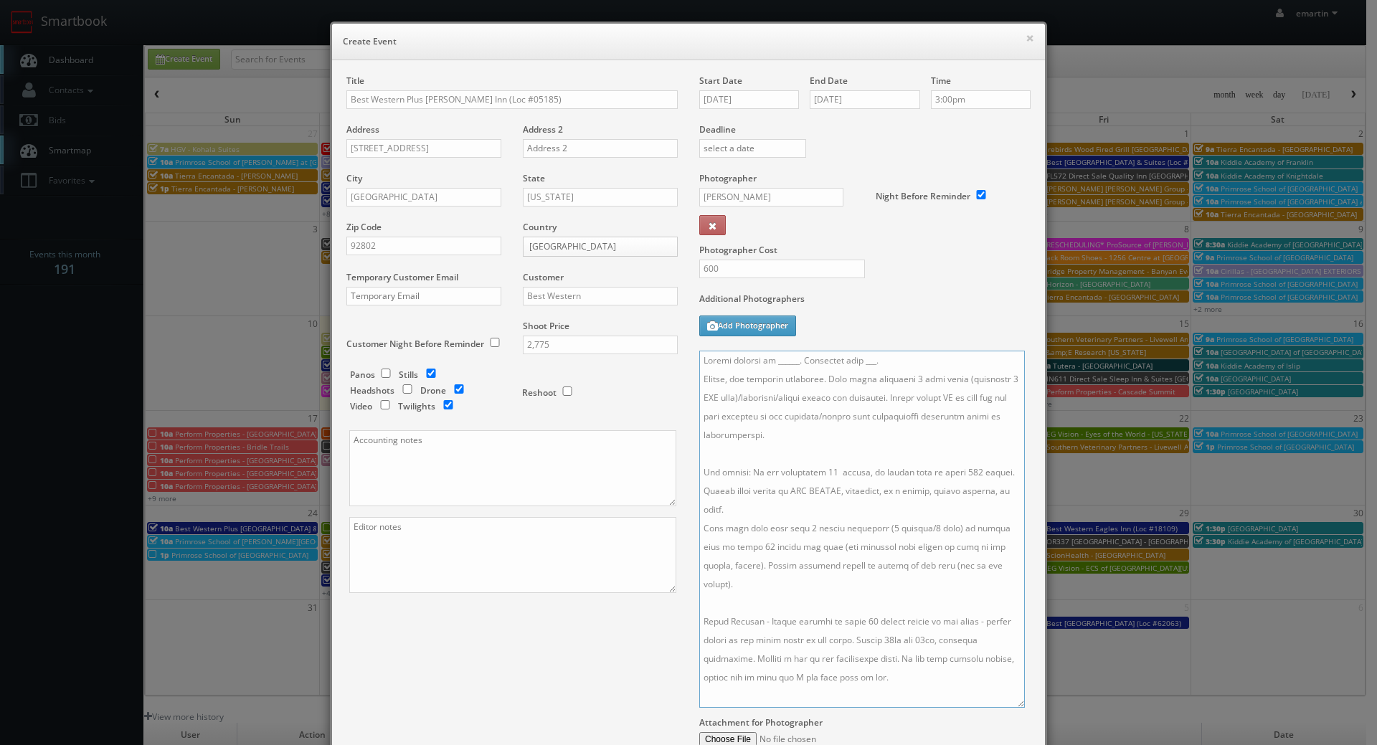
type textarea "Onsite contact is ______. Overnight stay ___. Stills, and exterior twilights. F…"
click at [552, 554] on textarea at bounding box center [512, 555] width 327 height 76
type textarea "56 images + 5 drone"
click at [830, 597] on textarea at bounding box center [862, 529] width 326 height 357
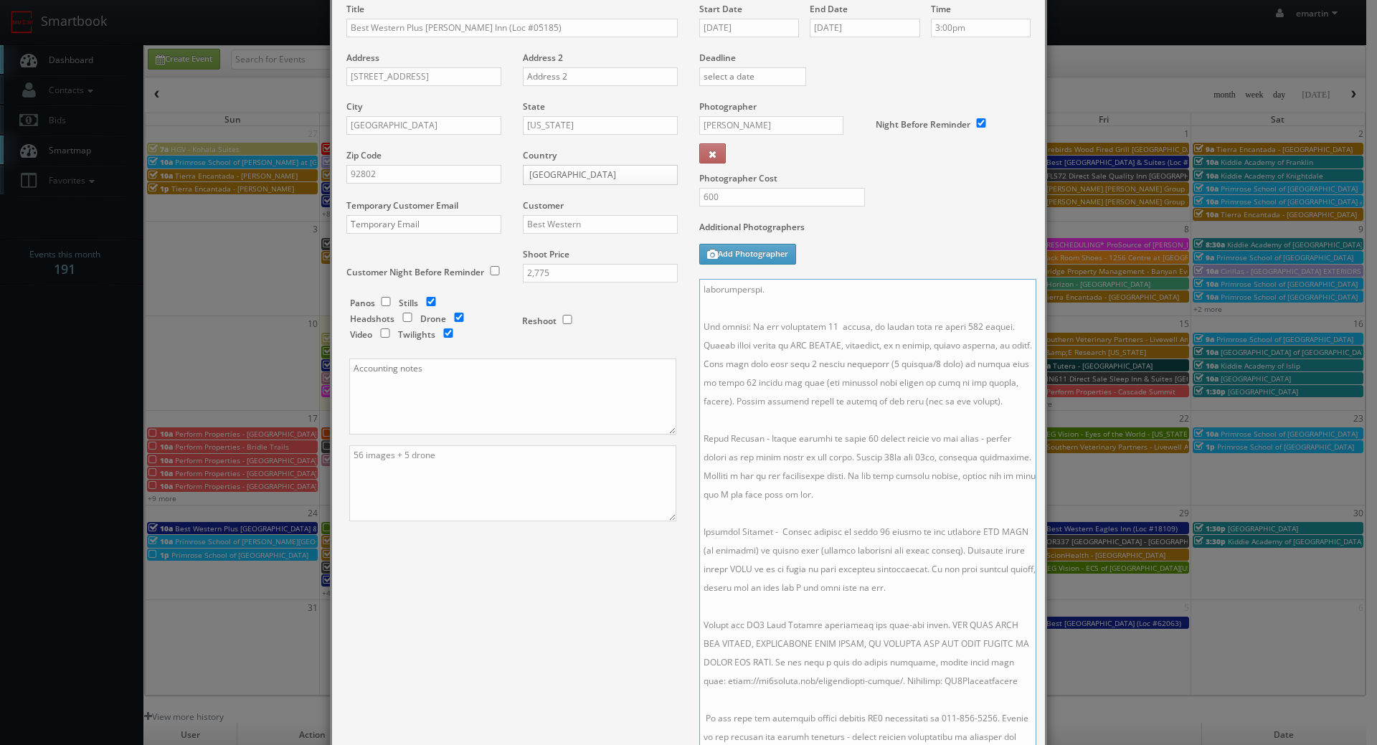
scroll to position [107, 0]
drag, startPoint x: 1011, startPoint y: 631, endPoint x: 1022, endPoint y: 764, distance: 133.1
click at [1022, 745] on html "Smartbook Toggle Side Navigation Toggle Top Navigation emartin emartin Profile …" at bounding box center [688, 496] width 1377 height 992
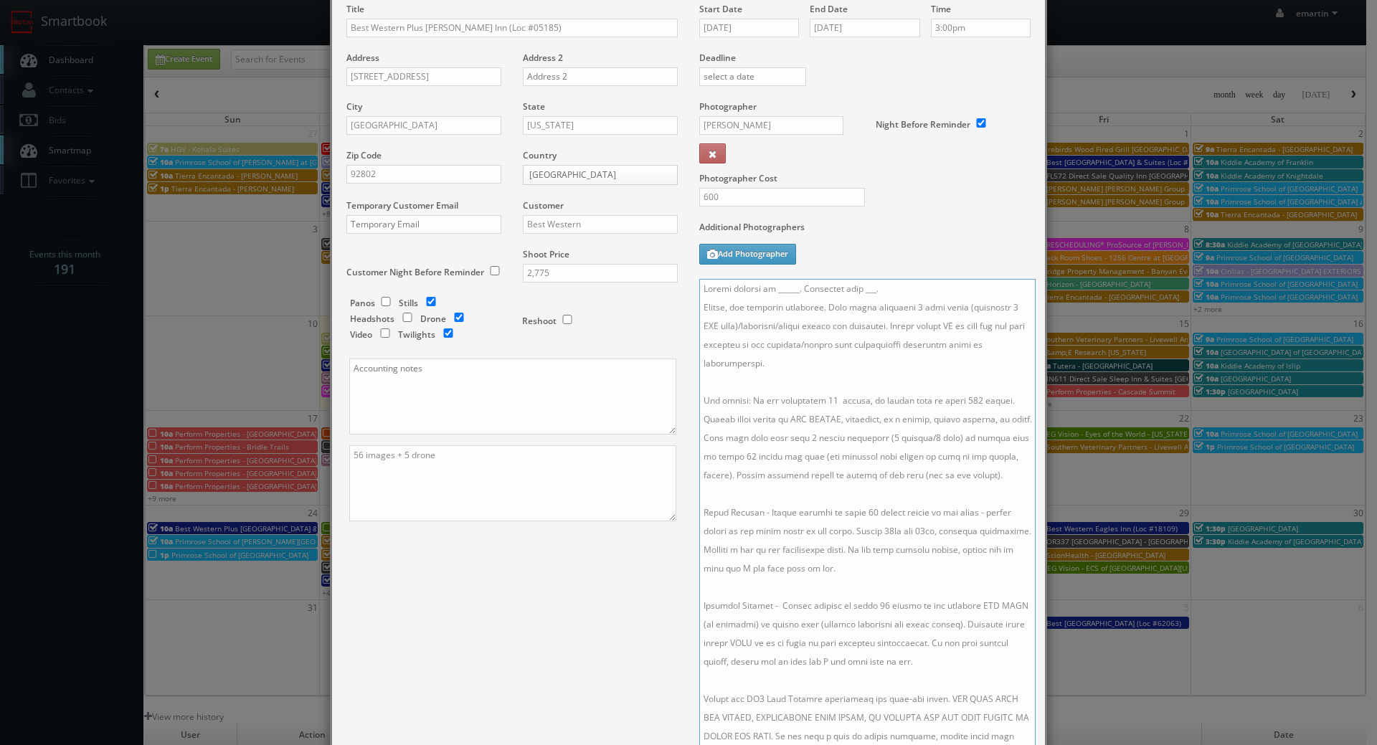
scroll to position [0, 0]
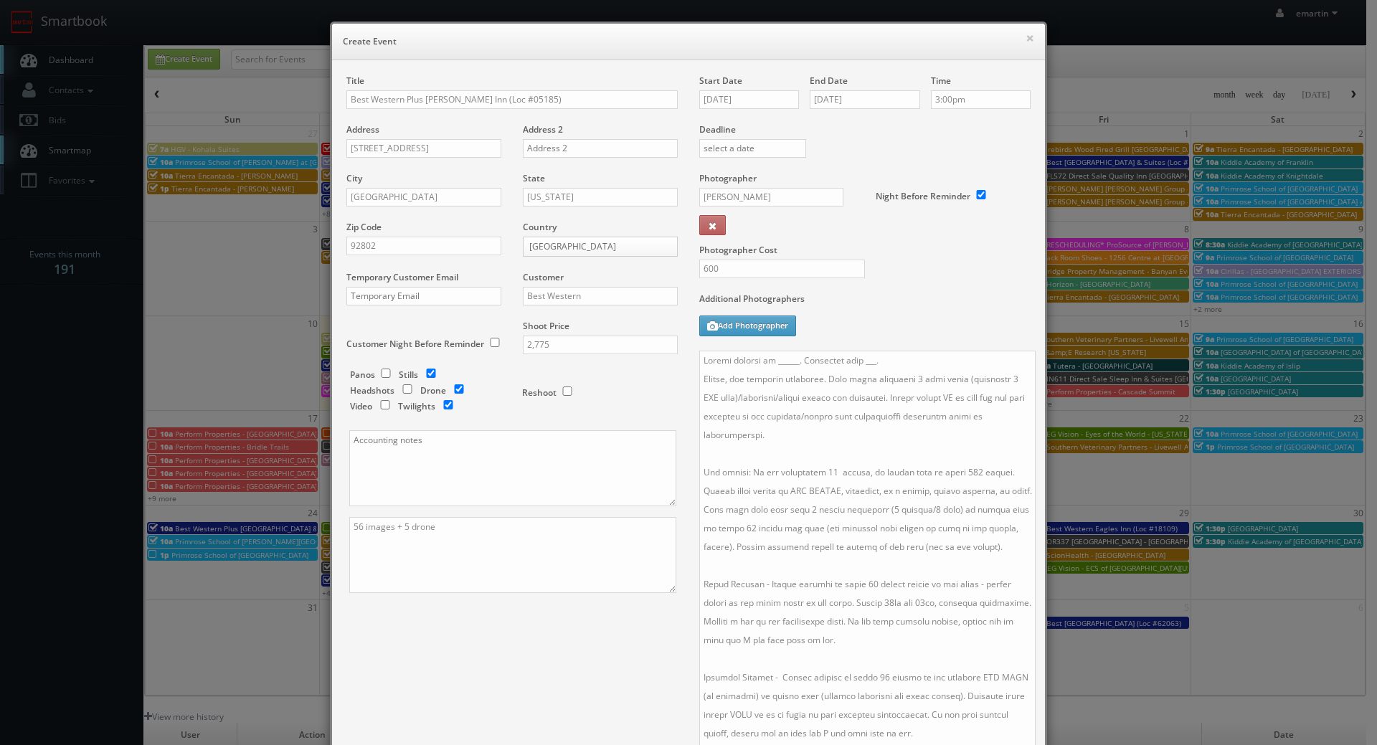
click at [867, 349] on div "Additional Photographers Add Photographer" at bounding box center [864, 322] width 331 height 58
drag, startPoint x: 874, startPoint y: 357, endPoint x: 770, endPoint y: 363, distance: 103.4
click at [770, 363] on textarea at bounding box center [867, 596] width 336 height 491
click at [845, 355] on textarea at bounding box center [867, 596] width 336 height 491
paste textarea "Mark Harrison, markharrison@stovallshotels.com, 714-244-9001"
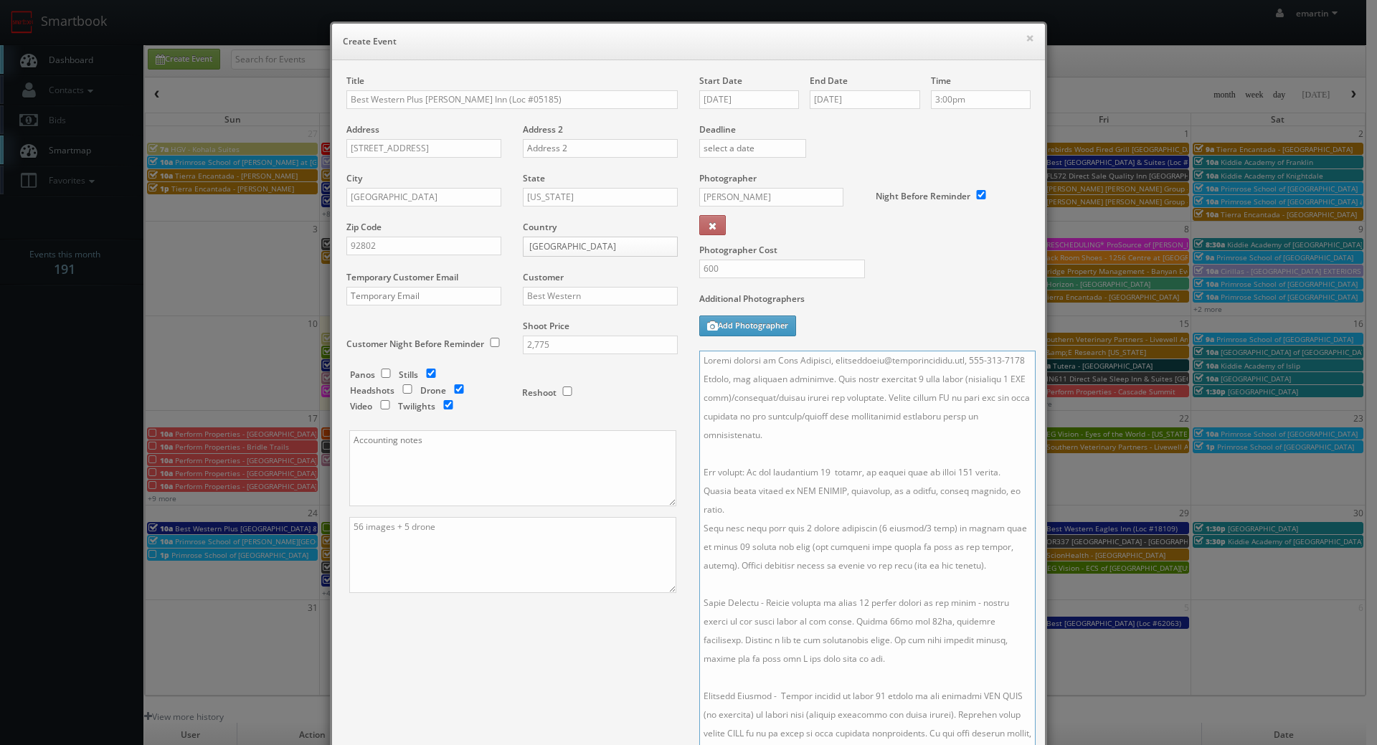
drag, startPoint x: 971, startPoint y: 357, endPoint x: 841, endPoint y: 363, distance: 130.0
click at [831, 363] on textarea at bounding box center [867, 596] width 336 height 491
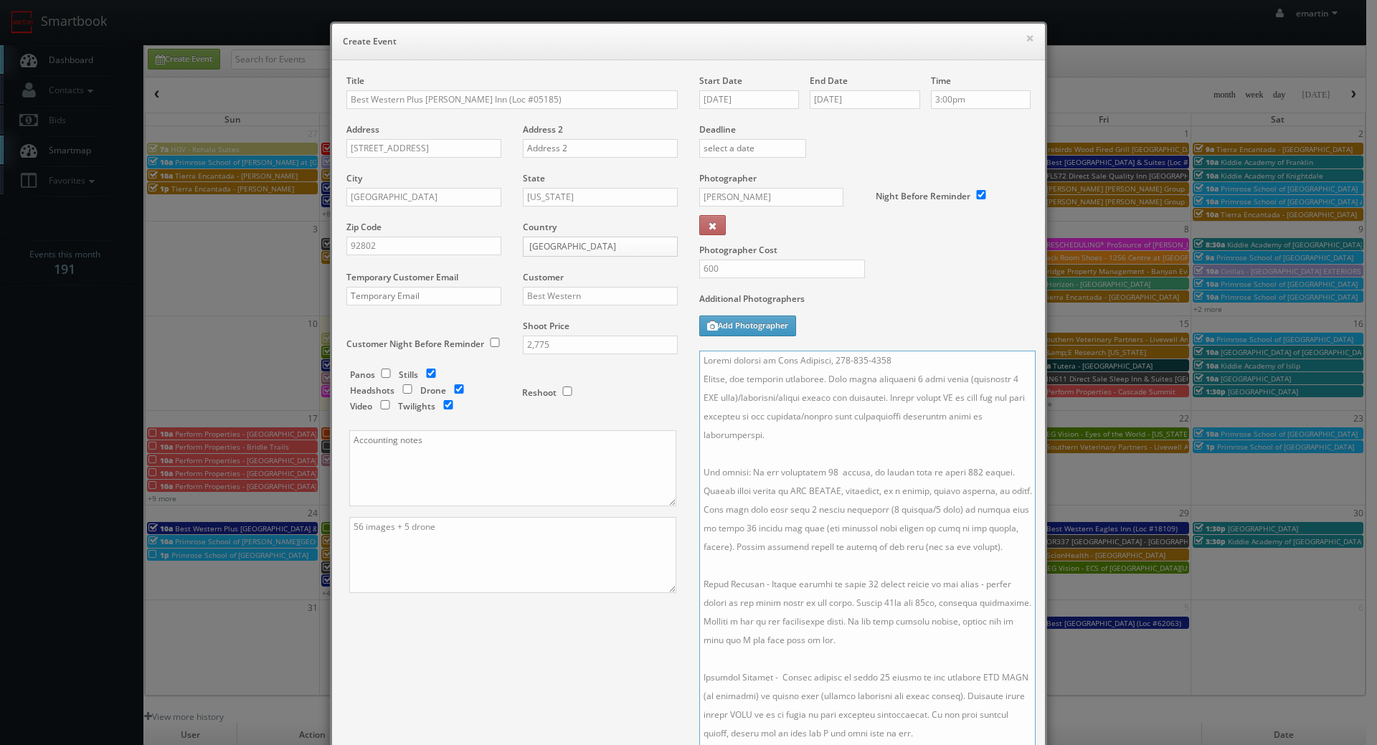
click at [916, 364] on textarea at bounding box center [867, 596] width 336 height 491
type textarea "Onsite contact is Mark Harrison, 714-244-9001. Stills, and exterior twilights. …"
click at [915, 299] on label "Additional Photographers" at bounding box center [864, 302] width 331 height 19
drag, startPoint x: 923, startPoint y: 306, endPoint x: 922, endPoint y: 293, distance: 12.9
click at [923, 306] on label "Additional Photographers" at bounding box center [864, 302] width 331 height 19
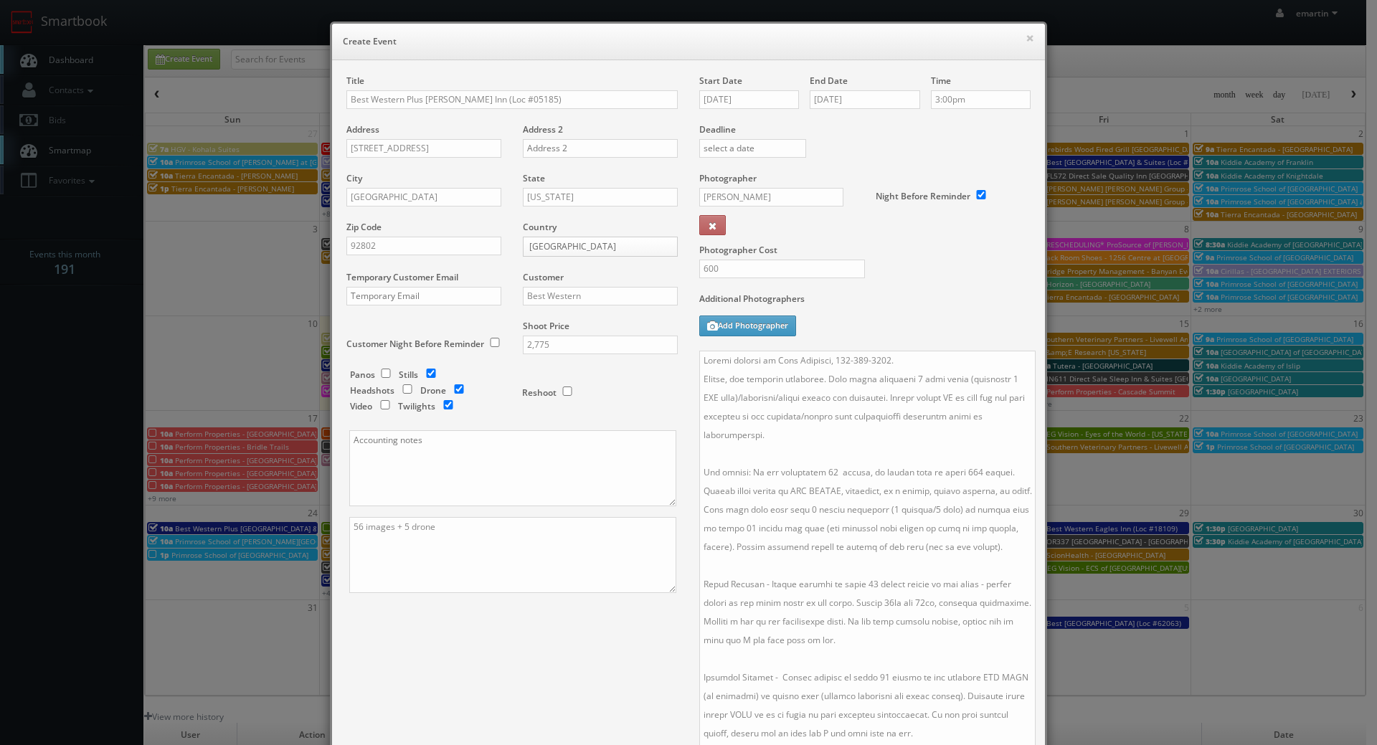
click at [521, 663] on div "Title Best Western Plus Stovall's Inn (Loc #05185) Address 1110 W Katella Ave A…" at bounding box center [689, 507] width 706 height 864
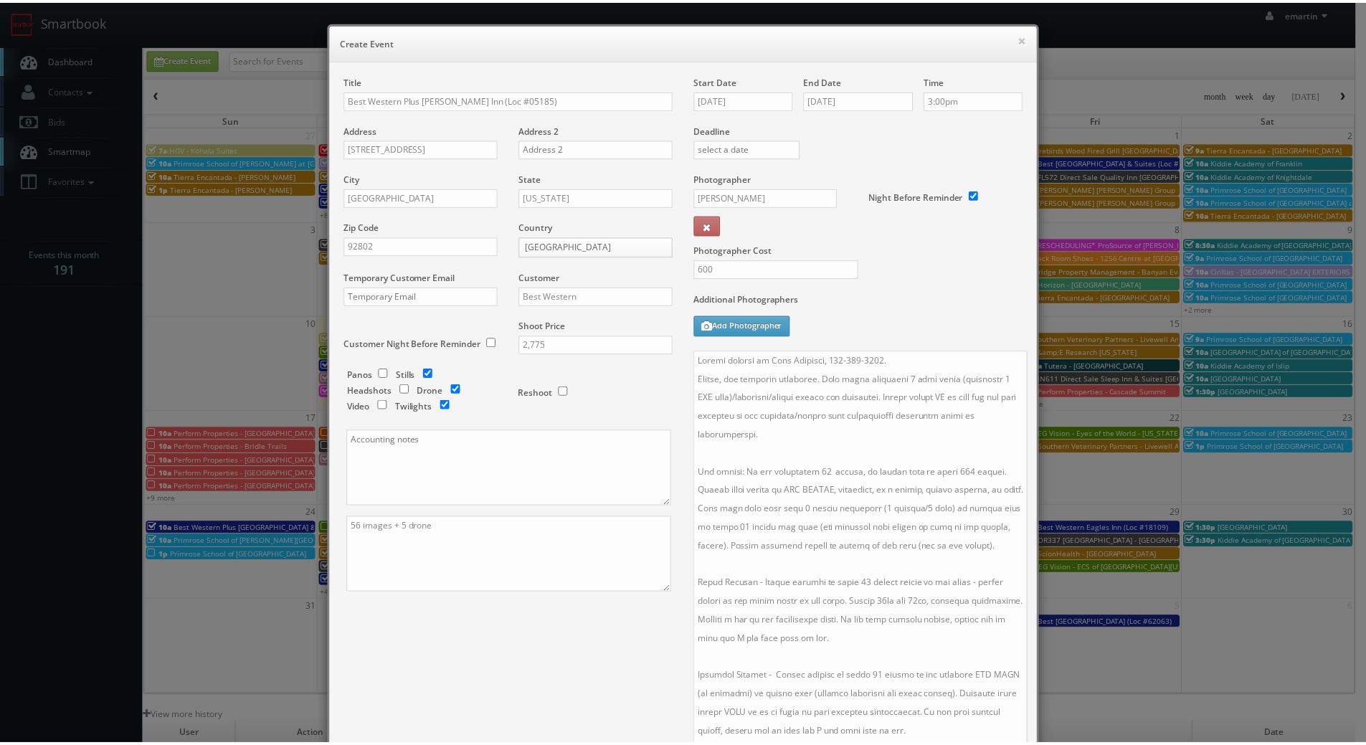
scroll to position [287, 0]
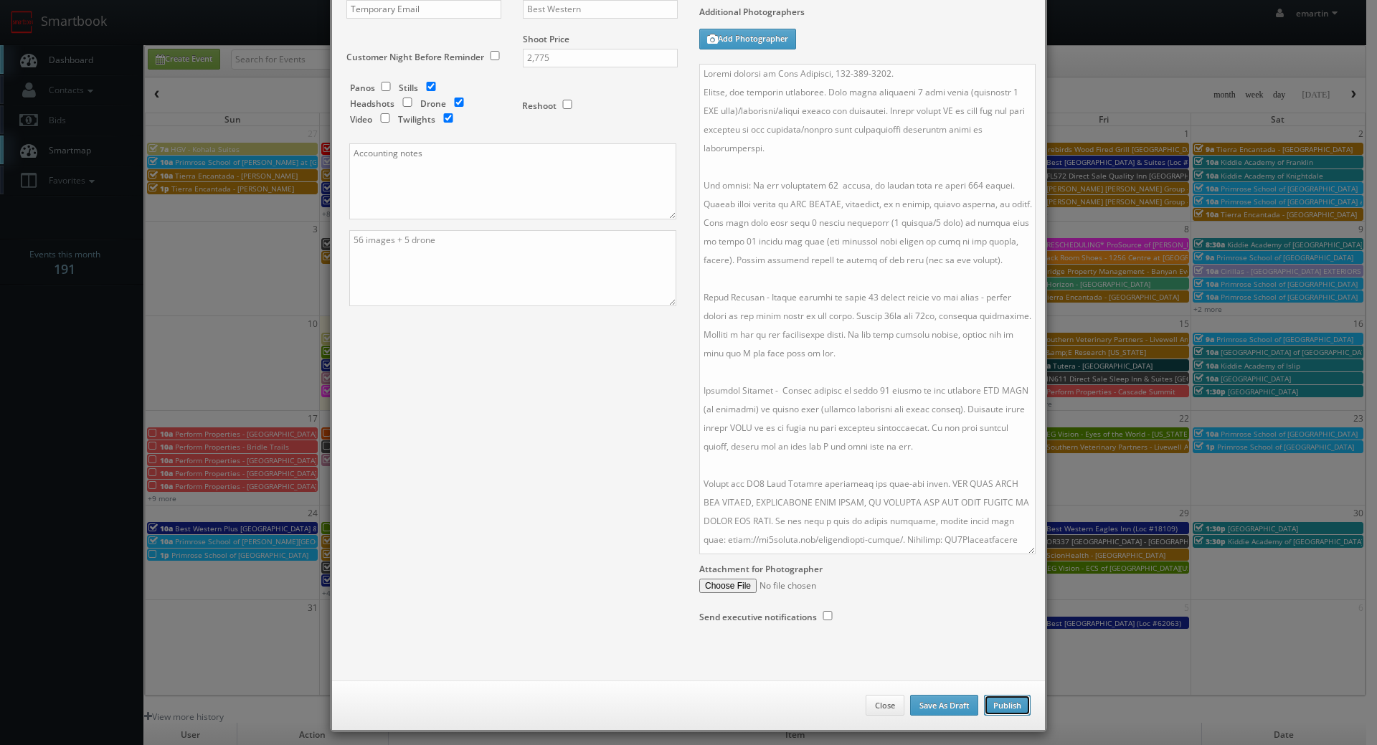
click at [1003, 710] on button "Publish" at bounding box center [1007, 706] width 47 height 22
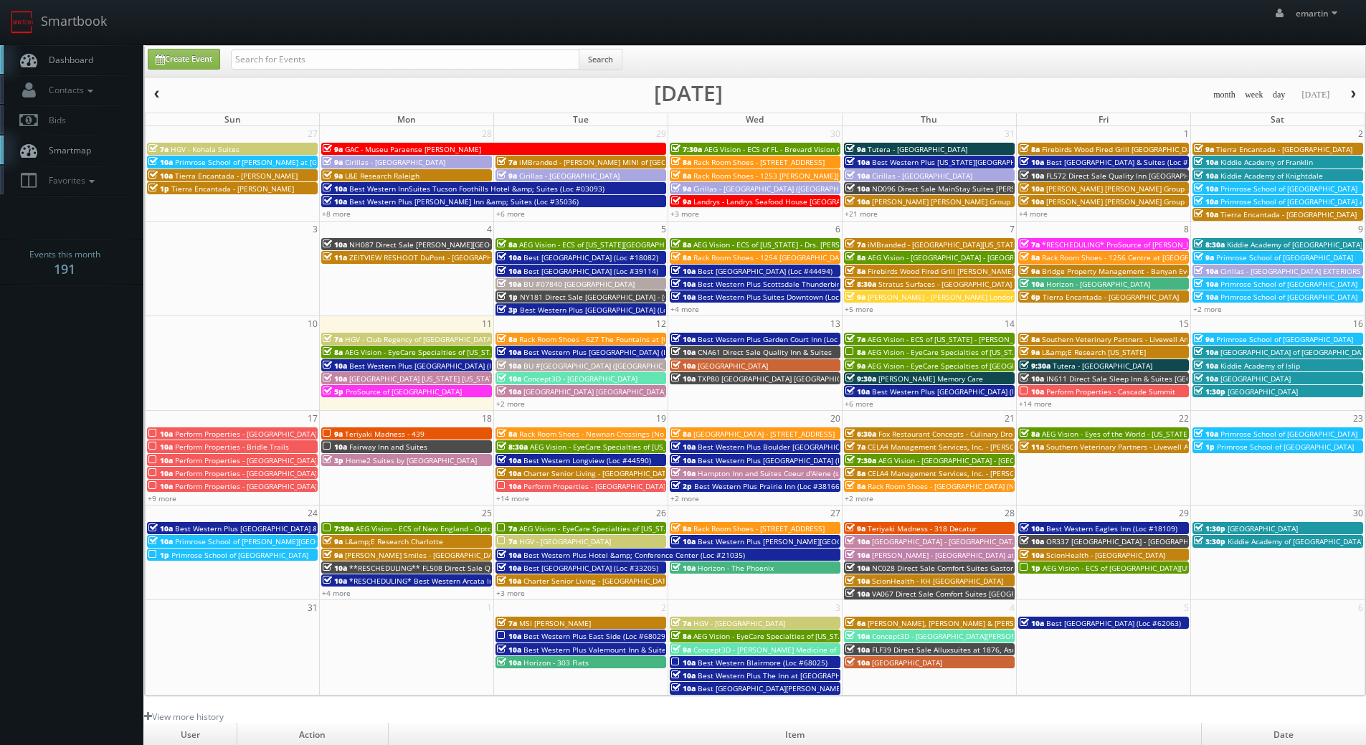
click at [83, 55] on span "Dashboard" at bounding box center [68, 60] width 52 height 12
click at [204, 60] on link "Create Event" at bounding box center [184, 59] width 72 height 21
type input "[DATE]"
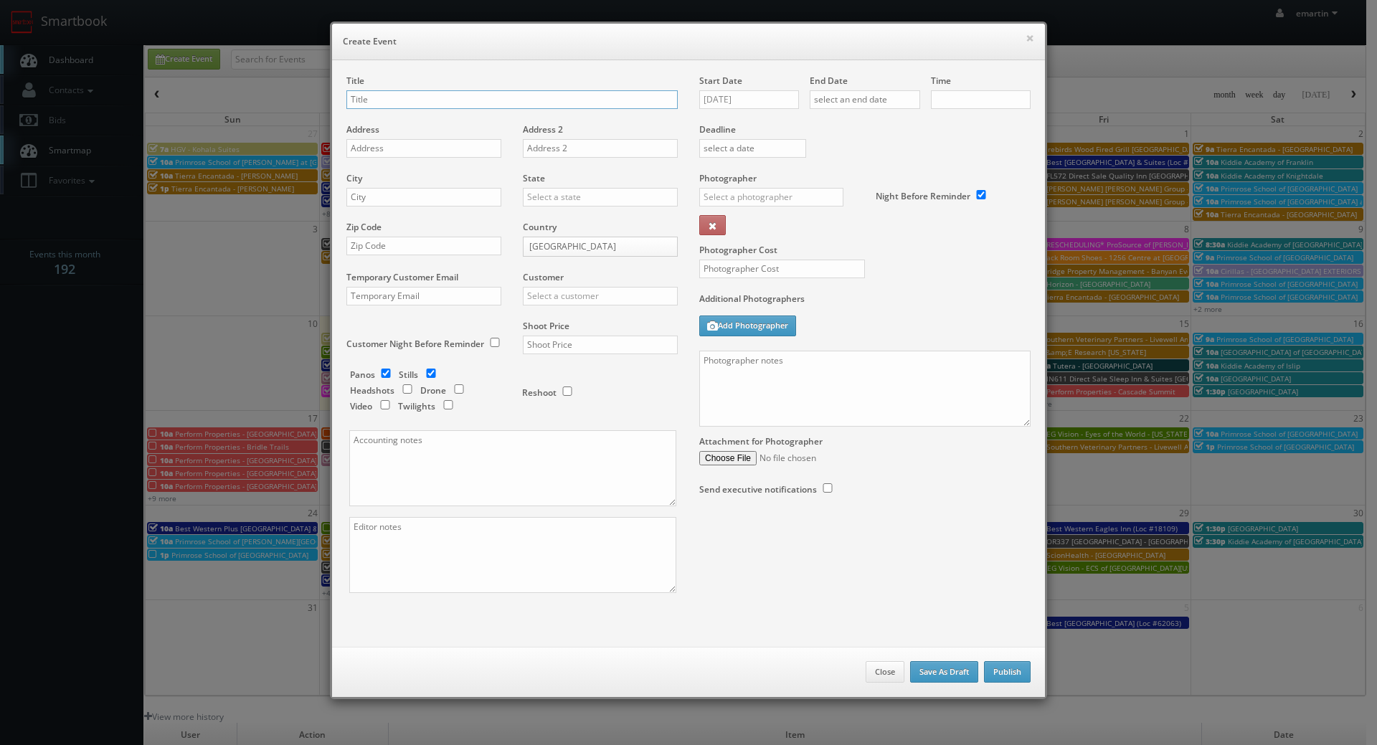
checkbox input "true"
type input "10:00am"
checkbox input "true"
drag, startPoint x: 760, startPoint y: 96, endPoint x: 791, endPoint y: 104, distance: 31.8
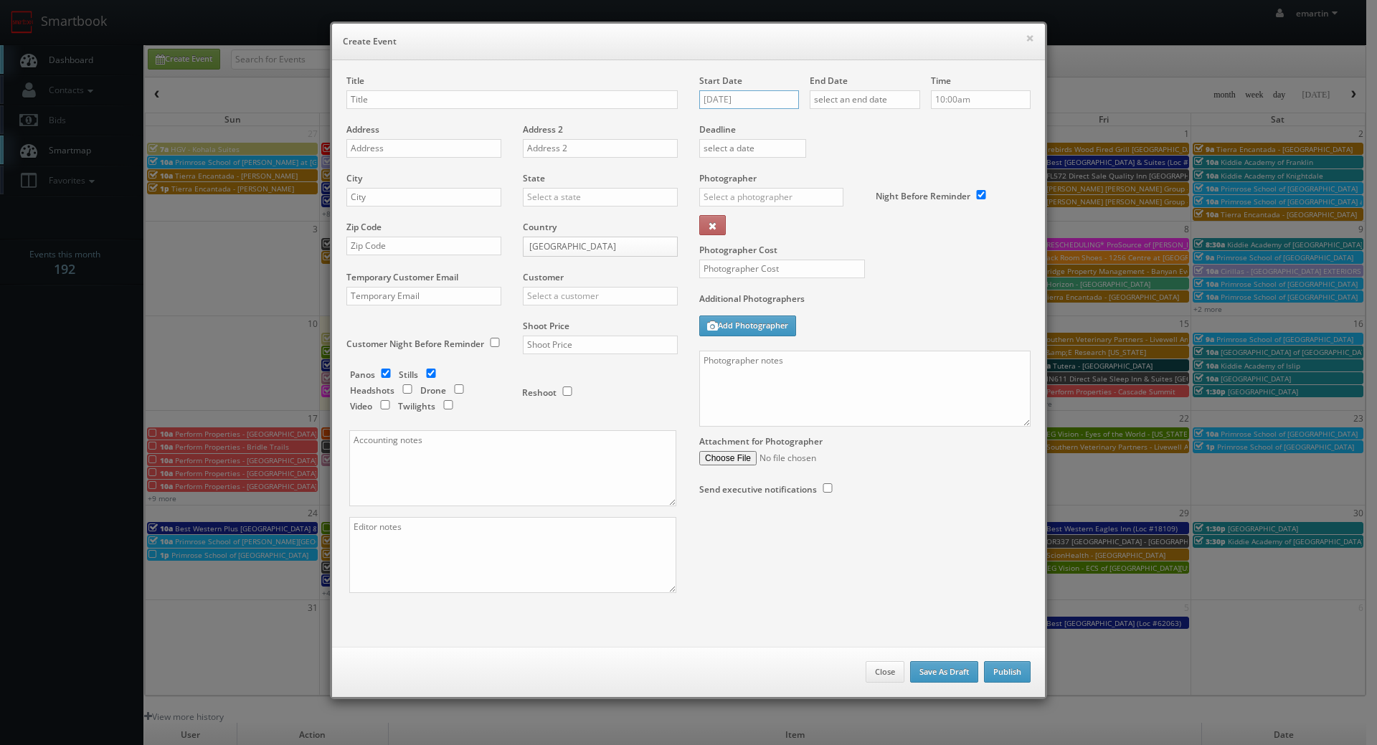
click at [760, 97] on input "[DATE]" at bounding box center [749, 99] width 100 height 19
click at [842, 131] on div "[DATE] Su Mo Tu We Th Fr Sa 27 28 29 30 31 1 2 3 4 5 6 7 8 9 10 11 12 13 14 15 …" at bounding box center [769, 208] width 151 height 197
click at [834, 127] on icon at bounding box center [831, 126] width 9 height 10
click at [768, 227] on td "24" at bounding box center [771, 229] width 22 height 21
type input "[DATE]"
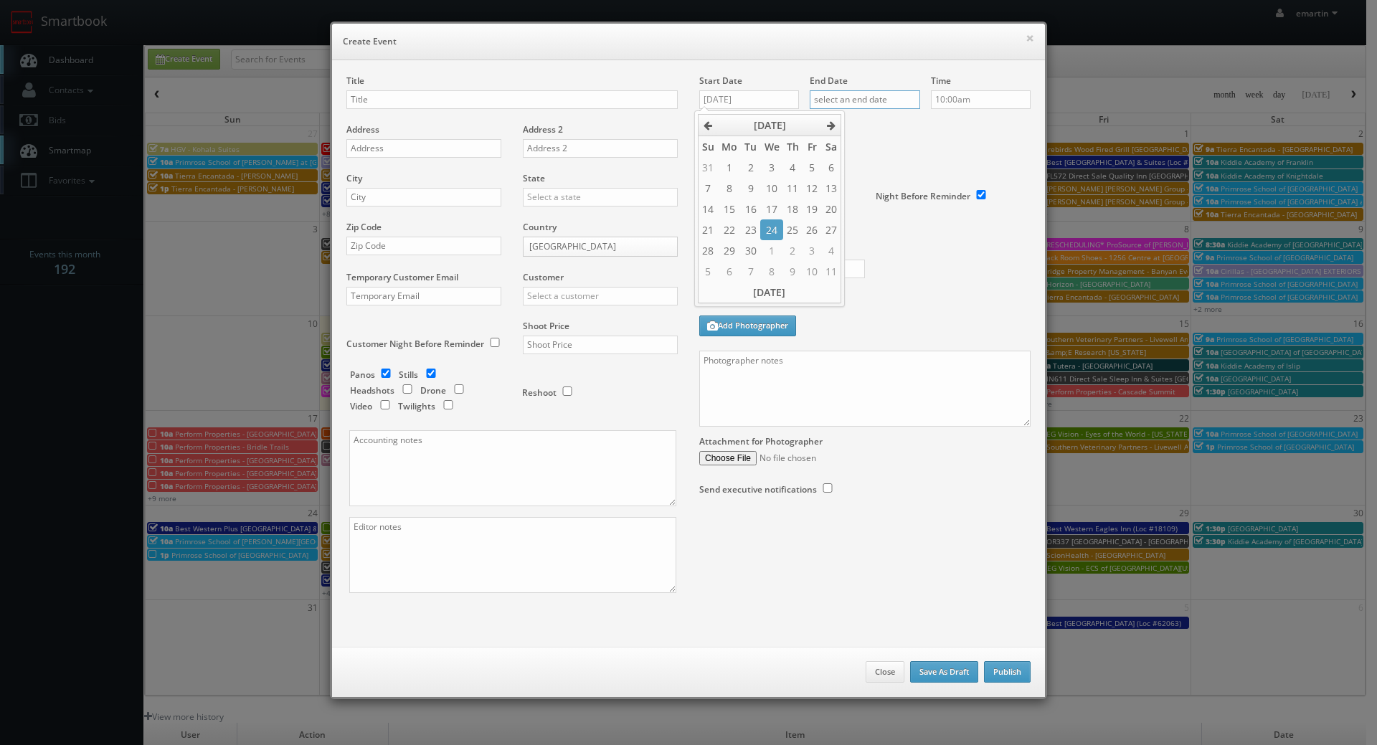
click at [895, 93] on input "text" at bounding box center [865, 99] width 110 height 19
click at [937, 129] on icon at bounding box center [941, 126] width 9 height 10
drag, startPoint x: 886, startPoint y: 233, endPoint x: 955, endPoint y: 177, distance: 88.7
click at [885, 233] on td "24" at bounding box center [882, 229] width 22 height 21
type input "09/24/2025"
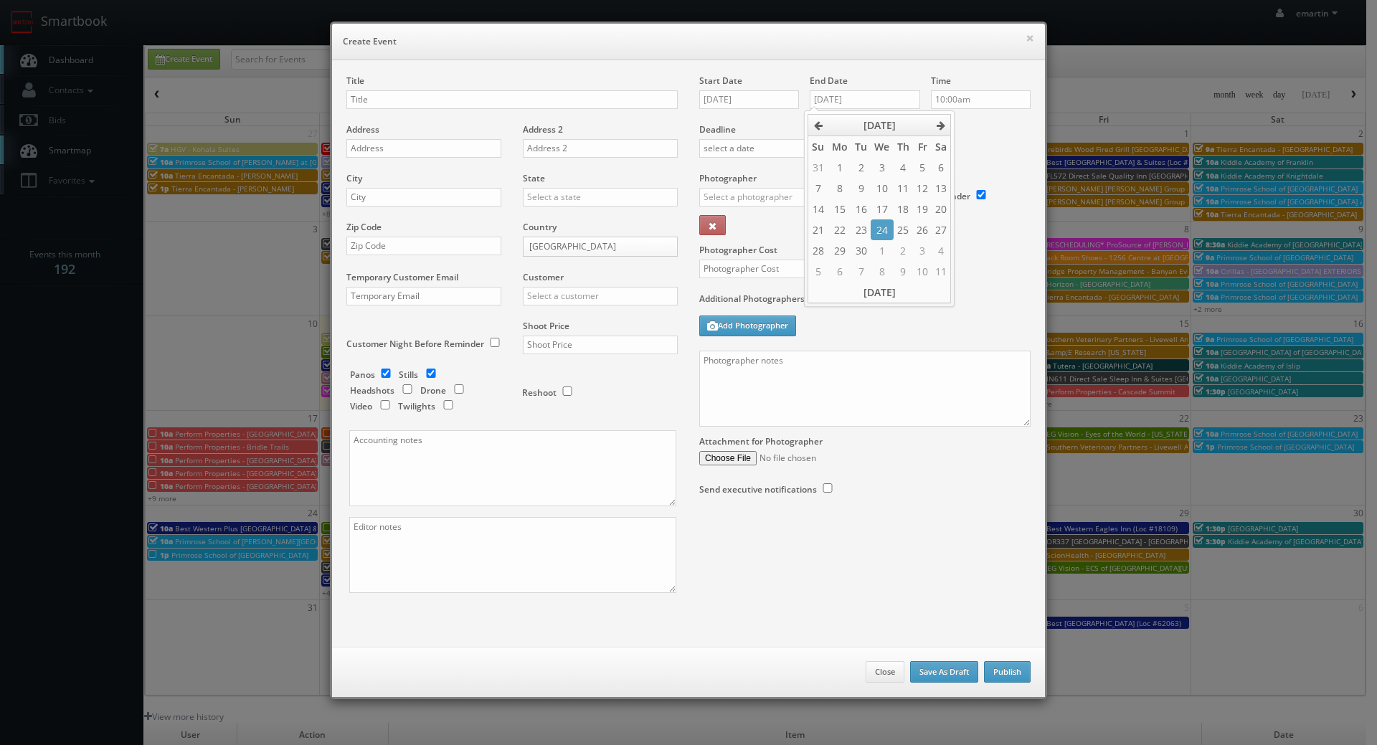
click at [982, 135] on label "Deadline" at bounding box center [865, 129] width 353 height 12
drag, startPoint x: 567, startPoint y: 60, endPoint x: 252, endPoint y: 133, distance: 323.8
click at [567, 60] on div "Title Address Address 2 City State Alabama Alaska Arizona Arkansas California C…" at bounding box center [688, 353] width 713 height 587
click at [400, 85] on div "Title" at bounding box center [511, 99] width 331 height 49
click at [400, 95] on input "text" at bounding box center [511, 99] width 331 height 19
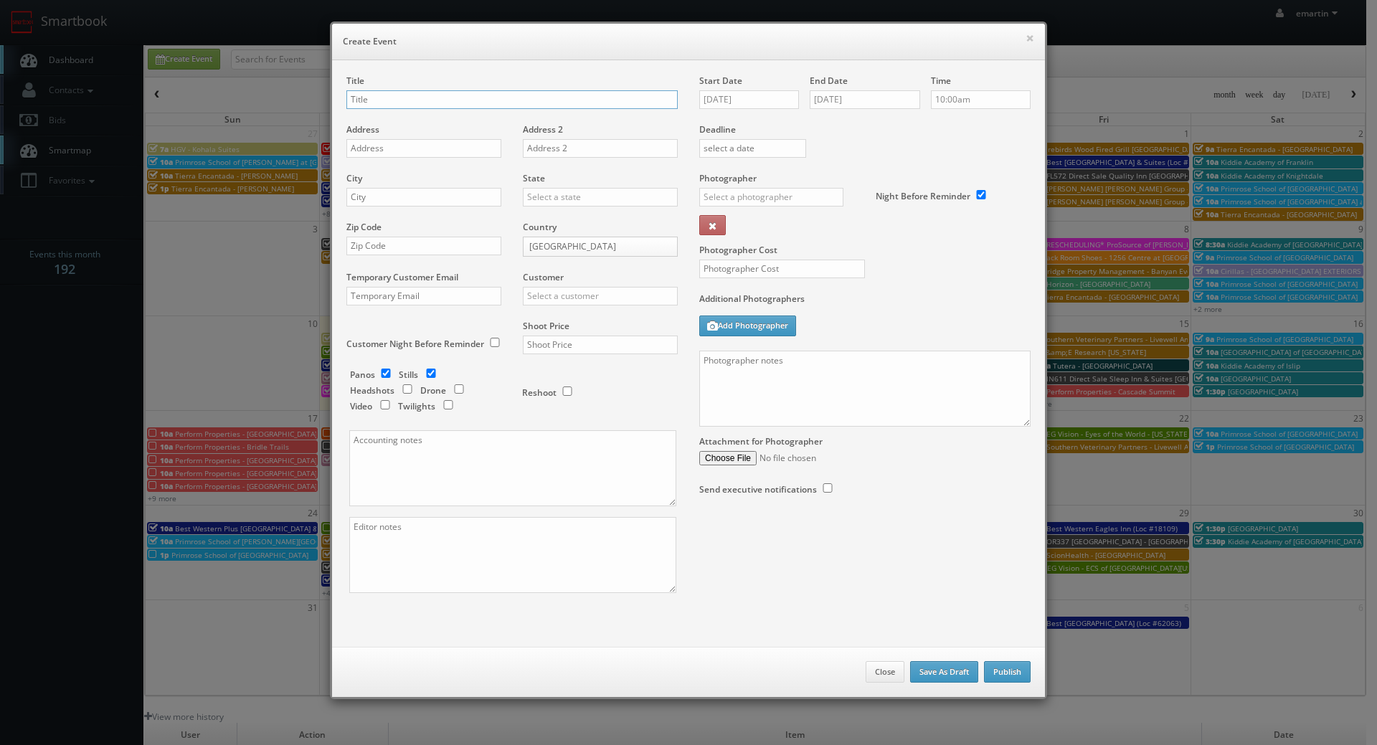
paste input "Best Western Heritage Inn"
drag, startPoint x: 572, startPoint y: 100, endPoint x: 578, endPoint y: 104, distance: 7.8
click at [572, 100] on input "Best Western Heritage Inn (Loc #" at bounding box center [511, 99] width 331 height 19
paste input "05465"
type input "Best Western Heritage Inn (Loc #05465)"
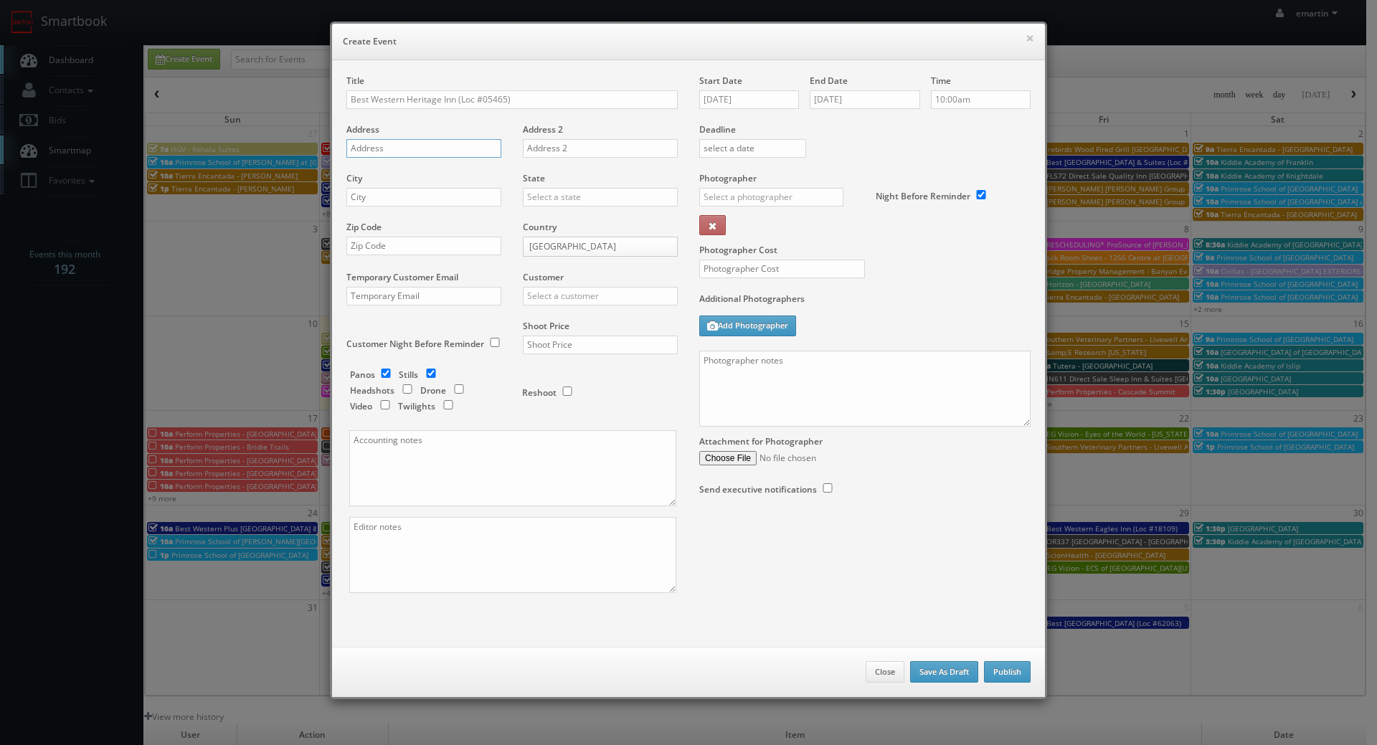
drag, startPoint x: 420, startPoint y: 149, endPoint x: 10, endPoint y: 192, distance: 411.8
click at [420, 149] on input "text" at bounding box center [423, 148] width 155 height 19
paste input "4600 Clayton Rd"
type input "4600 Clayton Rd"
drag, startPoint x: 384, startPoint y: 199, endPoint x: 425, endPoint y: 197, distance: 40.2
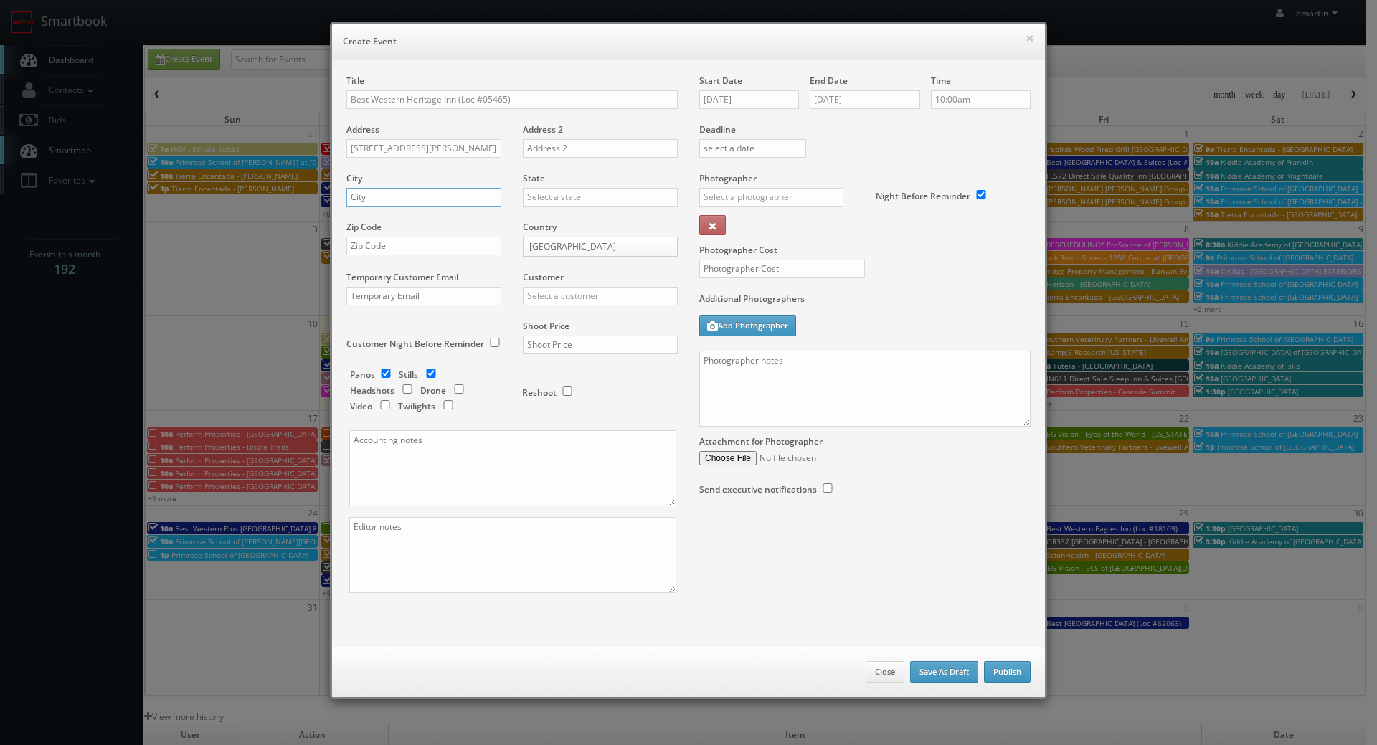
click at [384, 199] on input "text" at bounding box center [423, 197] width 155 height 19
paste input "Concord"
type input "Concord"
click at [542, 204] on input "text" at bounding box center [600, 197] width 155 height 19
click at [550, 220] on div "[US_STATE]" at bounding box center [600, 221] width 153 height 24
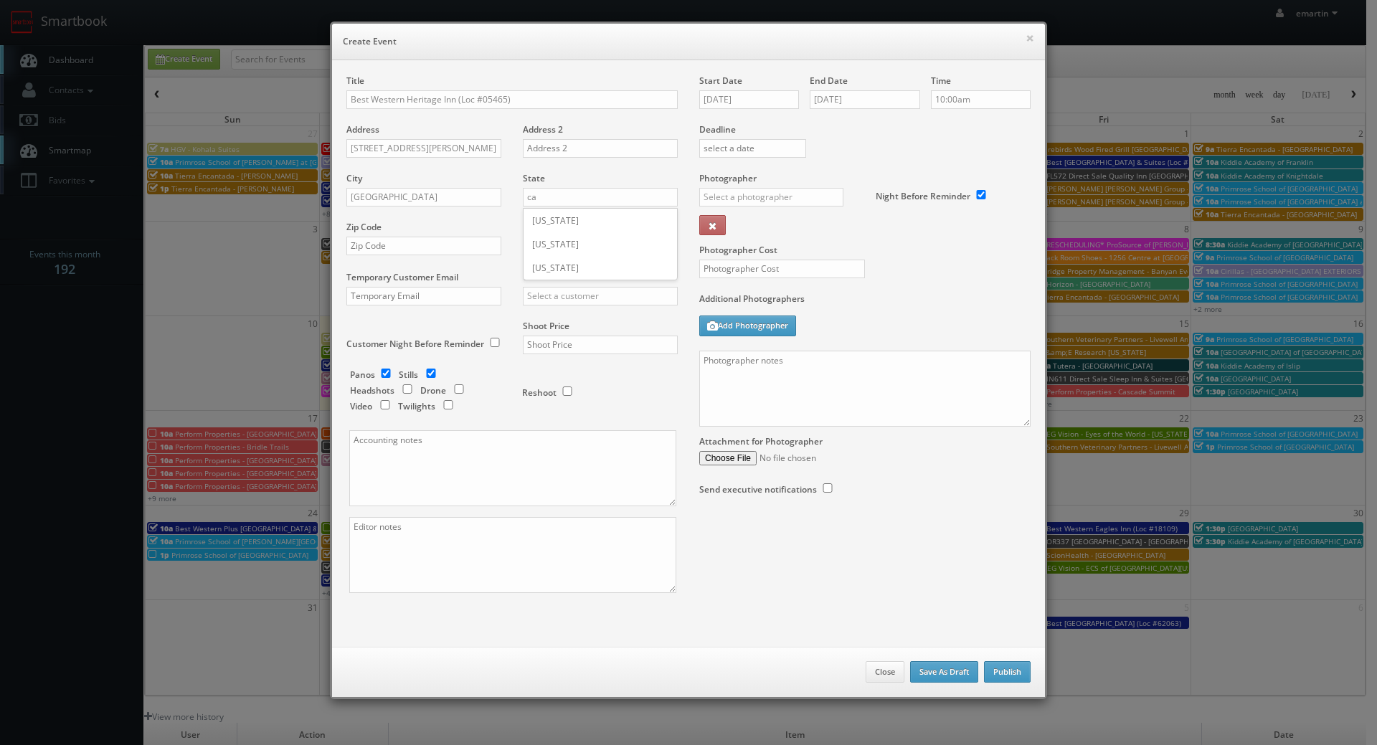
type input "[US_STATE]"
drag, startPoint x: 420, startPoint y: 244, endPoint x: 460, endPoint y: 244, distance: 40.2
click at [420, 244] on input "text" at bounding box center [423, 246] width 155 height 19
paste input "94521"
type input "94521"
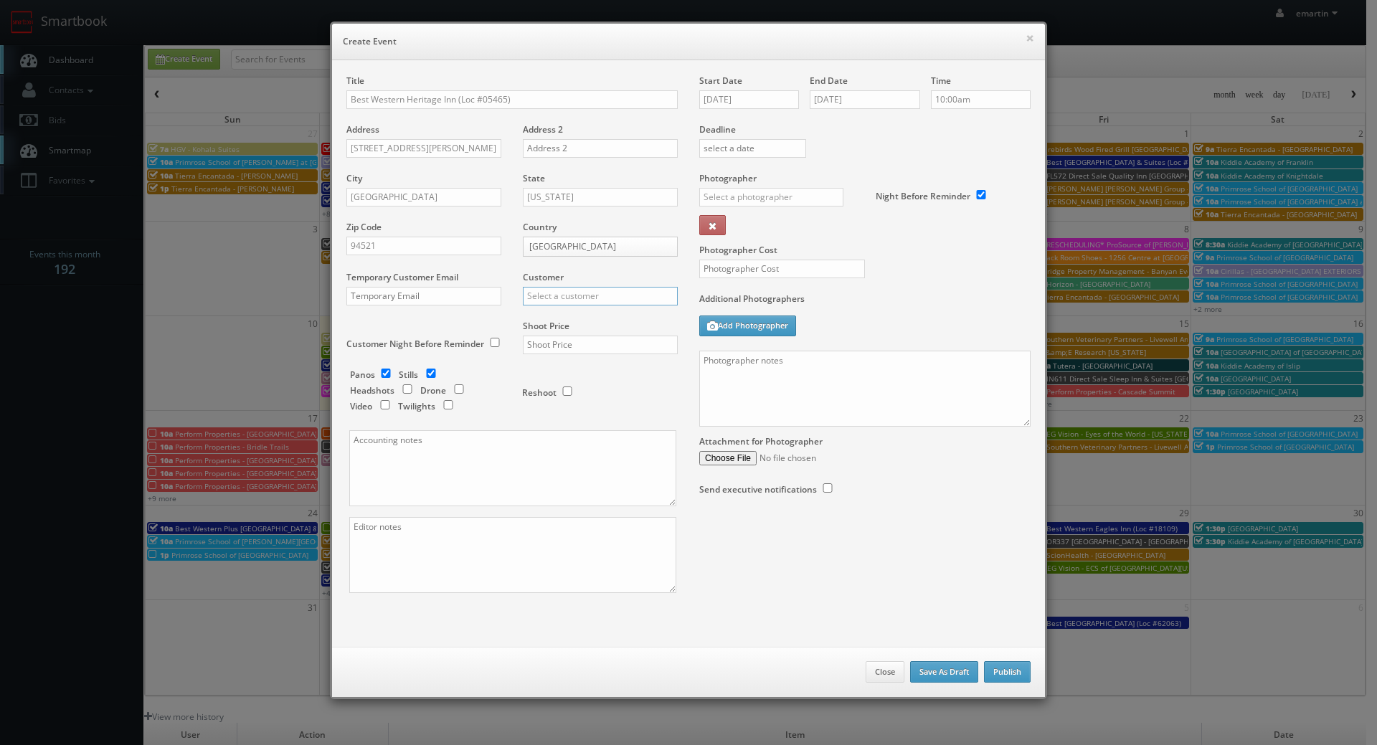
click at [590, 298] on input "text" at bounding box center [600, 296] width 155 height 19
click at [566, 316] on div "Best Western" at bounding box center [600, 320] width 153 height 24
type input "Best Western"
click at [615, 339] on input "text" at bounding box center [600, 345] width 155 height 19
type input "1,900"
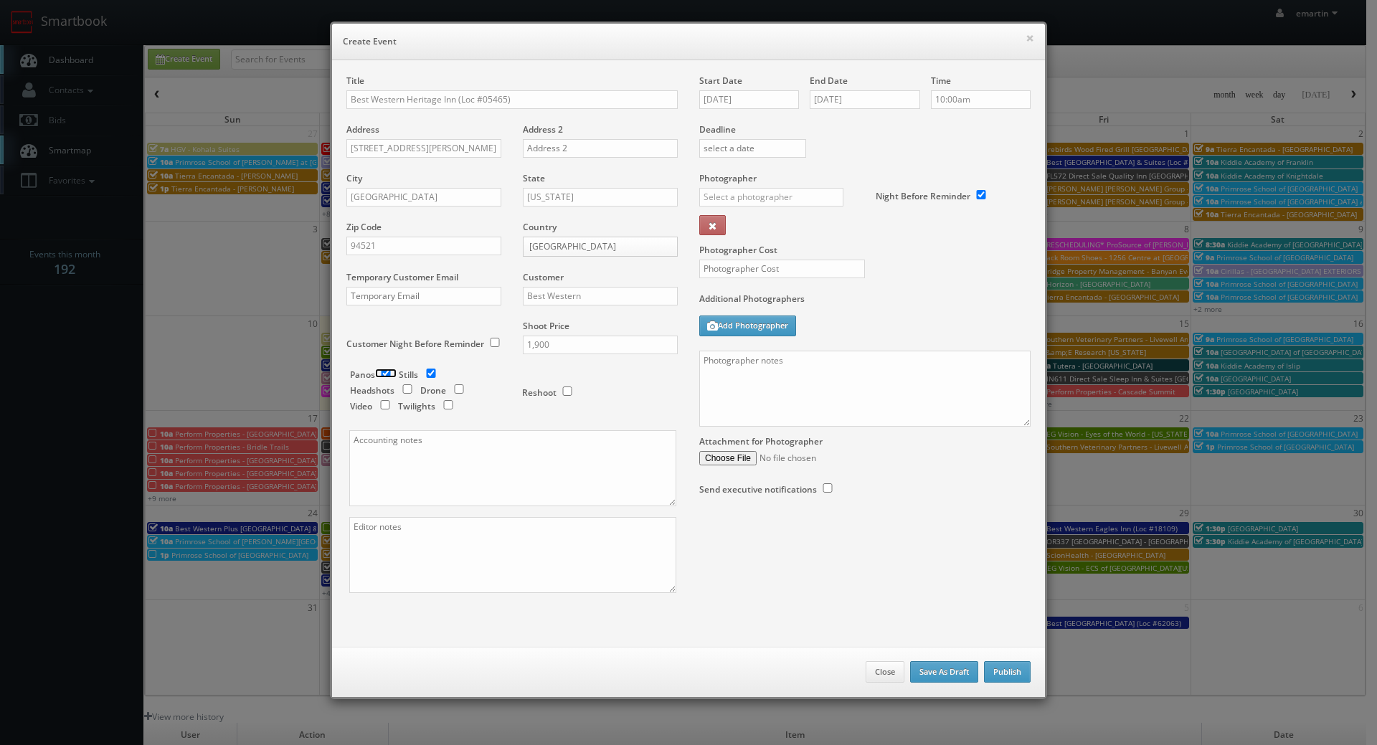
click at [382, 374] on input "checkbox" at bounding box center [386, 373] width 22 height 9
checkbox input "false"
click at [448, 405] on input "checkbox" at bounding box center [449, 404] width 22 height 9
checkbox input "true"
click at [735, 192] on input "text" at bounding box center [771, 197] width 144 height 19
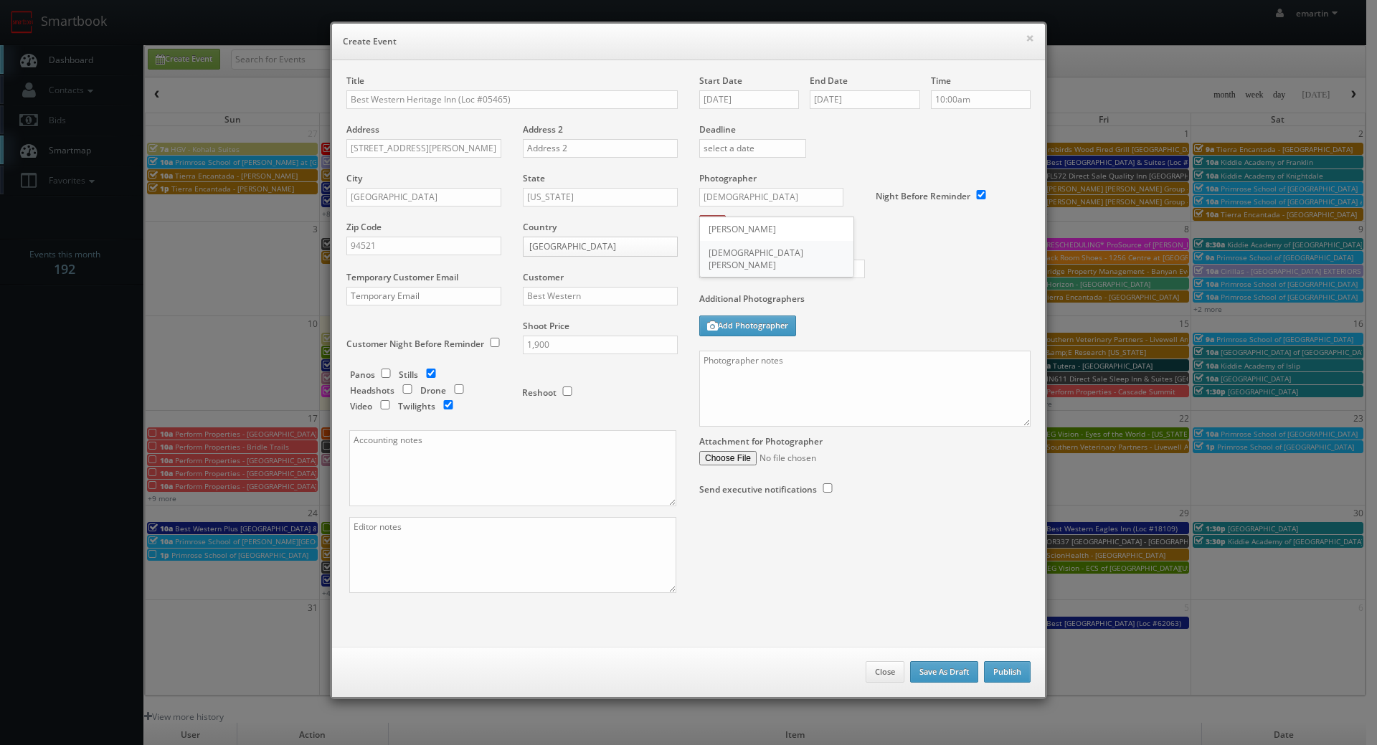
click at [727, 256] on div "Jesus McLean" at bounding box center [776, 259] width 153 height 36
type input "Jesus McLean"
click at [719, 270] on input "text" at bounding box center [782, 269] width 166 height 19
type input "550"
click at [950, 275] on div "Photographer Cost 550" at bounding box center [865, 232] width 353 height 121
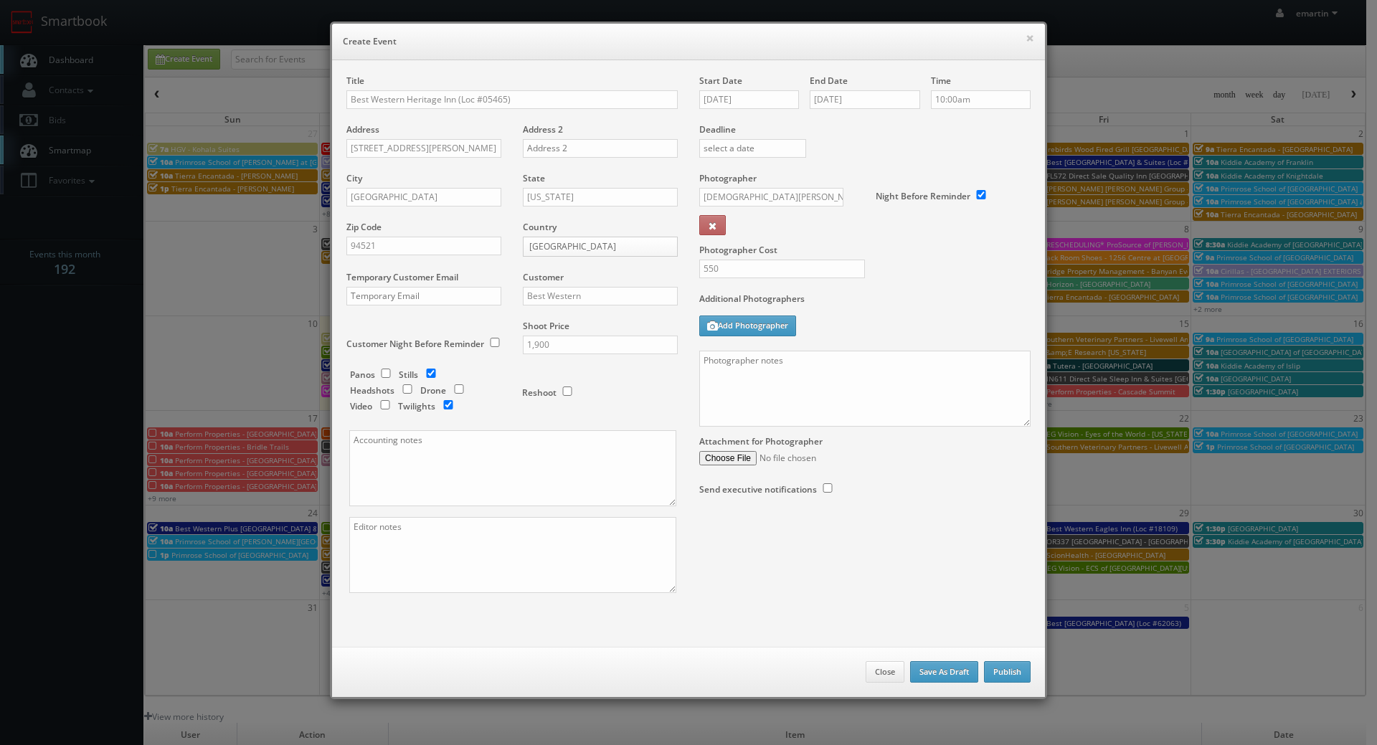
click at [491, 39] on h6 "Create Event" at bounding box center [688, 41] width 691 height 14
click at [813, 392] on textarea at bounding box center [864, 389] width 331 height 76
paste textarea "Onsite contact is ______. Overnight stay ___. Stills, and exterior twilights. F…"
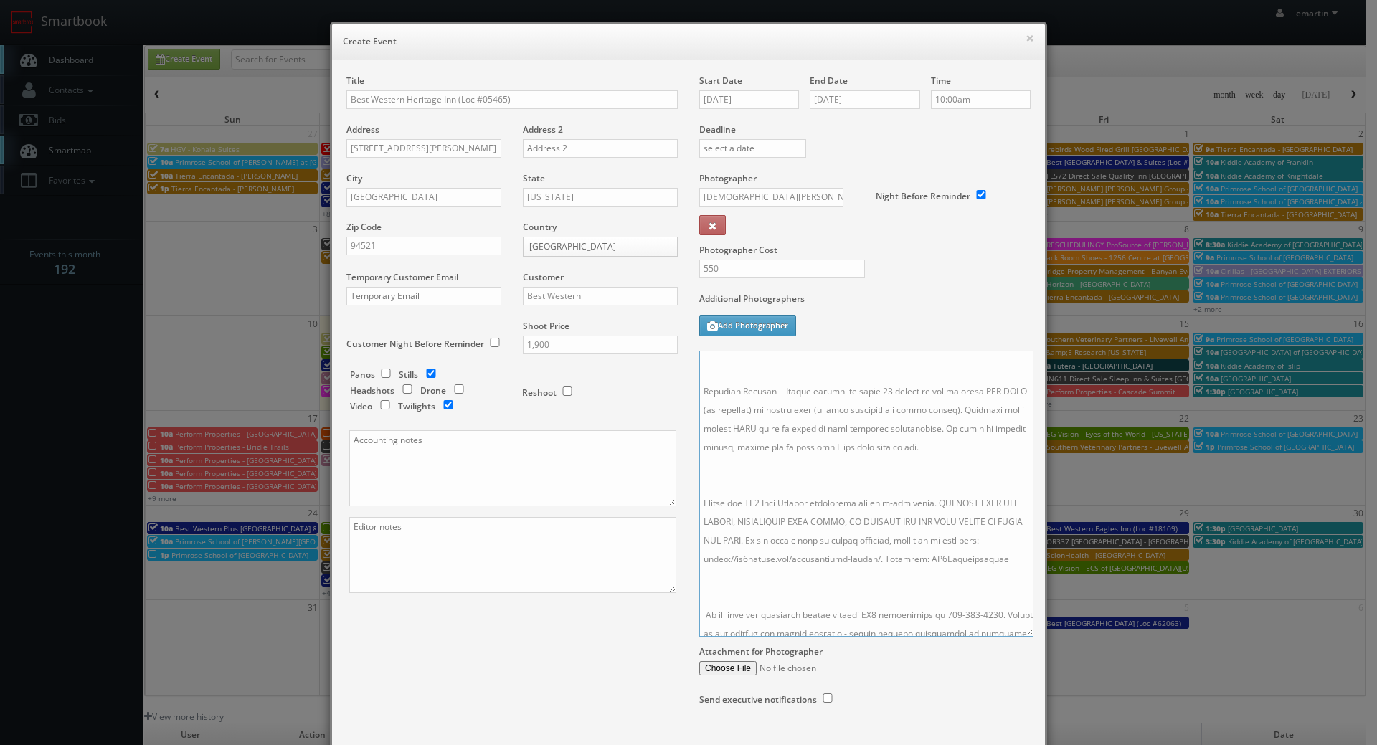
scroll to position [205, 0]
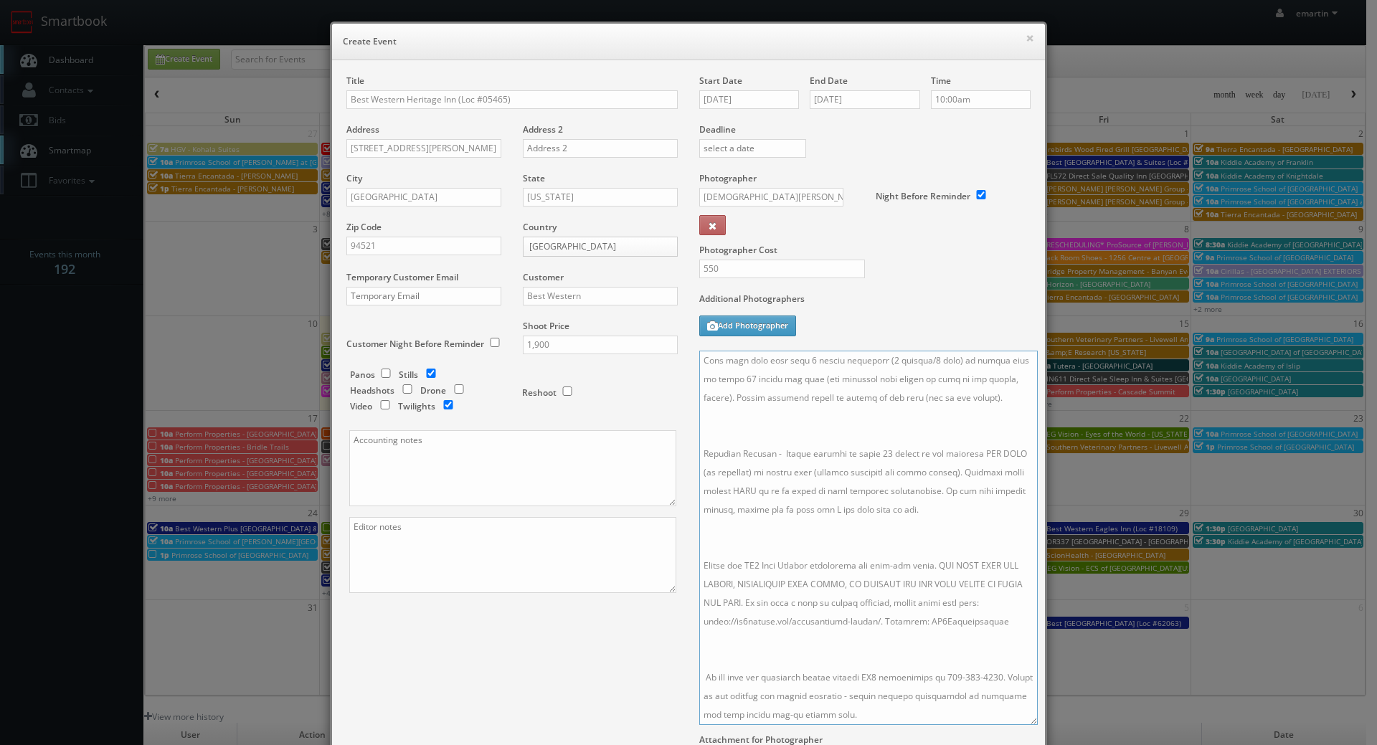
drag, startPoint x: 1021, startPoint y: 422, endPoint x: 1028, endPoint y: 720, distance: 298.5
click at [1028, 720] on textarea at bounding box center [868, 538] width 339 height 374
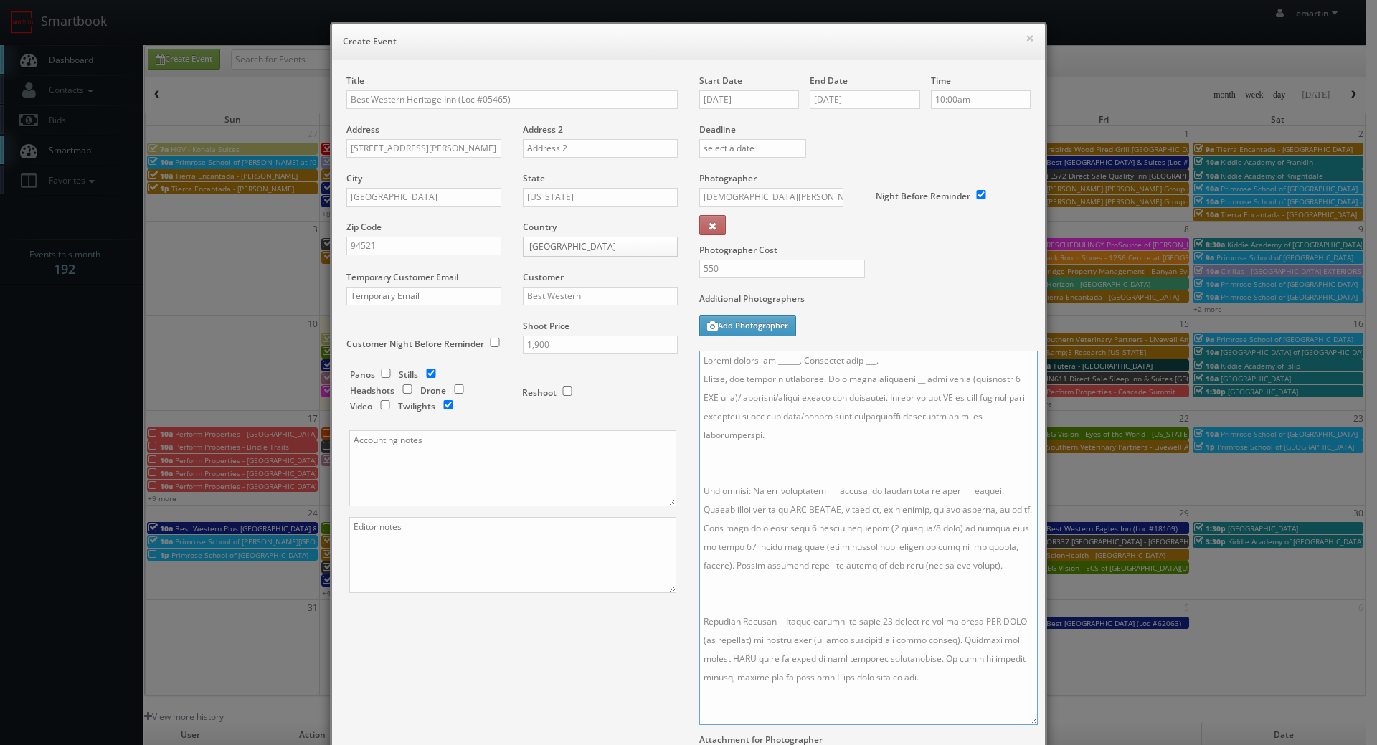
click at [877, 490] on textarea at bounding box center [868, 538] width 339 height 374
click at [873, 474] on textarea at bounding box center [868, 538] width 339 height 374
click at [763, 616] on textarea at bounding box center [868, 538] width 339 height 374
click at [758, 598] on textarea at bounding box center [868, 538] width 339 height 374
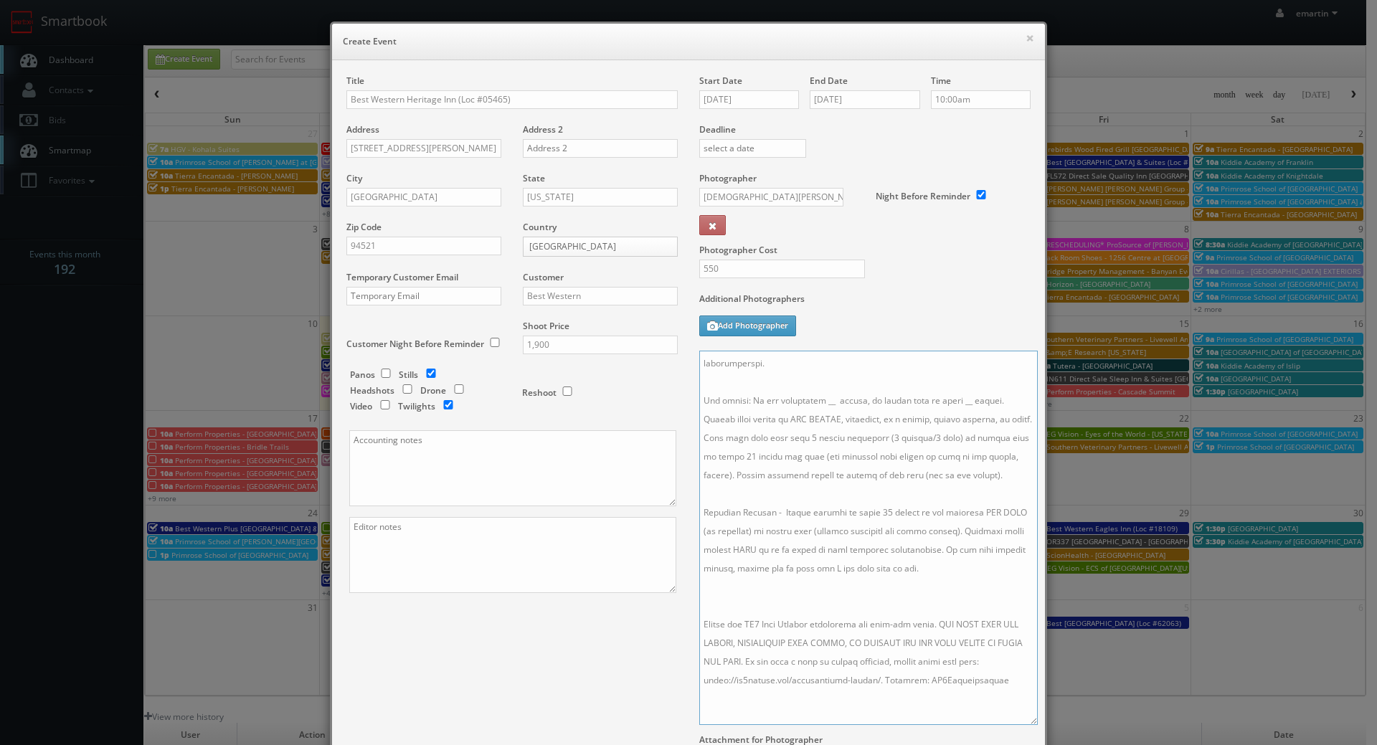
click at [754, 608] on textarea at bounding box center [868, 538] width 339 height 374
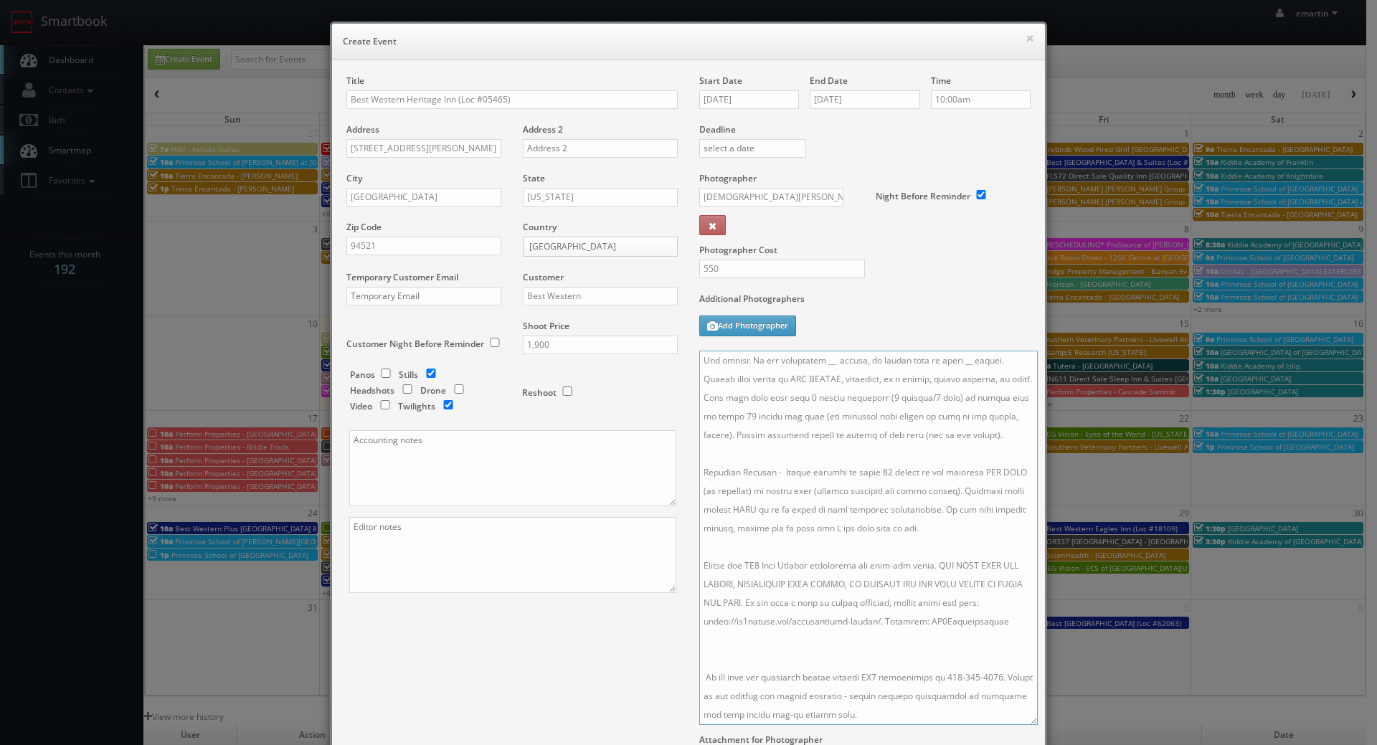
click at [752, 629] on textarea at bounding box center [868, 538] width 339 height 374
drag, startPoint x: 897, startPoint y: 377, endPoint x: 917, endPoint y: 406, distance: 35.4
click at [897, 379] on textarea at bounding box center [868, 538] width 339 height 374
click at [818, 473] on textarea at bounding box center [868, 538] width 339 height 374
click at [954, 473] on textarea at bounding box center [868, 538] width 339 height 374
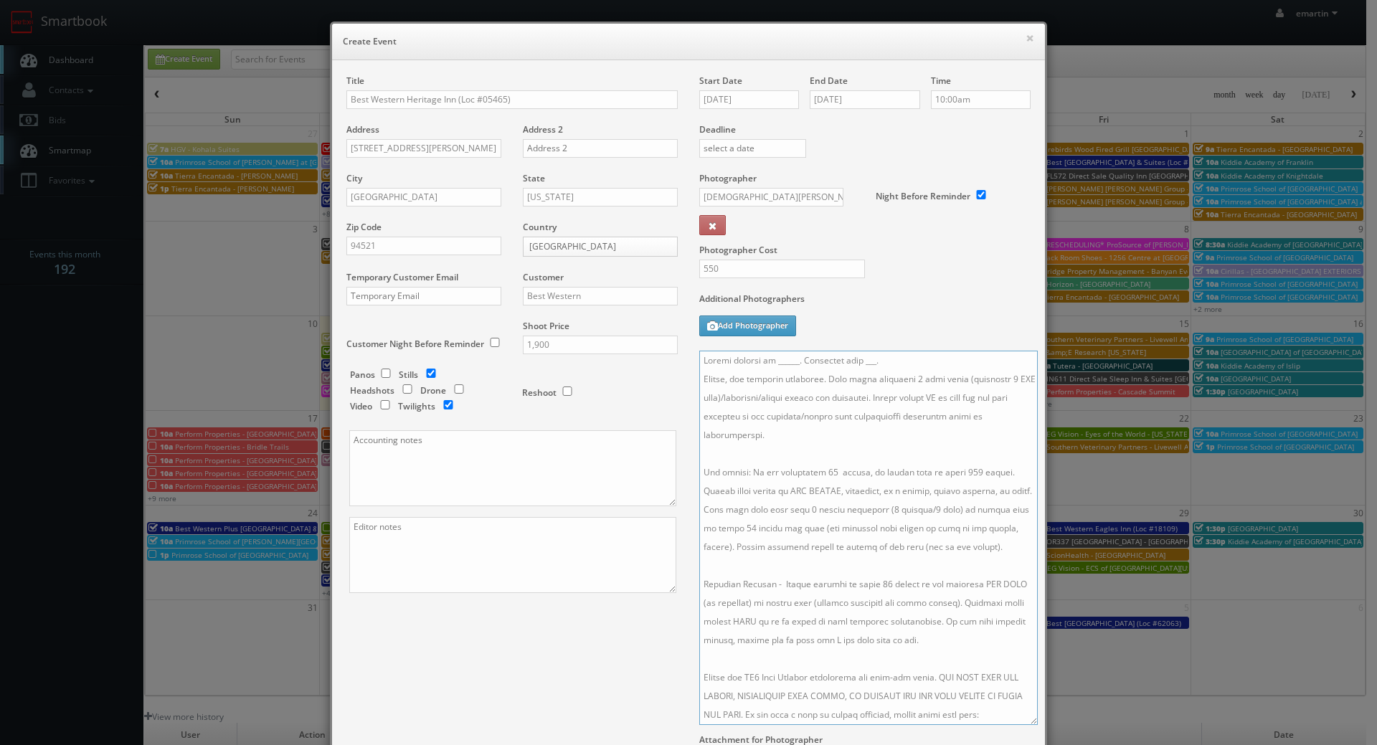
click at [916, 423] on textarea at bounding box center [868, 538] width 339 height 374
click at [894, 354] on textarea at bounding box center [868, 538] width 339 height 374
click at [791, 361] on textarea at bounding box center [868, 538] width 339 height 374
paste textarea "John Hernandez, jhernandez@heritagehotelgroup.com, 949-942-6417"
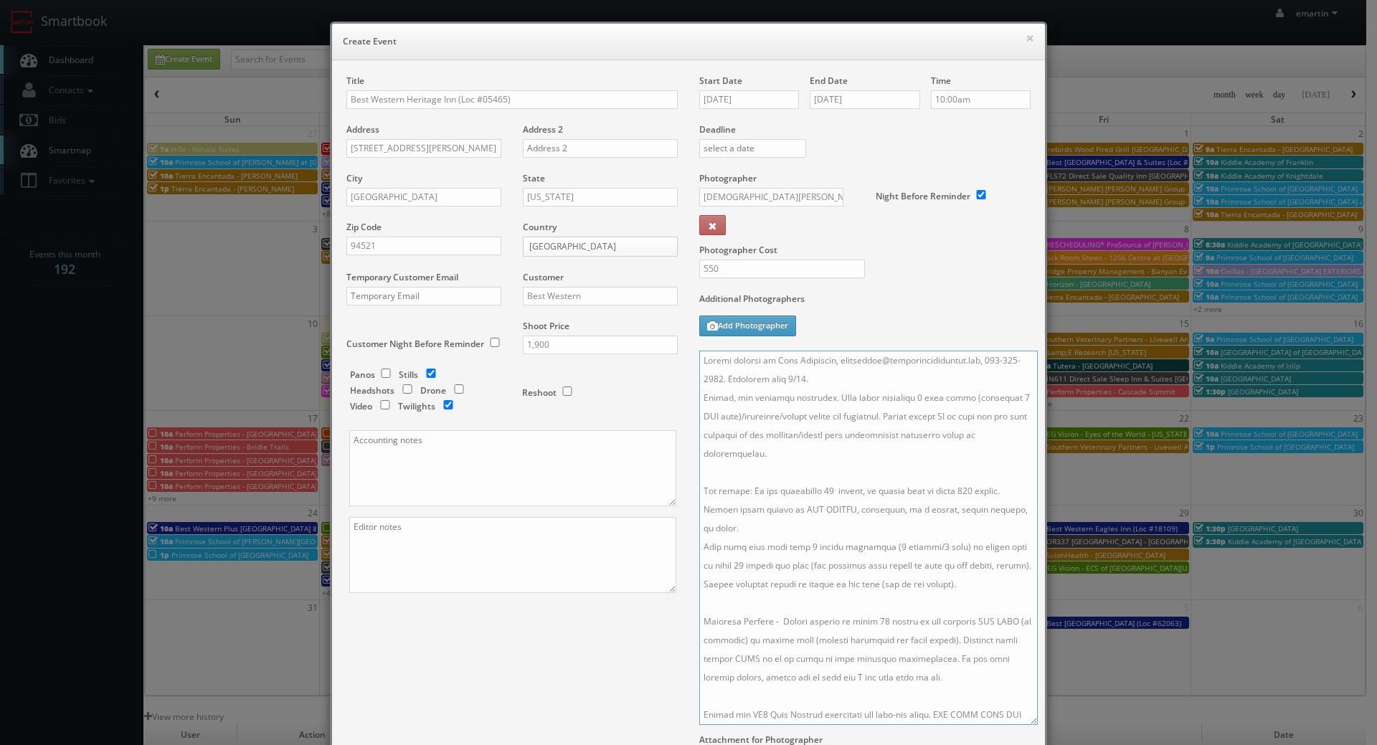
drag, startPoint x: 991, startPoint y: 359, endPoint x: 836, endPoint y: 363, distance: 155.0
click at [836, 363] on textarea at bounding box center [868, 538] width 339 height 374
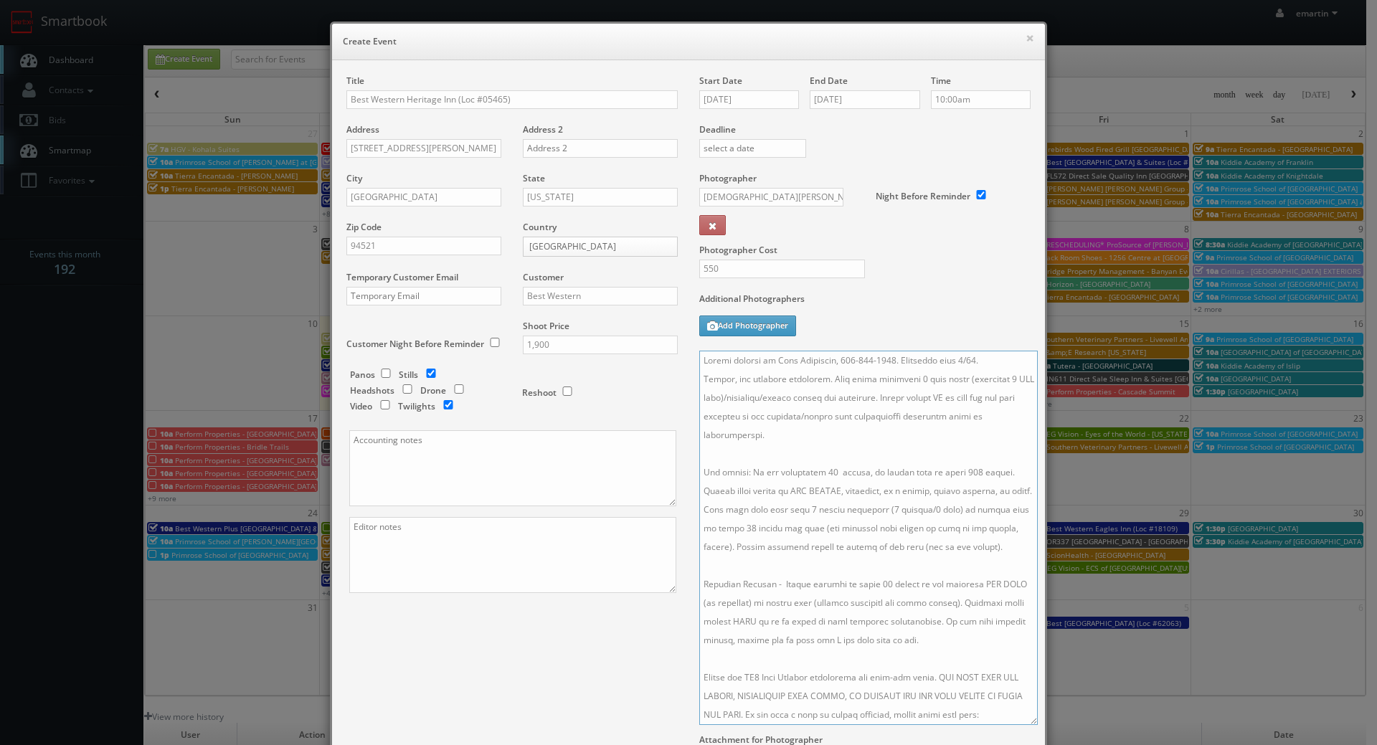
type textarea "Onsite contact is John Hernandez, 949-942-6417. Overnight stay 9/23. Stills, an…"
click at [897, 334] on div "Additional Photographers Add Photographer" at bounding box center [864, 322] width 331 height 58
drag, startPoint x: 738, startPoint y: 86, endPoint x: 737, endPoint y: 95, distance: 8.6
click at [738, 88] on div "Start Date 09/24/2025" at bounding box center [754, 99] width 110 height 49
click at [737, 96] on input "09/24/2025" at bounding box center [749, 99] width 100 height 19
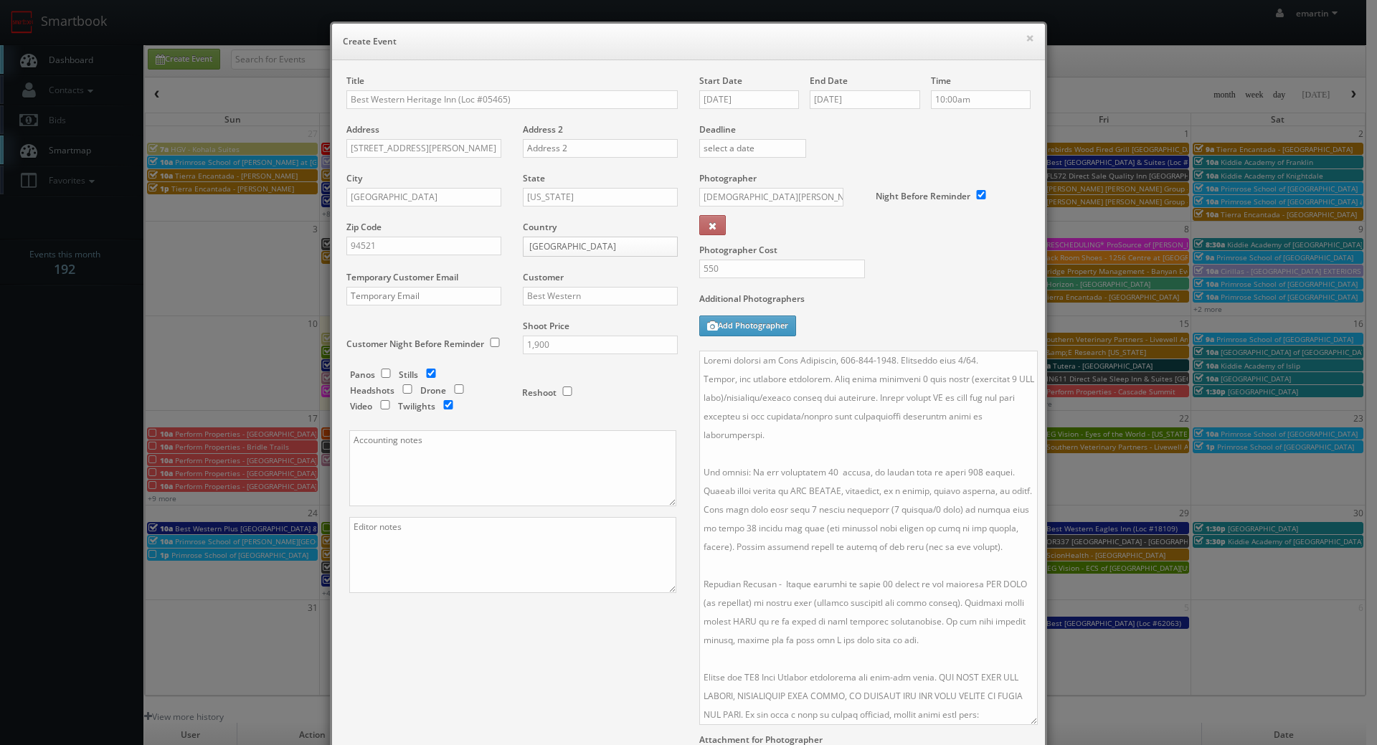
click at [760, 75] on div "Start Date 09/24/2025" at bounding box center [754, 99] width 110 height 49
click at [952, 311] on label "Additional Photographers" at bounding box center [864, 302] width 331 height 19
drag, startPoint x: 559, startPoint y: 674, endPoint x: 543, endPoint y: 653, distance: 27.1
click at [559, 674] on div "Title Best Western Heritage Inn (Loc #05465) Address 4600 Clayton Rd Address 2 …" at bounding box center [689, 449] width 706 height 748
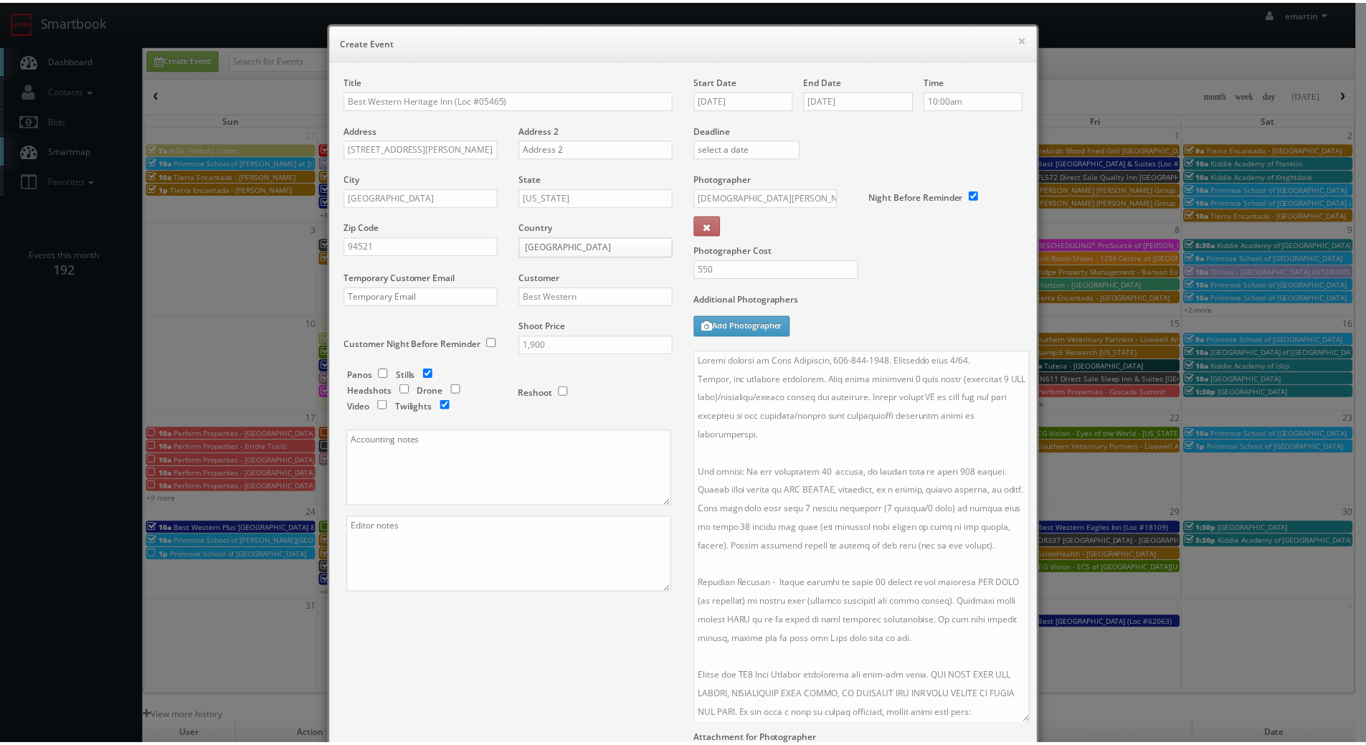
scroll to position [179, 0]
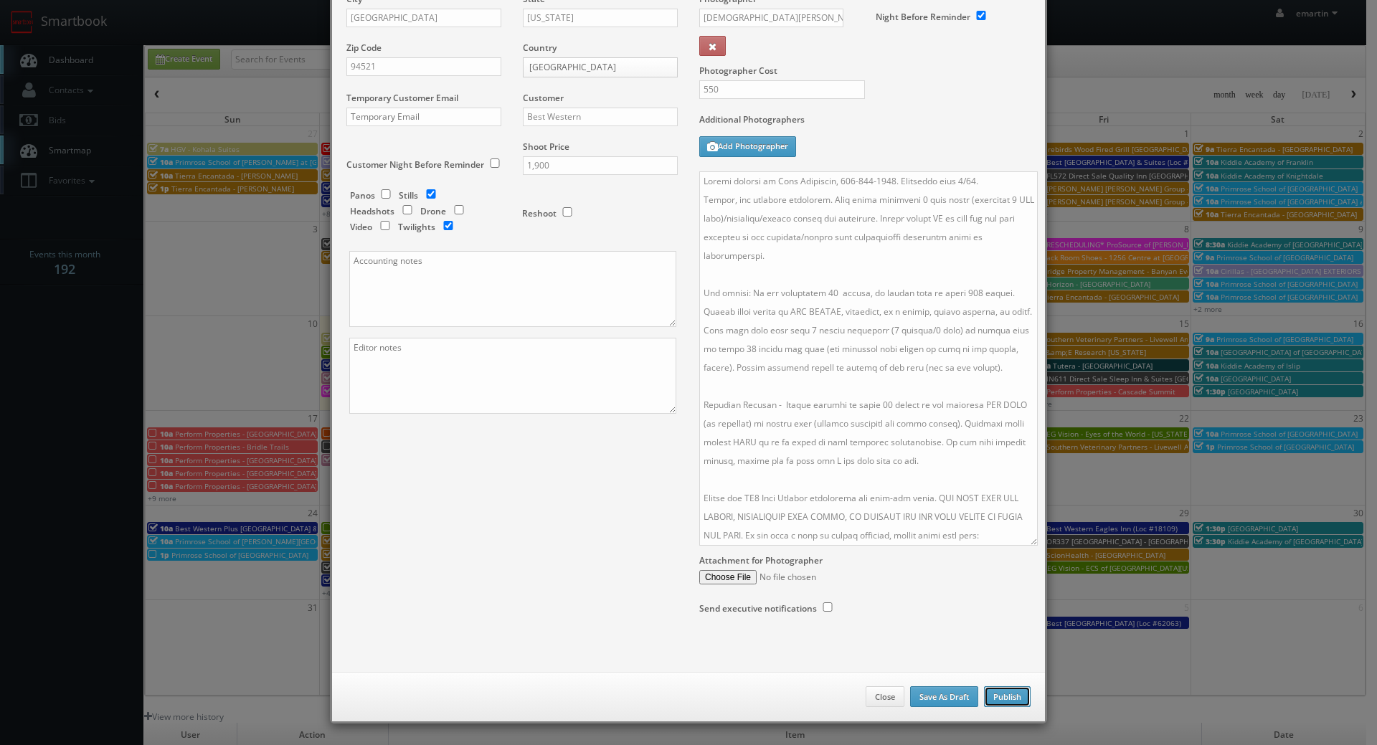
click at [998, 702] on button "Publish" at bounding box center [1007, 697] width 47 height 22
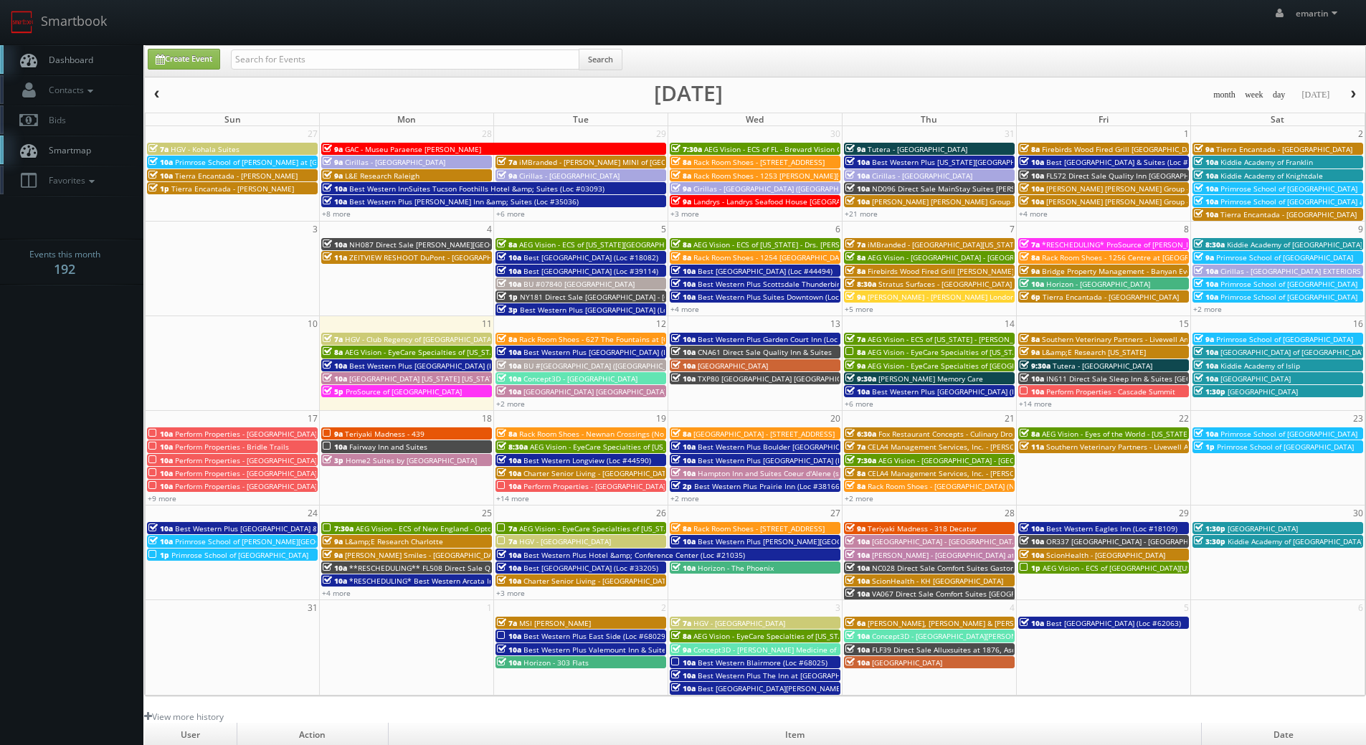
click at [105, 57] on link "Dashboard" at bounding box center [71, 59] width 143 height 29
click at [89, 57] on span "Dashboard" at bounding box center [68, 60] width 52 height 12
click at [73, 60] on span "Dashboard" at bounding box center [68, 60] width 52 height 12
click at [110, 66] on link "Dashboard" at bounding box center [71, 59] width 143 height 29
click at [79, 59] on span "Dashboard" at bounding box center [68, 60] width 52 height 12
